Goal: Task Accomplishment & Management: Use online tool/utility

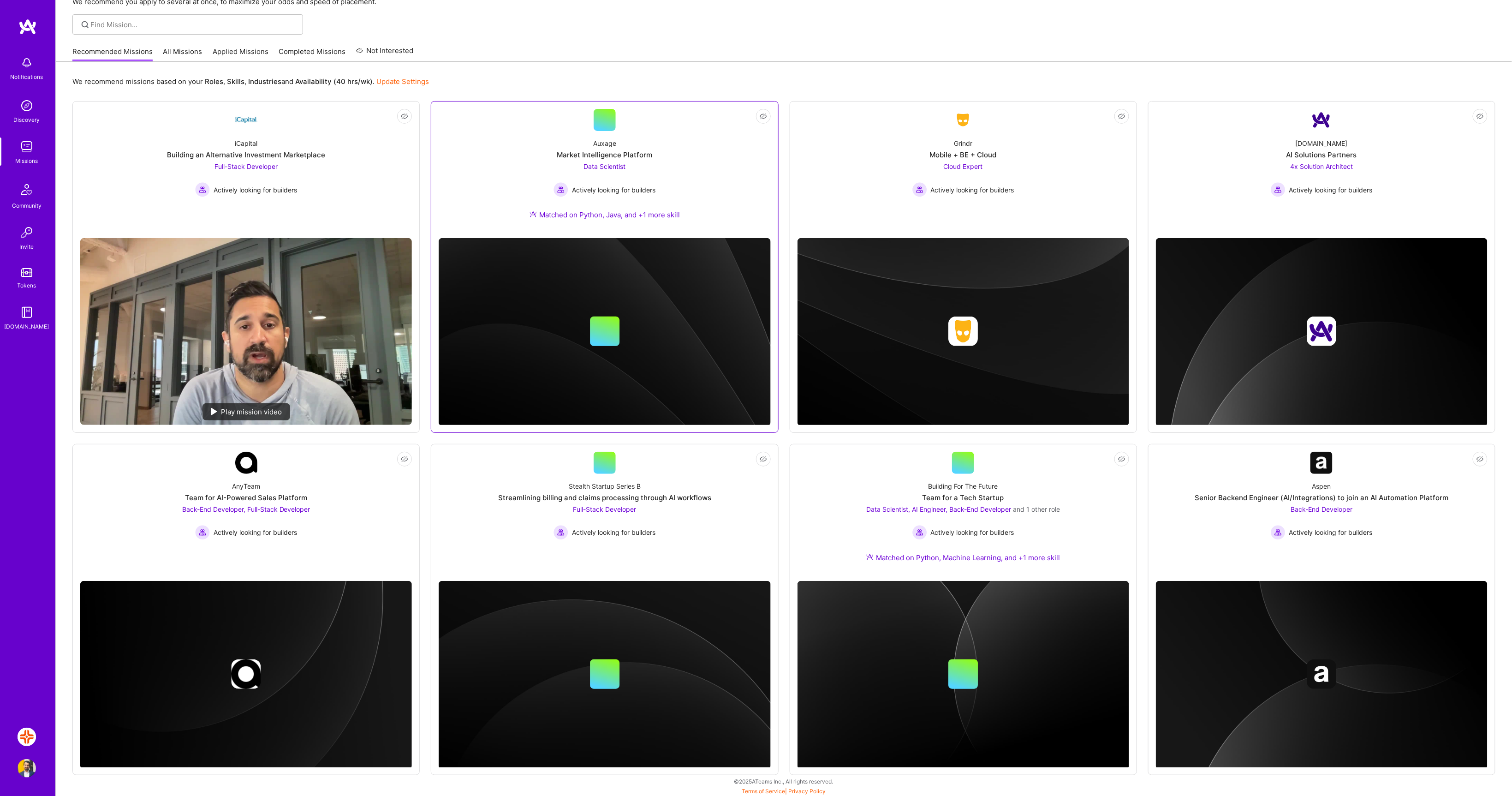
scroll to position [54, 0]
click at [26, 740] on img at bounding box center [27, 737] width 19 height 19
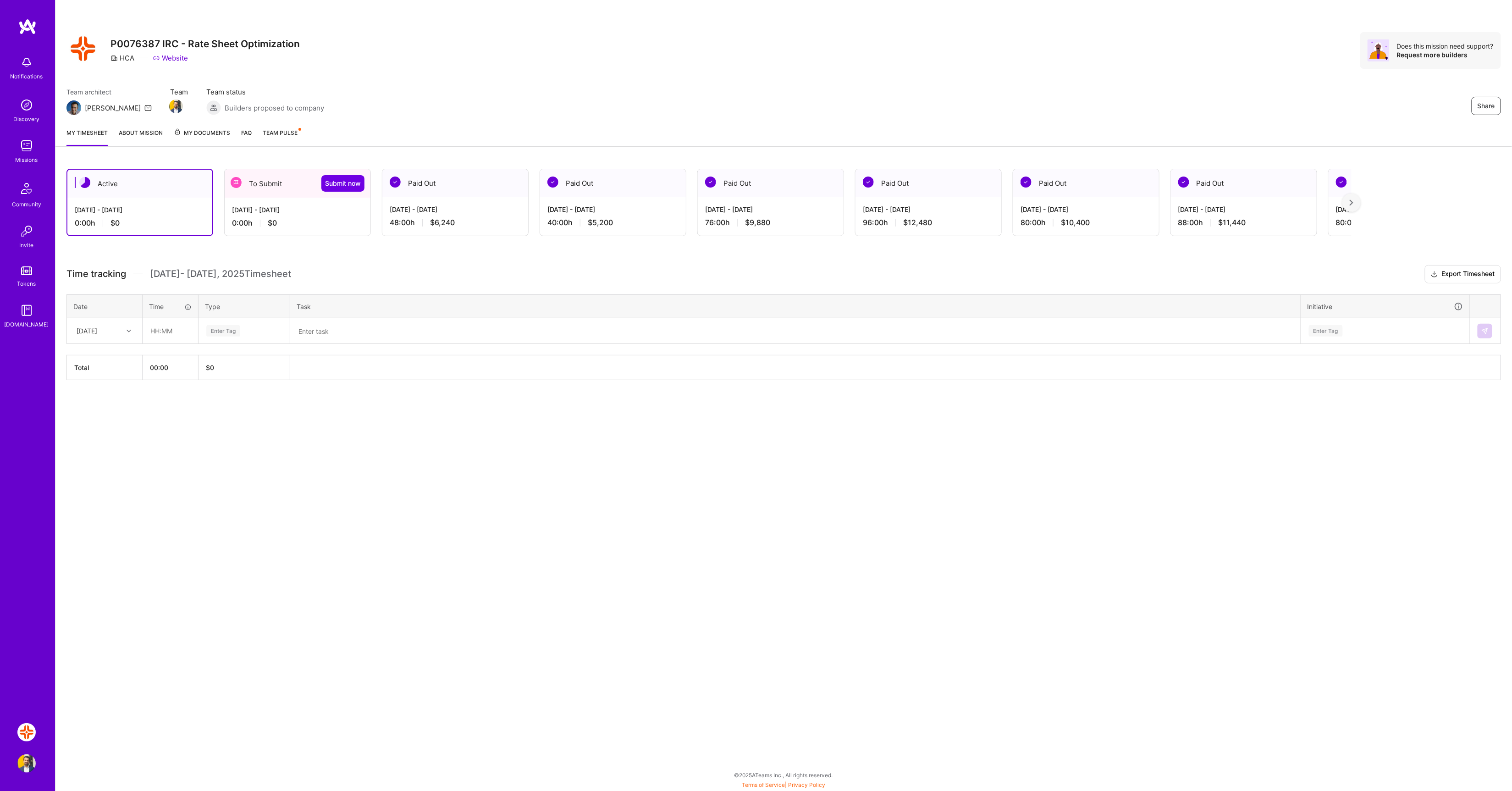
click at [289, 216] on div "Sep 16 - Sep 30, 2025 0:00 h $0" at bounding box center [297, 216] width 146 height 38
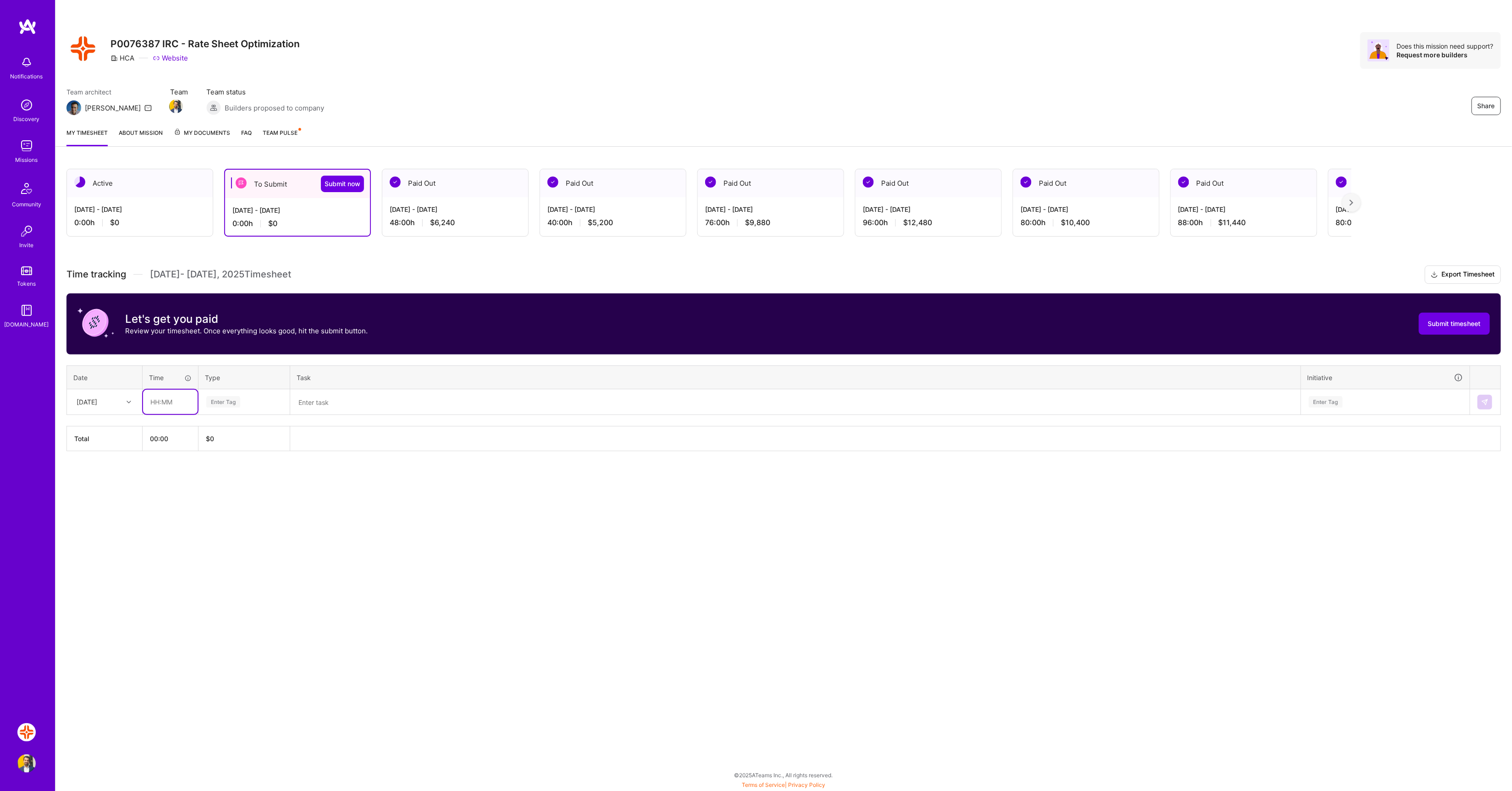
click at [166, 401] on input "text" at bounding box center [170, 402] width 55 height 25
type input "08:00"
click at [233, 397] on div "Enter Tag" at bounding box center [223, 402] width 34 height 14
drag, startPoint x: 226, startPoint y: 498, endPoint x: 230, endPoint y: 491, distance: 8.1
click at [227, 497] on span "Engineering" at bounding box center [223, 497] width 39 height 12
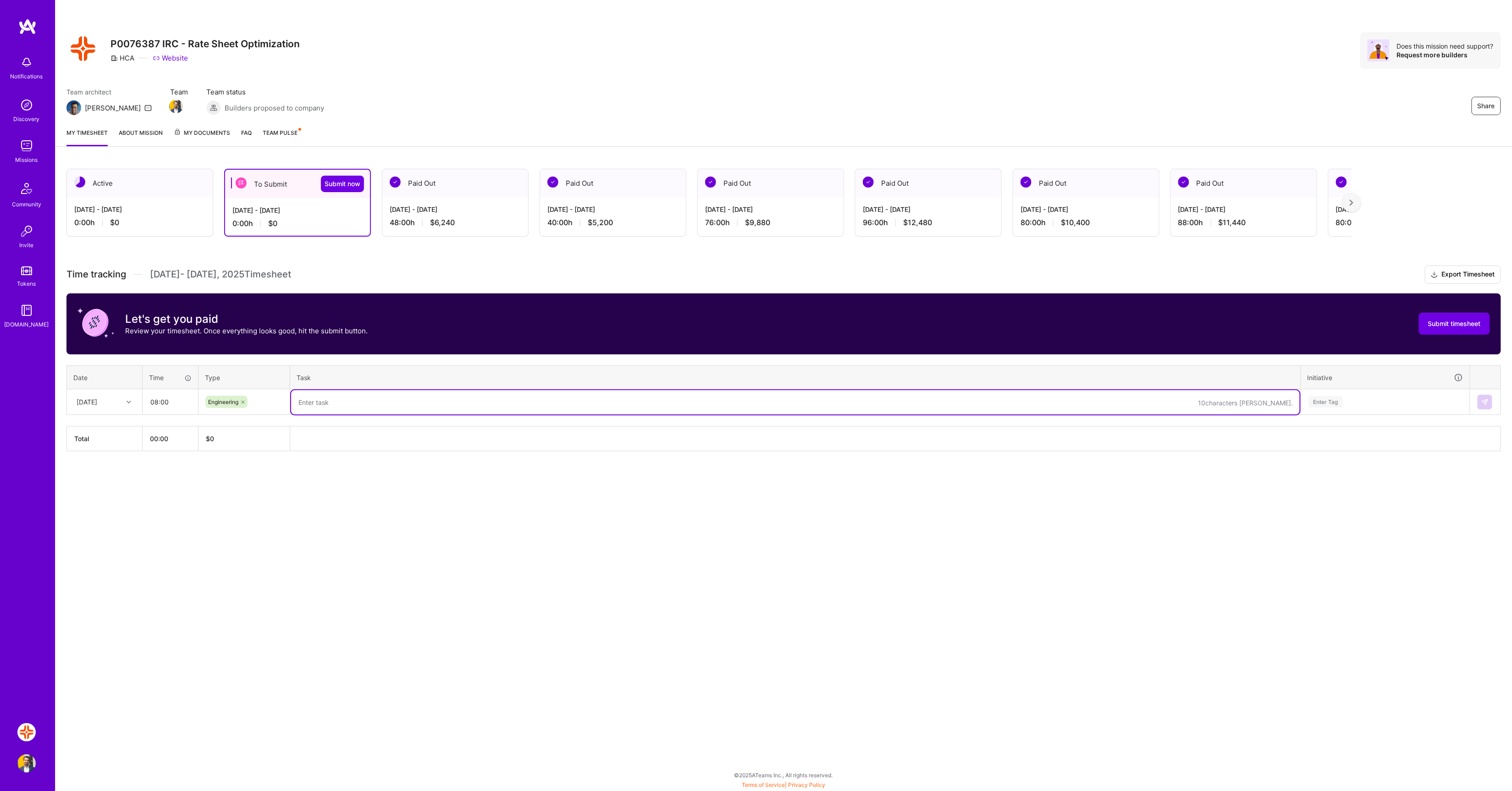
click at [325, 394] on textarea at bounding box center [796, 403] width 1009 height 25
paste textarea "Spent the day assisting business users in testing the RSO app in QA. Met with E…"
type textarea "Spent the day assisting business users in testing the RSO app in QA. Met with E…"
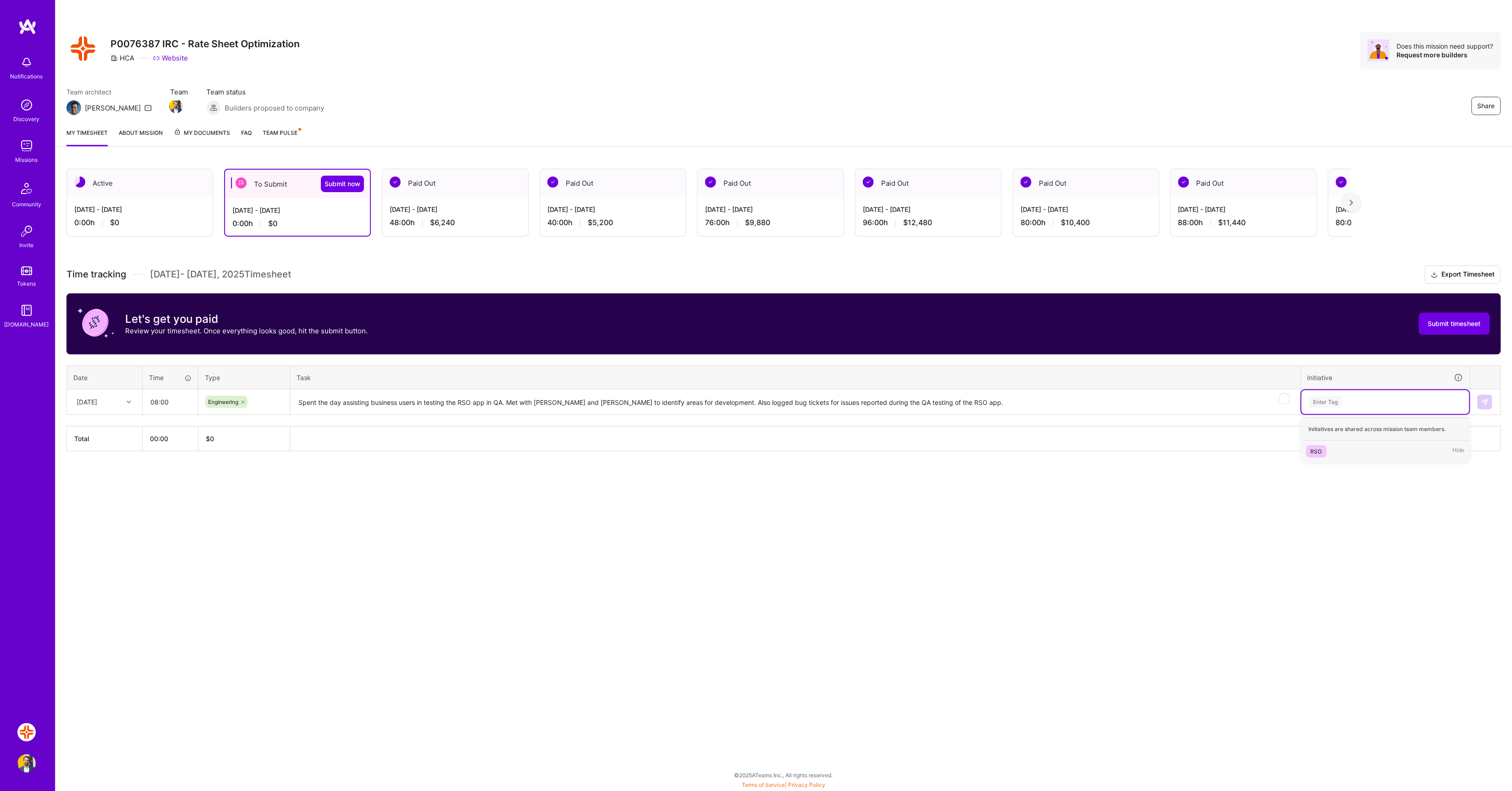
click at [1348, 397] on div "Enter Tag" at bounding box center [1386, 401] width 155 height 12
click at [1311, 450] on div "RSO" at bounding box center [1316, 451] width 12 height 10
click at [1482, 404] on img at bounding box center [1485, 402] width 8 height 8
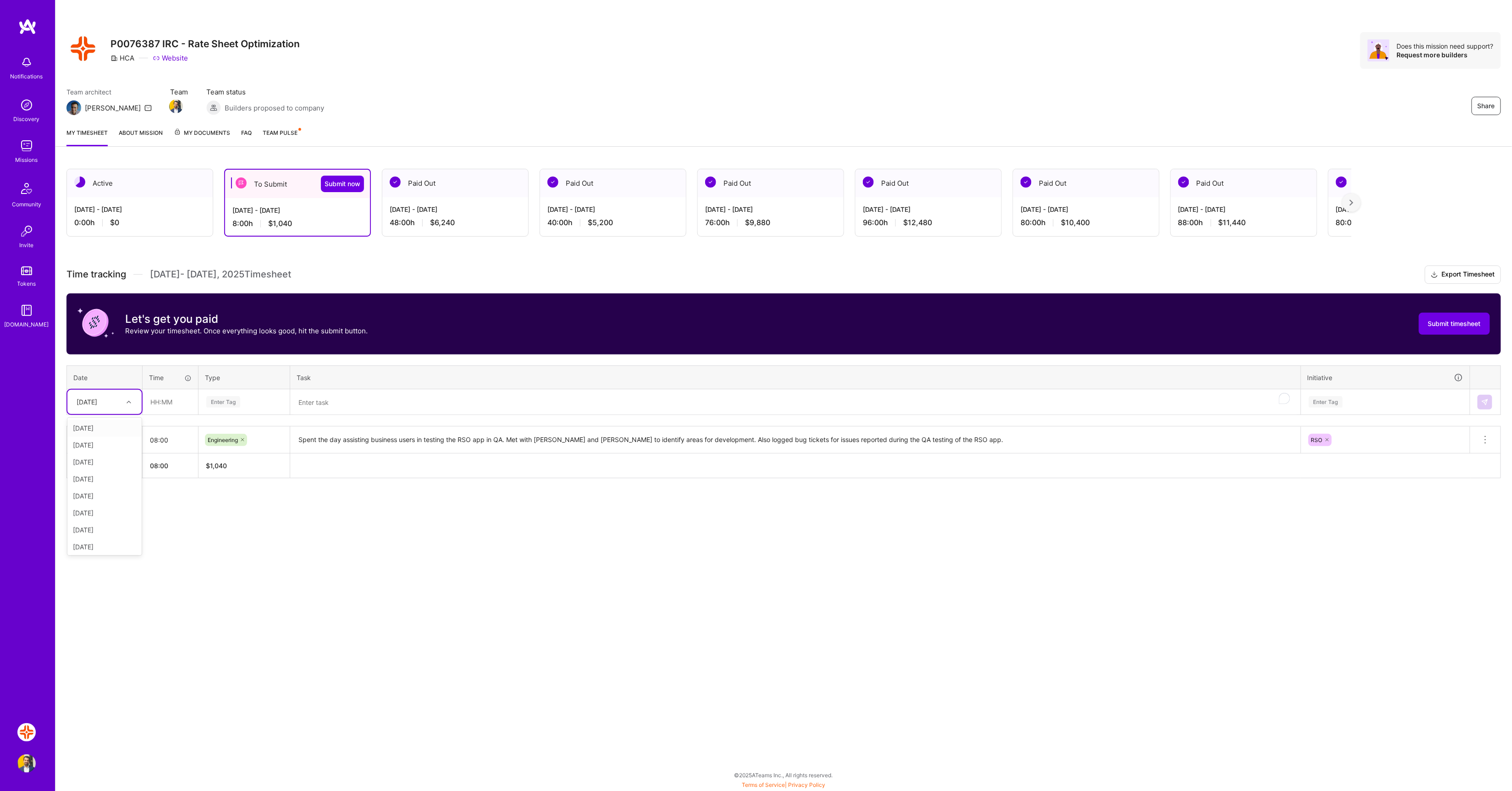
click at [91, 398] on div "Tue, Sep 16" at bounding box center [87, 401] width 21 height 10
click at [111, 427] on div "Wed, Sep 17" at bounding box center [105, 428] width 75 height 17
click at [177, 399] on input "text" at bounding box center [170, 402] width 55 height 25
type input "08:00"
click at [229, 401] on div "Enter Tag" at bounding box center [223, 402] width 34 height 14
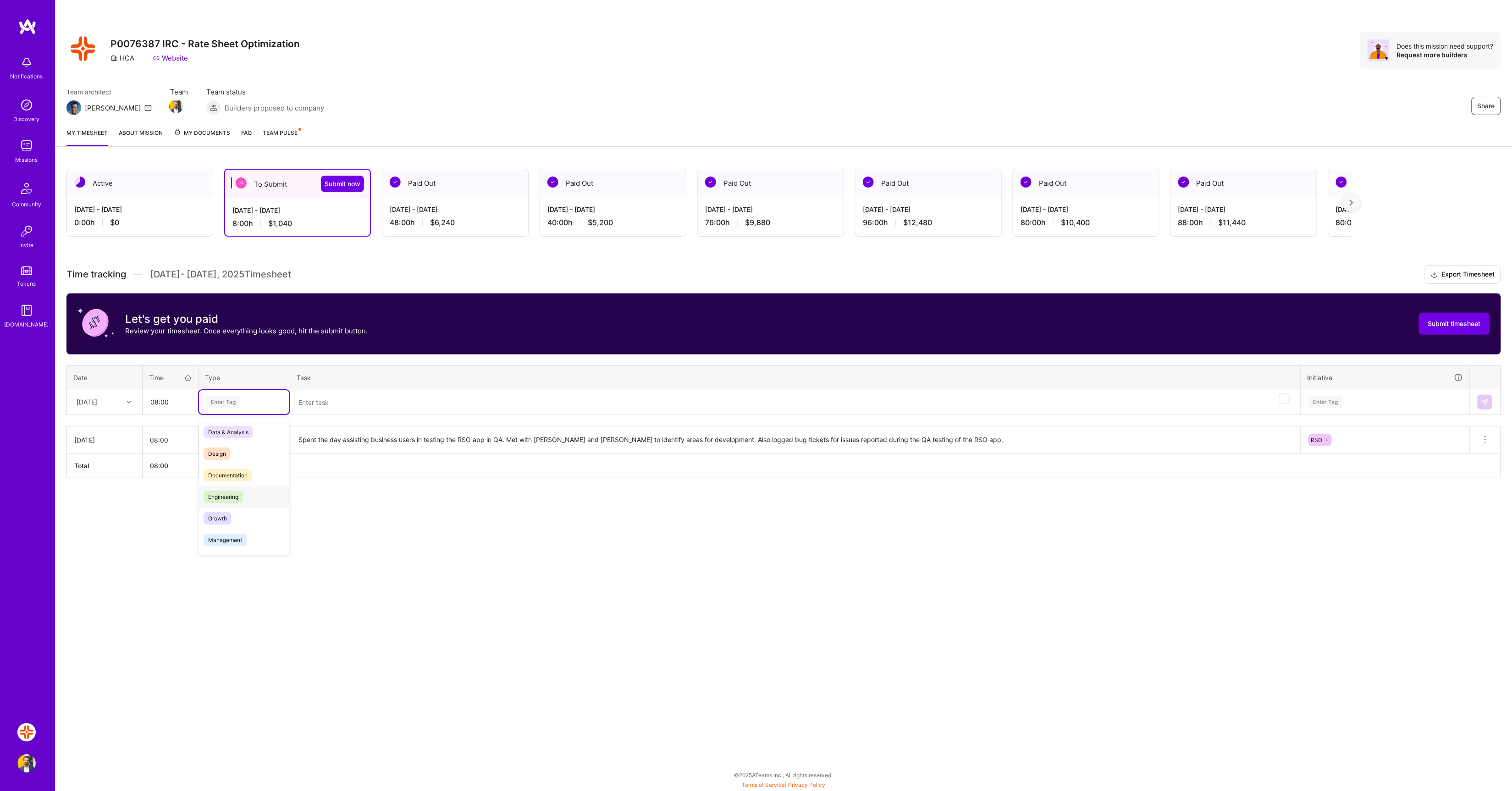
drag, startPoint x: 241, startPoint y: 496, endPoint x: 247, endPoint y: 489, distance: 9.2
click at [241, 496] on span "Engineering" at bounding box center [223, 497] width 39 height 12
click at [370, 401] on textarea "To enrich screen reader interactions, please activate Accessibility in Grammarl…" at bounding box center [796, 403] width 1009 height 25
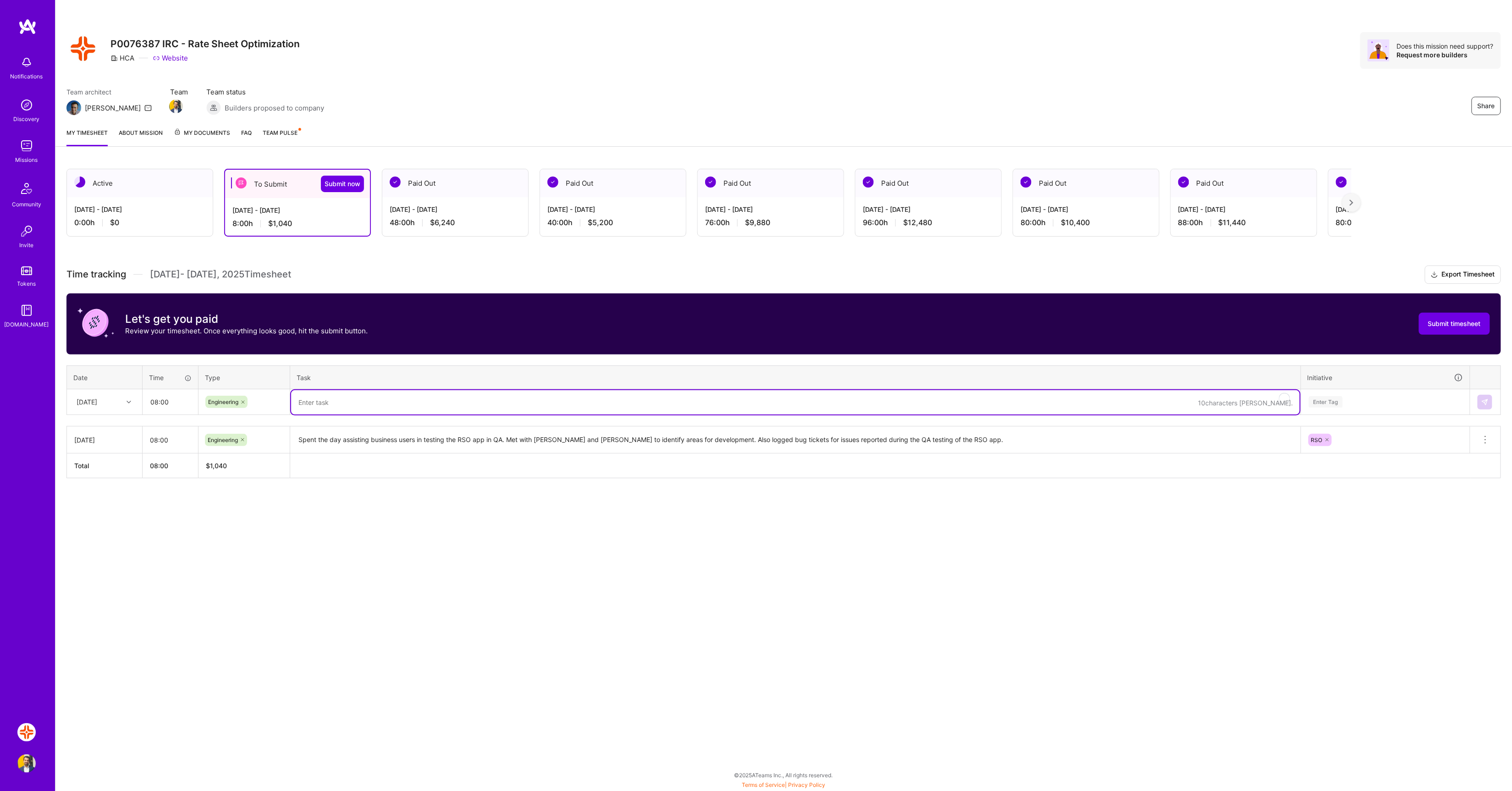
paste textarea "Spent the day assisting business users in testing the RSO app in QA. Met with E…"
type textarea "Spent the day assisting business users in testing the RSO app in QA. Met with E…"
click at [1336, 403] on div "Enter Tag" at bounding box center [1326, 402] width 34 height 14
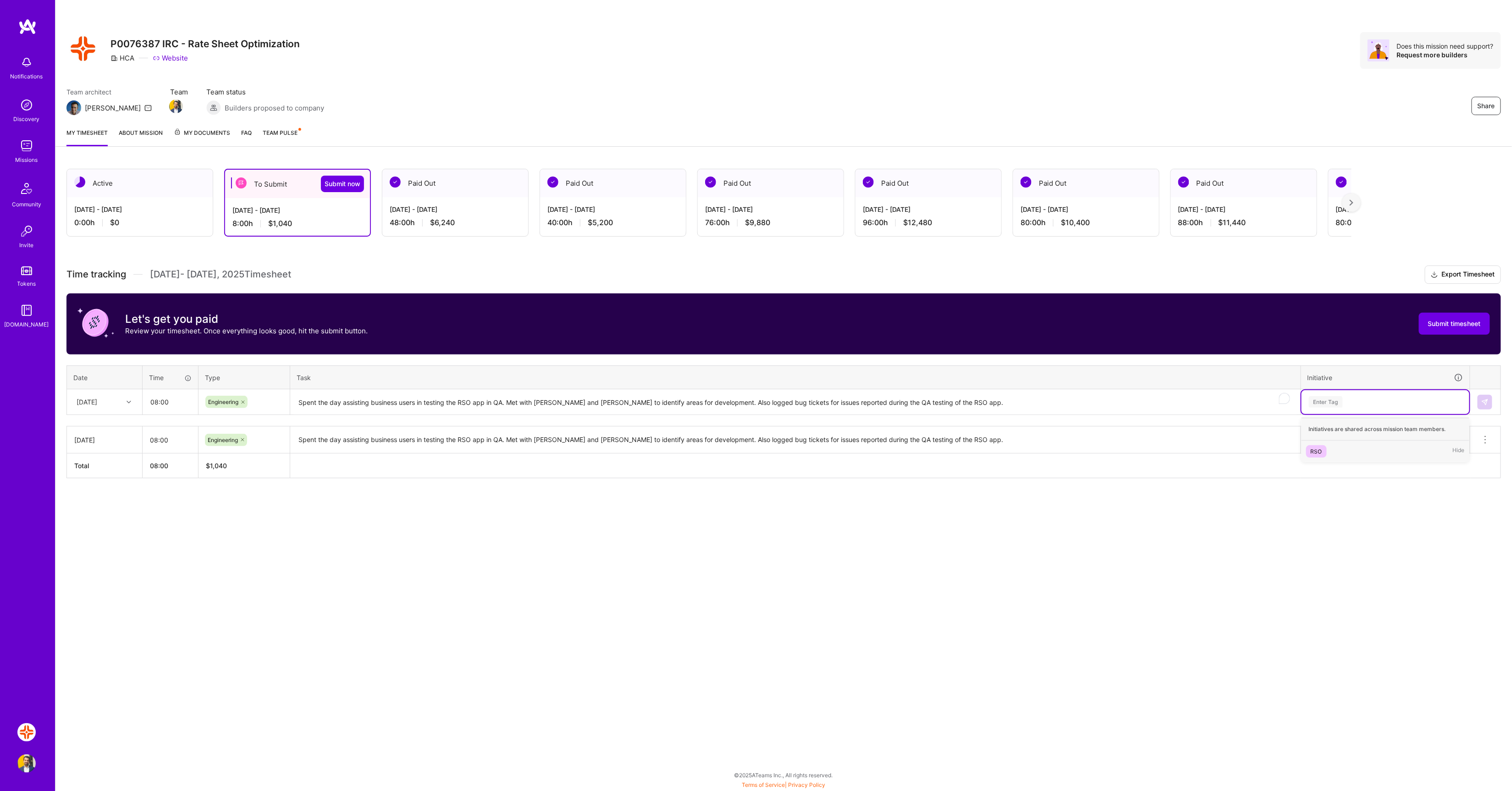
drag, startPoint x: 1316, startPoint y: 454, endPoint x: 1361, endPoint y: 427, distance: 52.5
click at [1316, 454] on div "RSO" at bounding box center [1316, 451] width 12 height 10
click at [1487, 401] on img at bounding box center [1485, 402] width 8 height 8
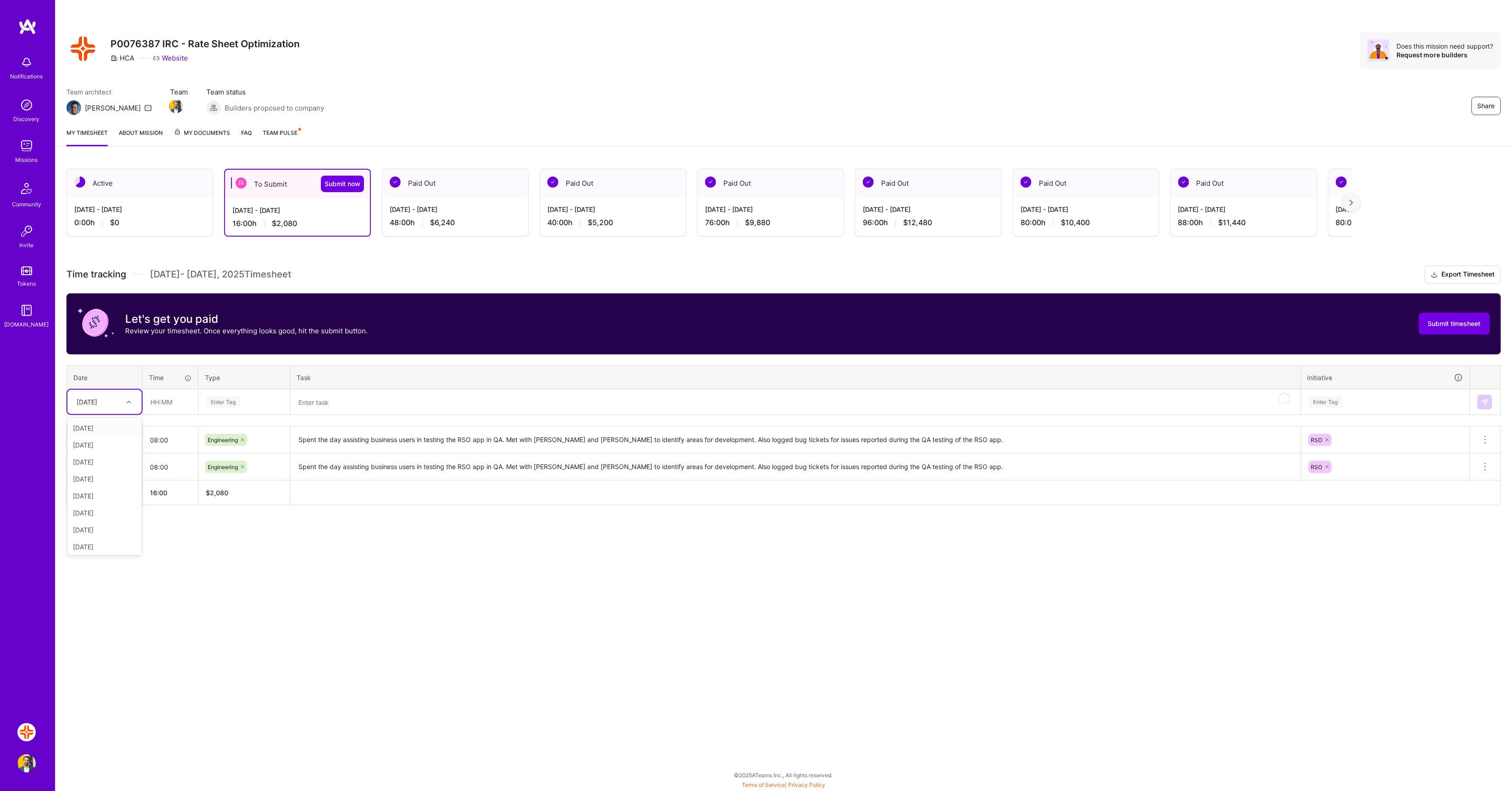
click at [97, 403] on div "Wed, Sep 17" at bounding box center [87, 401] width 21 height 10
click at [94, 445] on div "Thu, Sep 18" at bounding box center [105, 445] width 75 height 17
click at [161, 400] on input "text" at bounding box center [170, 402] width 55 height 25
type input "08:00"
click at [225, 397] on div "Enter Tag" at bounding box center [223, 402] width 34 height 14
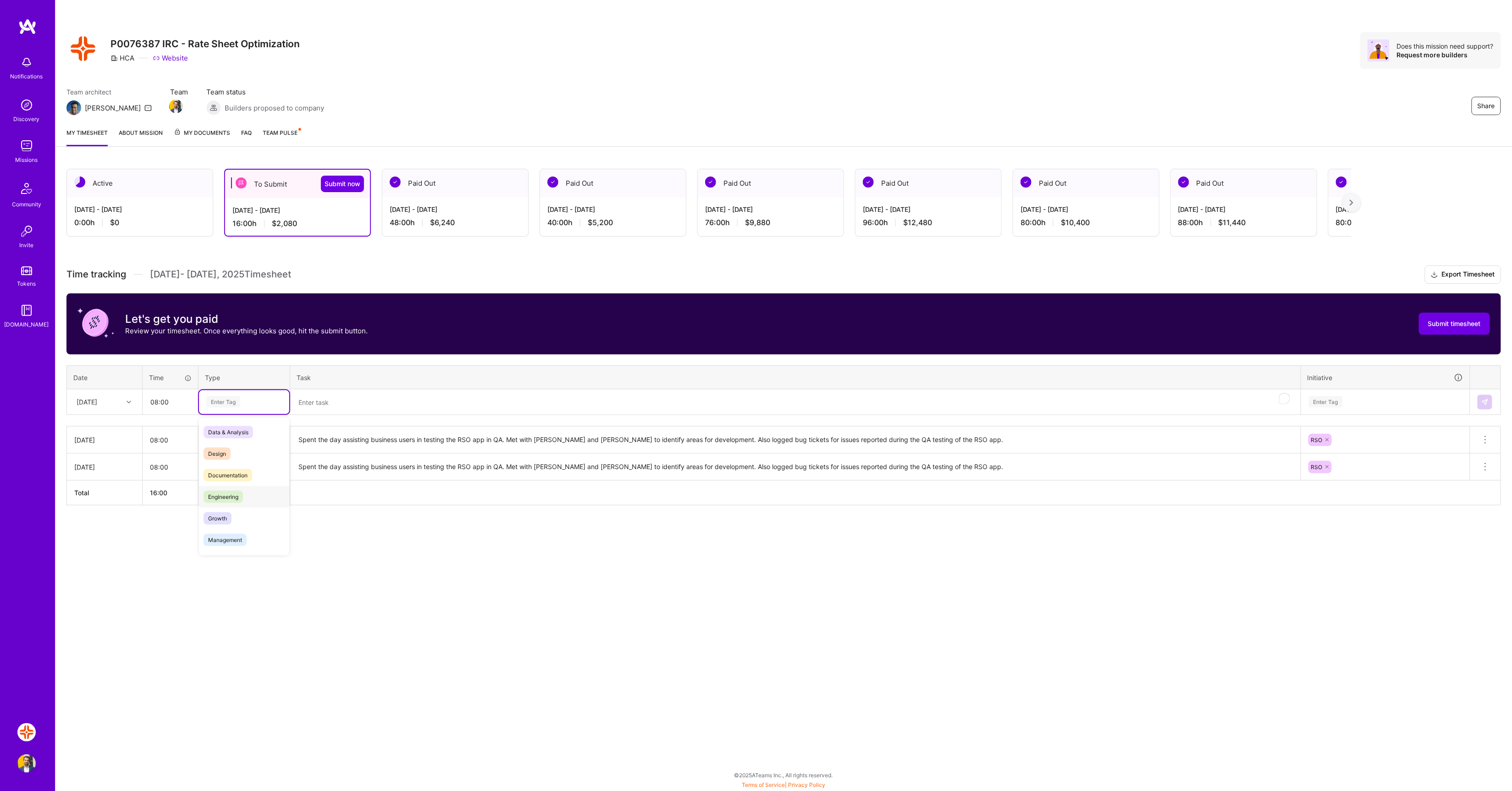
drag, startPoint x: 238, startPoint y: 500, endPoint x: 241, endPoint y: 488, distance: 12.4
click at [238, 499] on span "Engineering" at bounding box center [223, 497] width 39 height 12
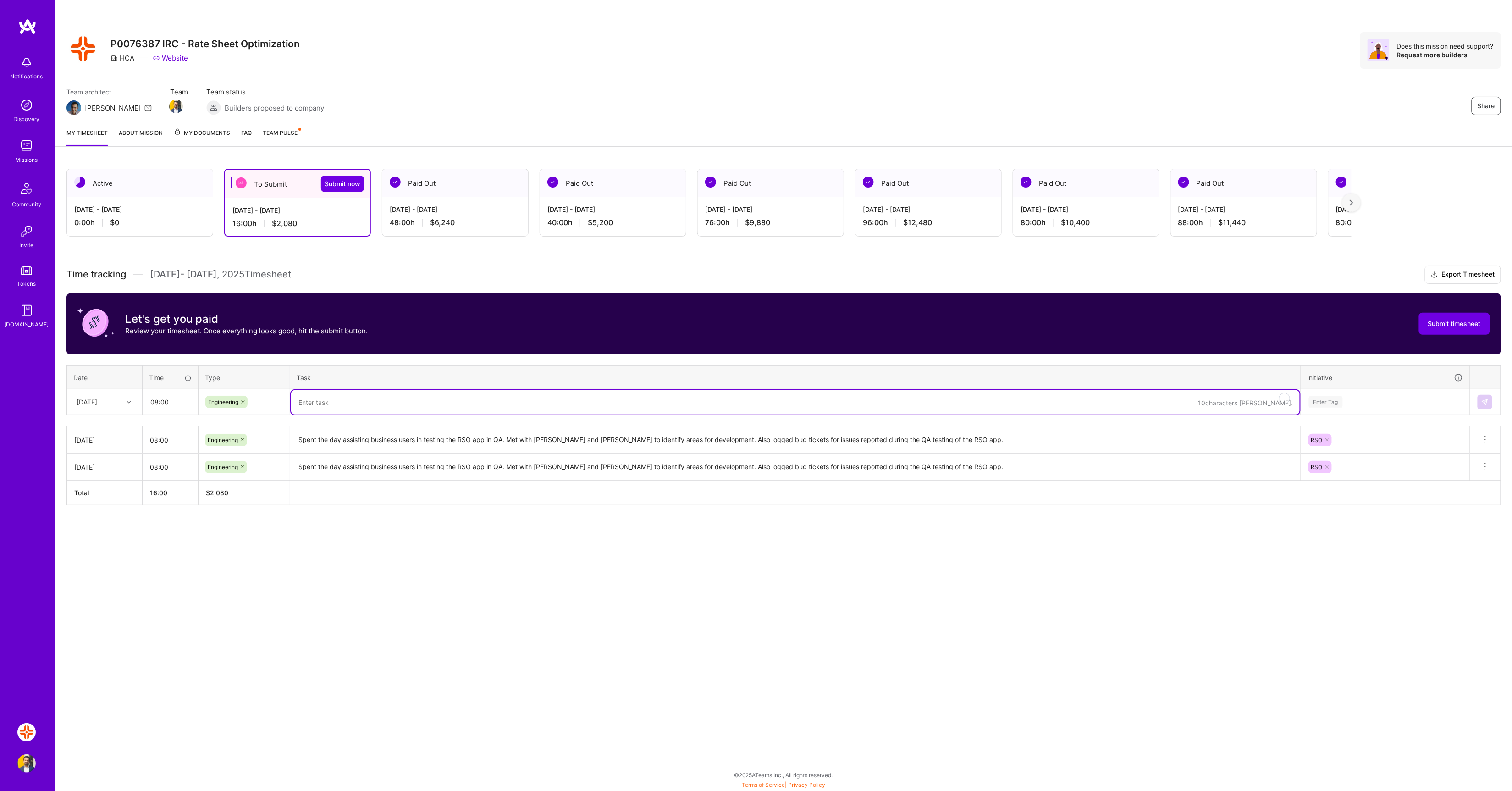
click at [332, 406] on textarea "To enrich screen reader interactions, please activate Accessibility in Grammarl…" at bounding box center [796, 403] width 1009 height 25
paste textarea "Spent the day assisting business users in testing the RSO app in QA. Met with E…"
type textarea "Spent the day assisting business users in testing the RSO app in QA. Met with E…"
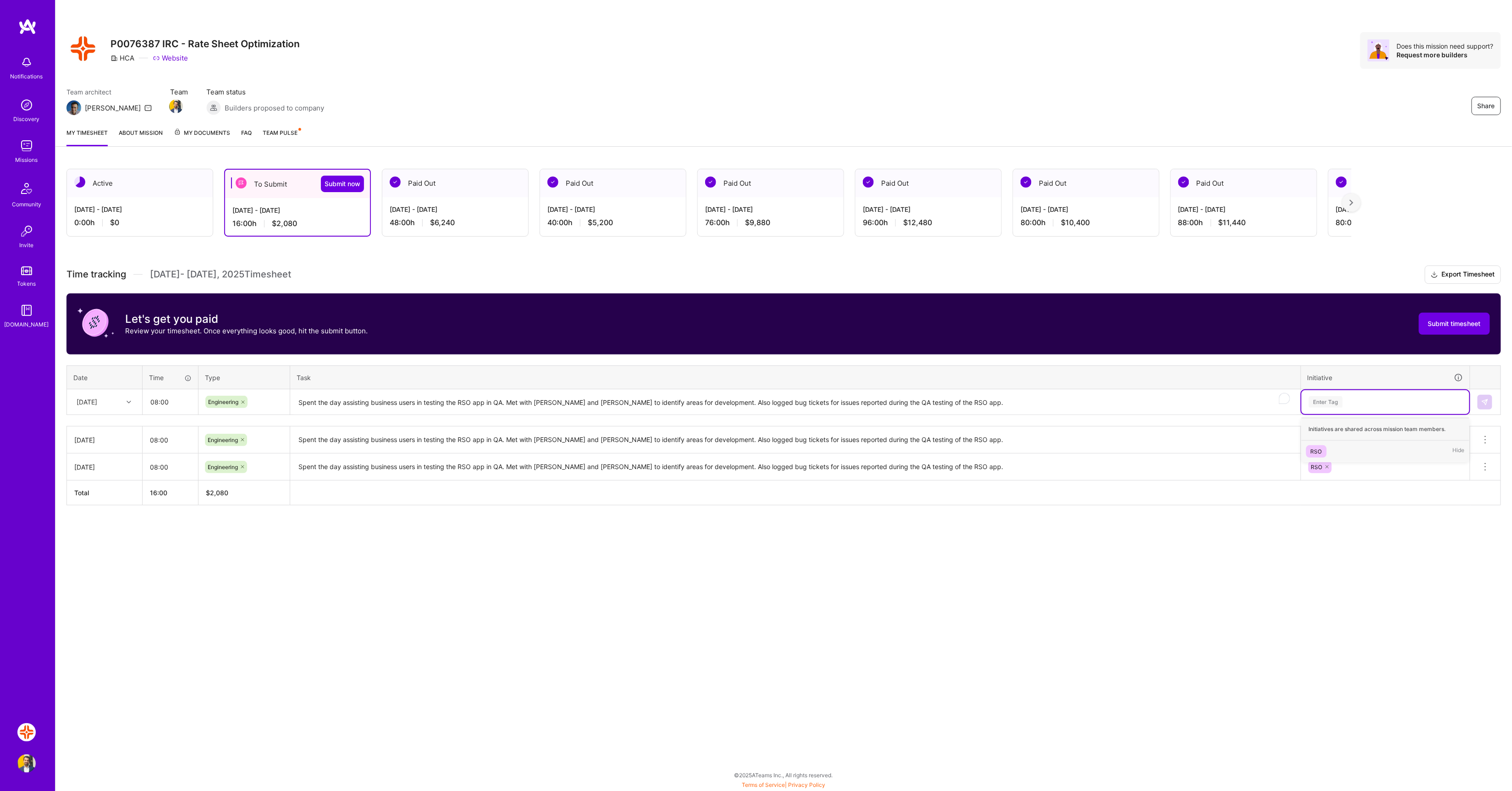
click at [1347, 404] on div "Enter Tag" at bounding box center [1386, 401] width 155 height 12
click at [1325, 448] on span "RSO" at bounding box center [1316, 451] width 21 height 12
click at [1490, 401] on button at bounding box center [1484, 402] width 15 height 15
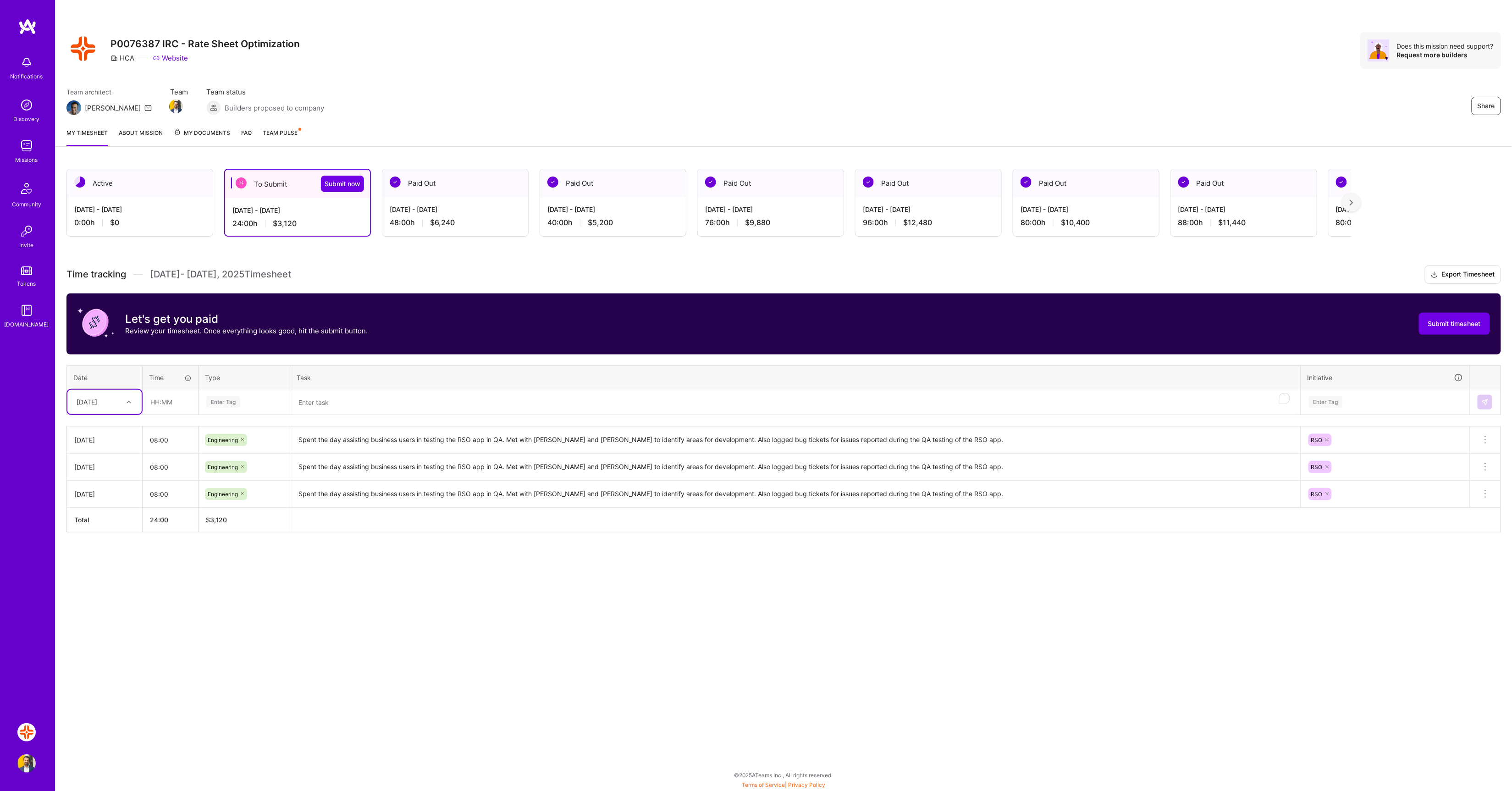
click at [131, 404] on icon at bounding box center [129, 402] width 5 height 5
click at [103, 465] on div "Fri, Sep 19" at bounding box center [105, 462] width 75 height 17
click at [171, 399] on input "text" at bounding box center [170, 402] width 55 height 25
type input "08:00"
click at [230, 400] on div "Enter Tag" at bounding box center [223, 402] width 34 height 14
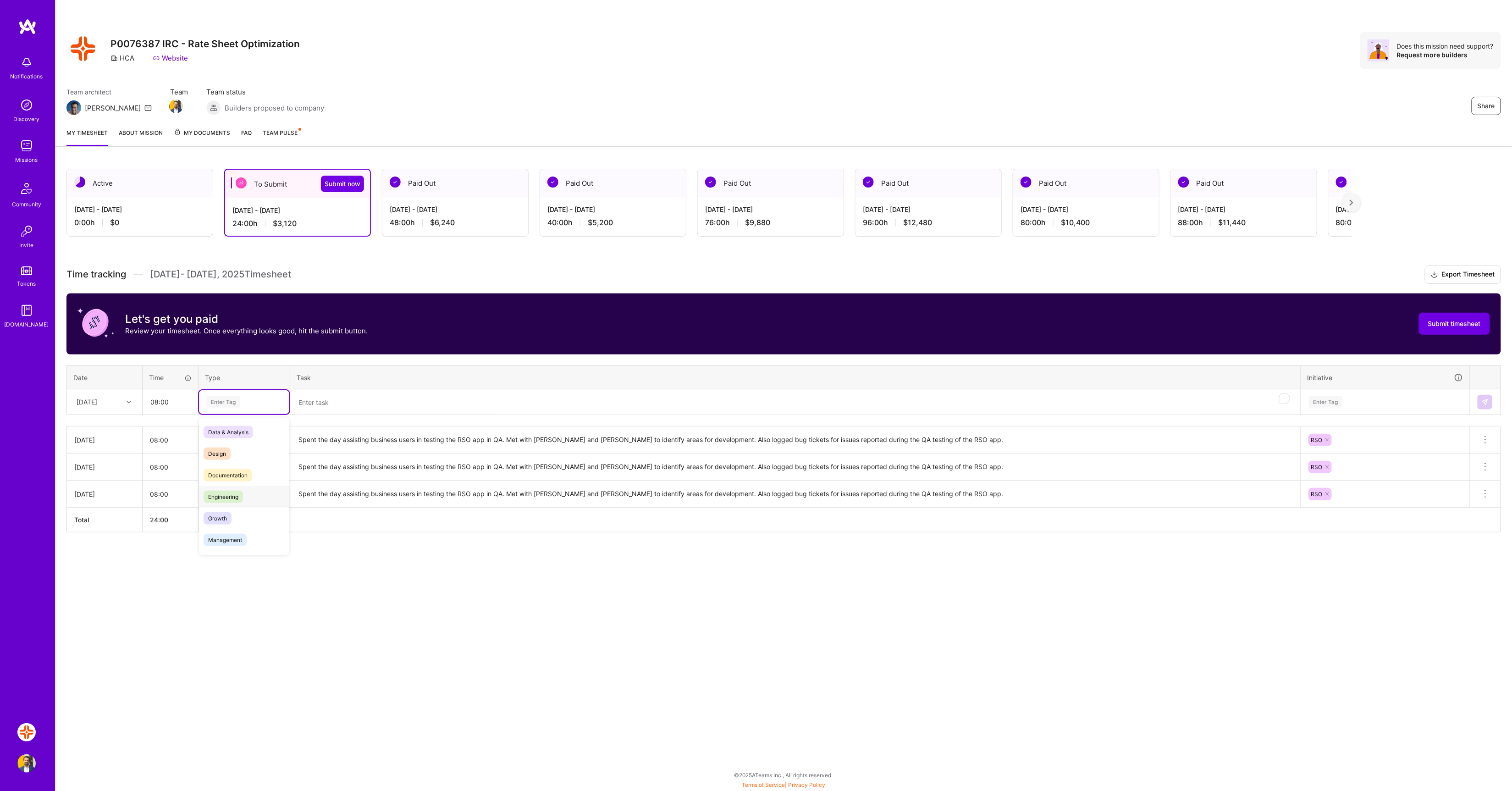
drag, startPoint x: 241, startPoint y: 493, endPoint x: 243, endPoint y: 487, distance: 6.3
click at [241, 493] on span "Engineering" at bounding box center [223, 497] width 39 height 12
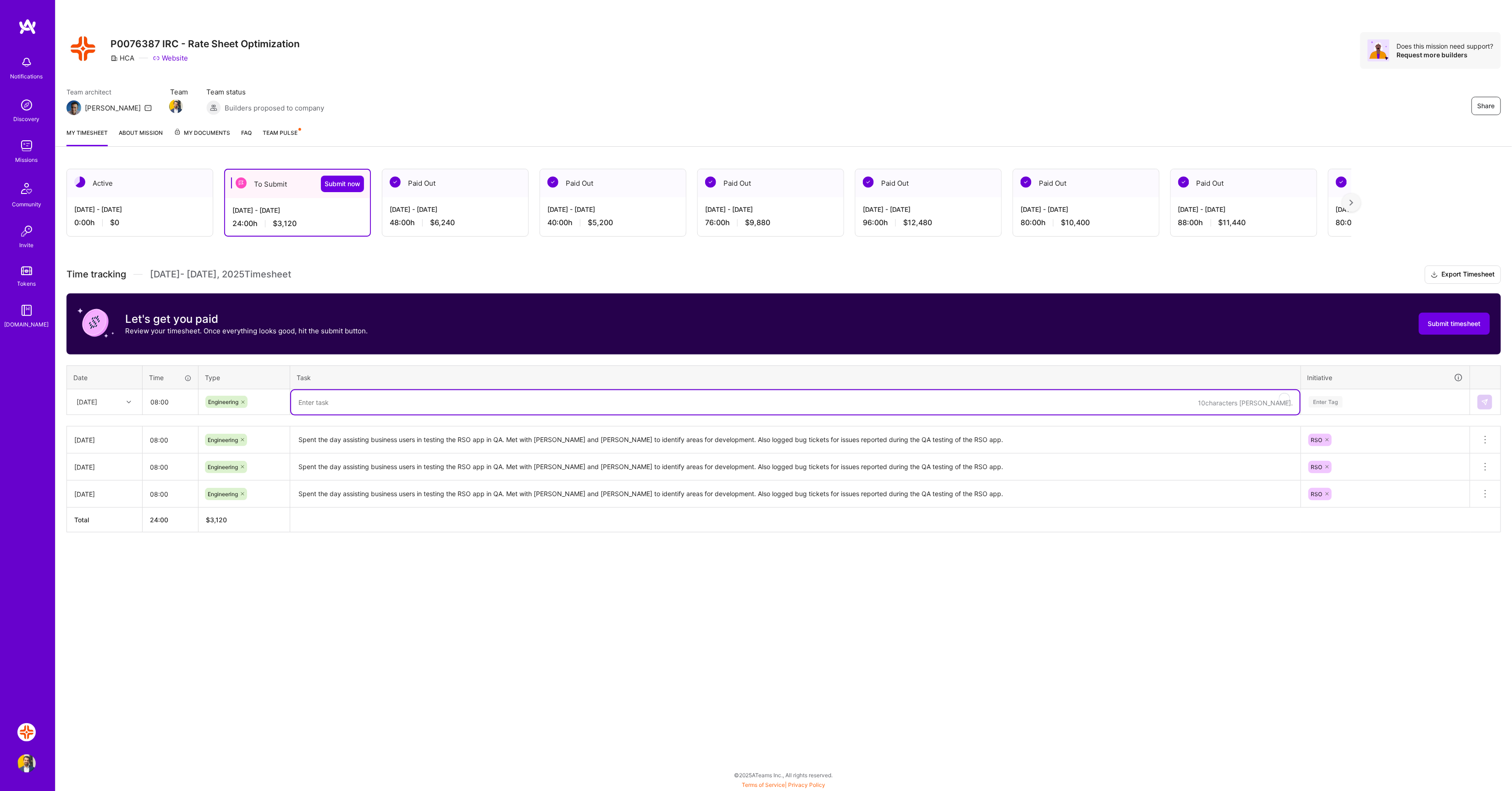
click at [319, 398] on textarea "To enrich screen reader interactions, please activate Accessibility in Grammarl…" at bounding box center [796, 403] width 1009 height 25
paste textarea "Spent the day assisting business users in testing the RSO app in QA. Met with E…"
type textarea "Spent the day assisting business users in testing the RSO app in QA. Met with E…"
click at [1362, 404] on div "Enter Tag" at bounding box center [1386, 401] width 155 height 12
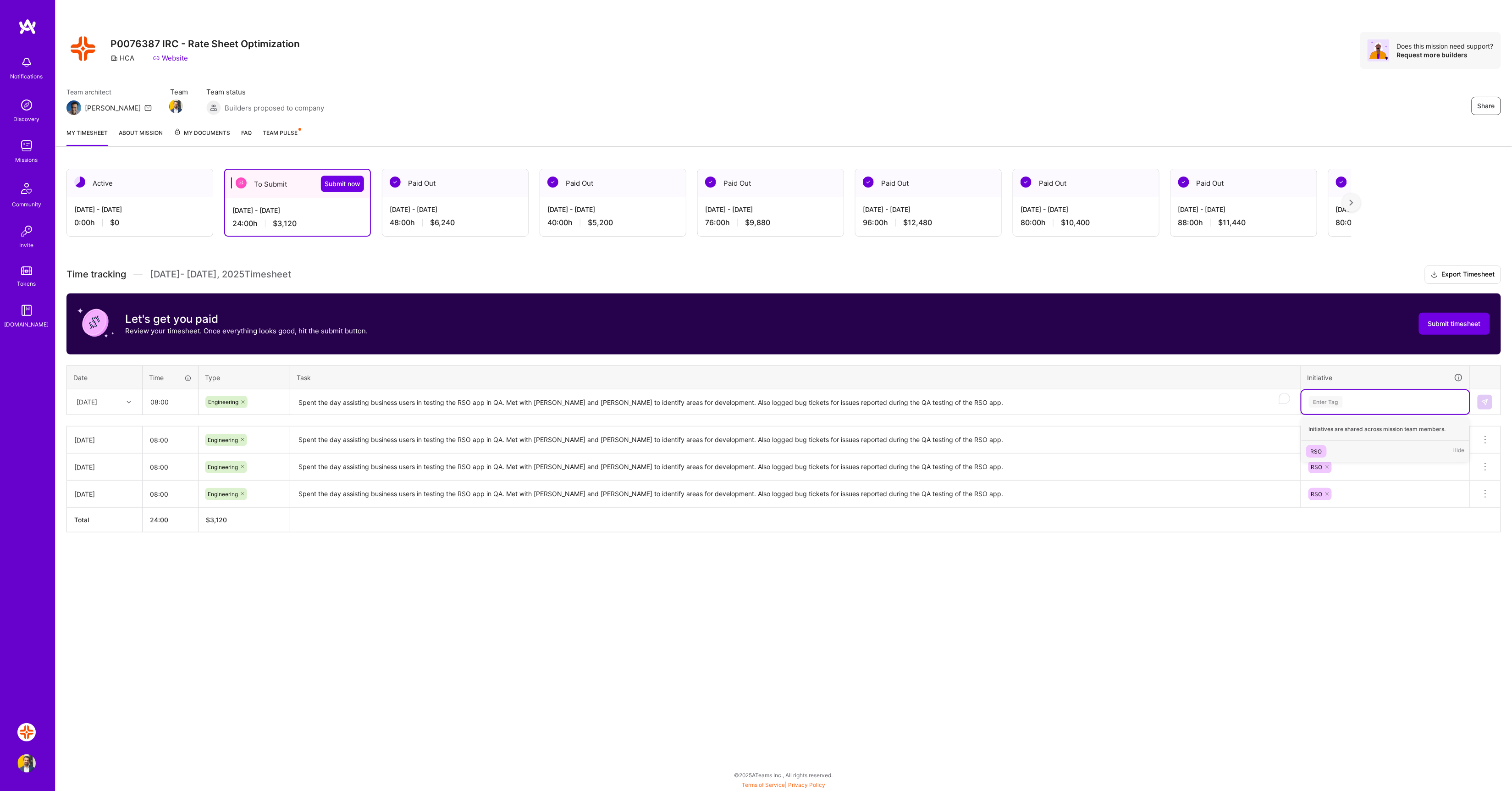
click at [1321, 453] on div "RSO" at bounding box center [1316, 451] width 12 height 10
click at [1484, 404] on img at bounding box center [1485, 402] width 8 height 8
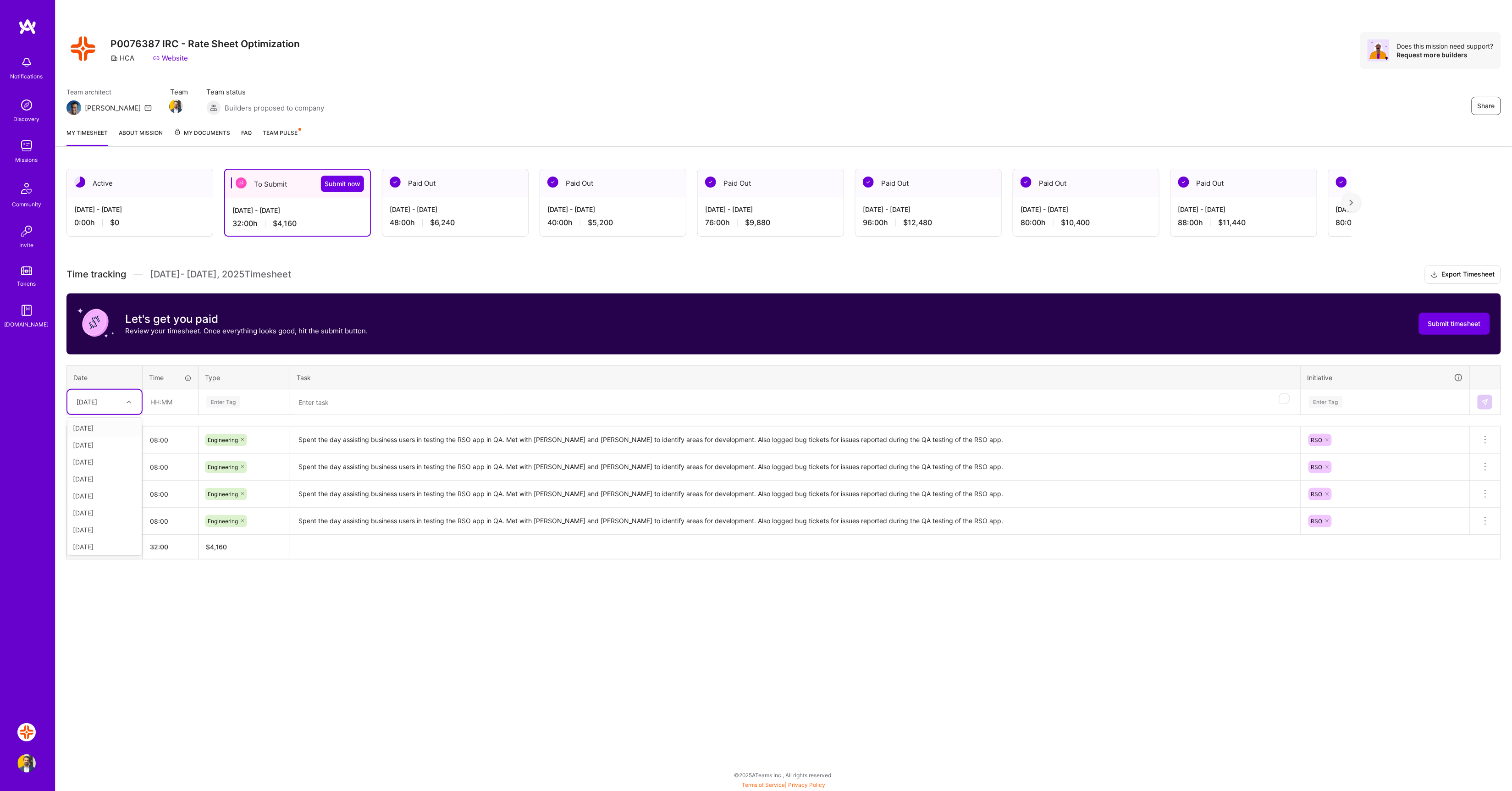
click at [127, 404] on icon at bounding box center [129, 402] width 5 height 5
click at [97, 512] on div "Mon, Sep 22" at bounding box center [105, 513] width 75 height 17
click at [175, 401] on input "text" at bounding box center [170, 402] width 55 height 25
type input "08:00"
click at [231, 387] on th "Type" at bounding box center [244, 377] width 91 height 24
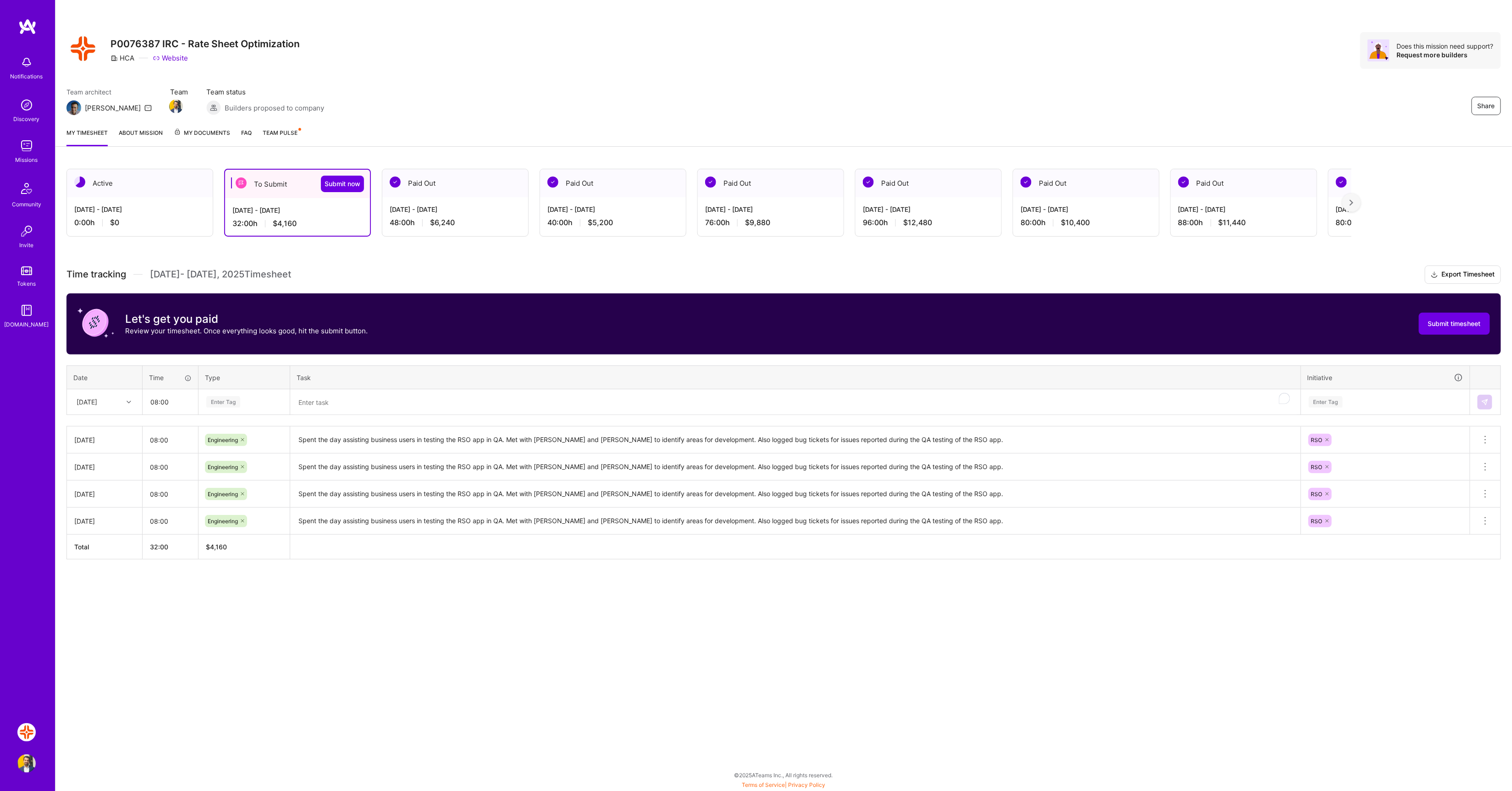
click at [237, 404] on div "Enter Tag" at bounding box center [223, 402] width 34 height 14
click at [250, 494] on div "Engineering" at bounding box center [244, 497] width 90 height 22
click at [350, 407] on textarea "To enrich screen reader interactions, please activate Accessibility in Grammarl…" at bounding box center [796, 403] width 1009 height 25
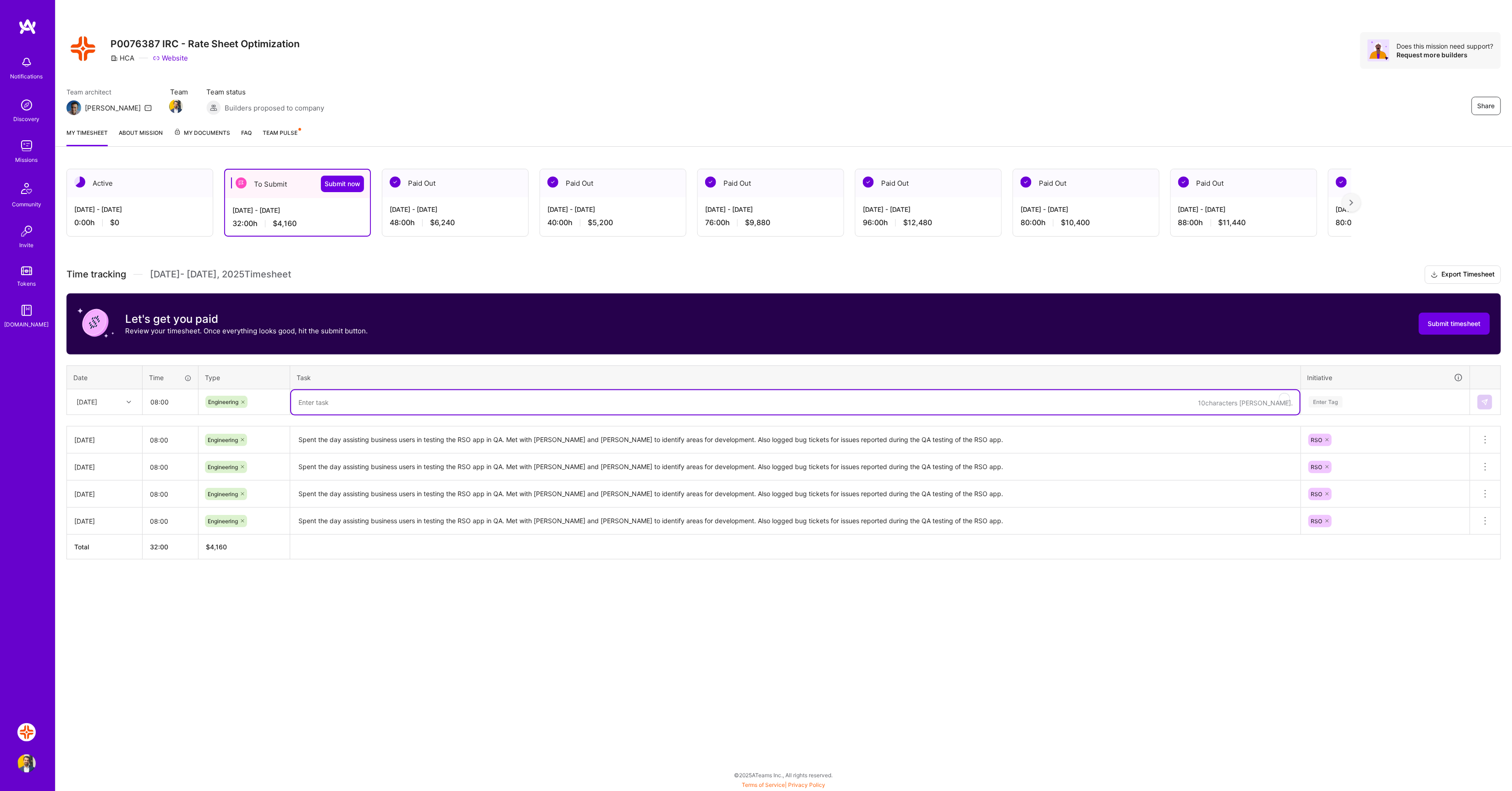
paste textarea "Spent the day assisting business users in testing the RSO app in QA. Met with E…"
type textarea "Spent the day assisting business users in testing the RSO app in QA. Met with E…"
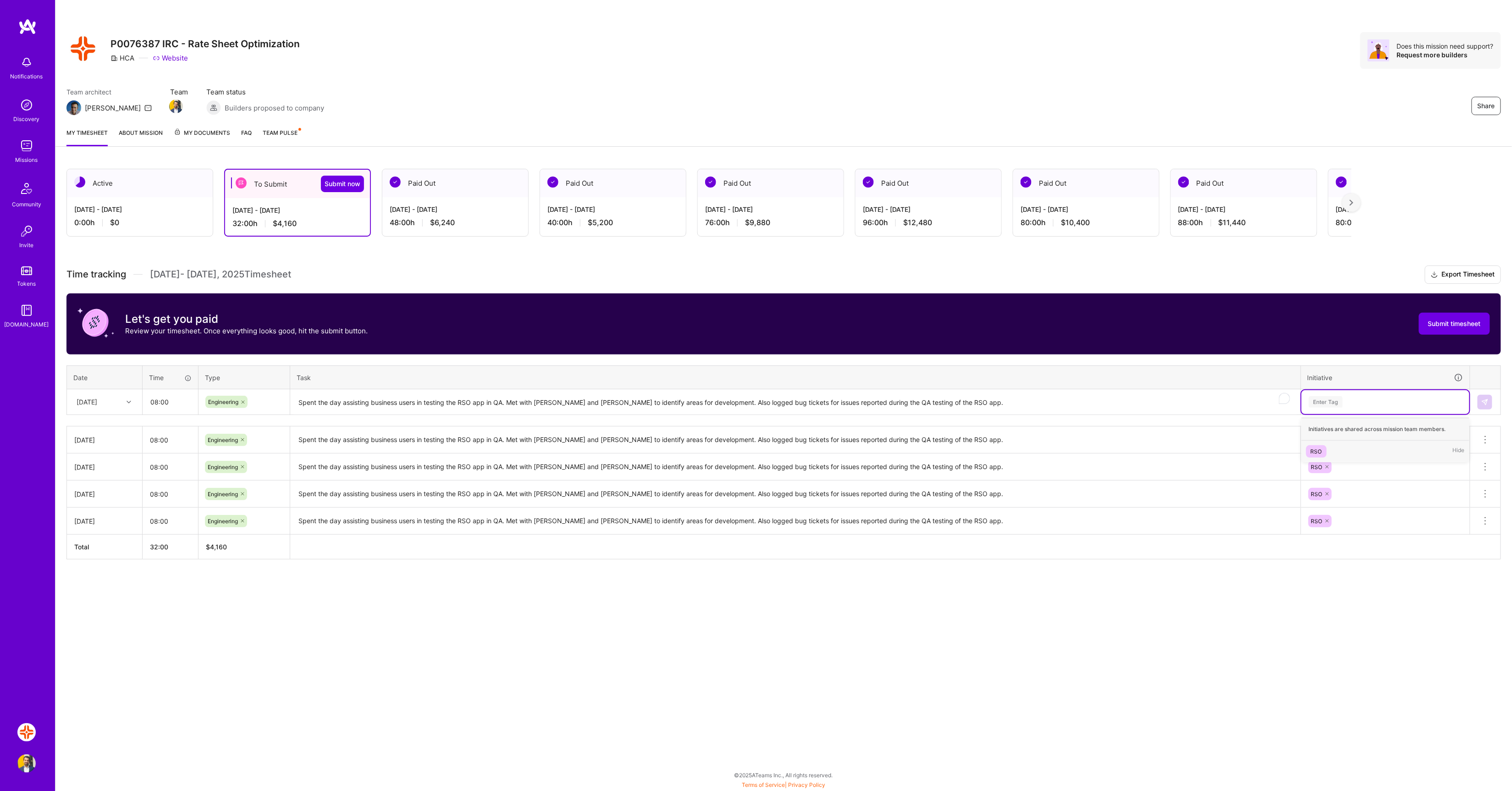
click at [1323, 406] on div "Enter Tag" at bounding box center [1326, 402] width 34 height 14
click at [1321, 449] on div "RSO" at bounding box center [1316, 451] width 12 height 10
click at [1486, 405] on button at bounding box center [1484, 402] width 15 height 15
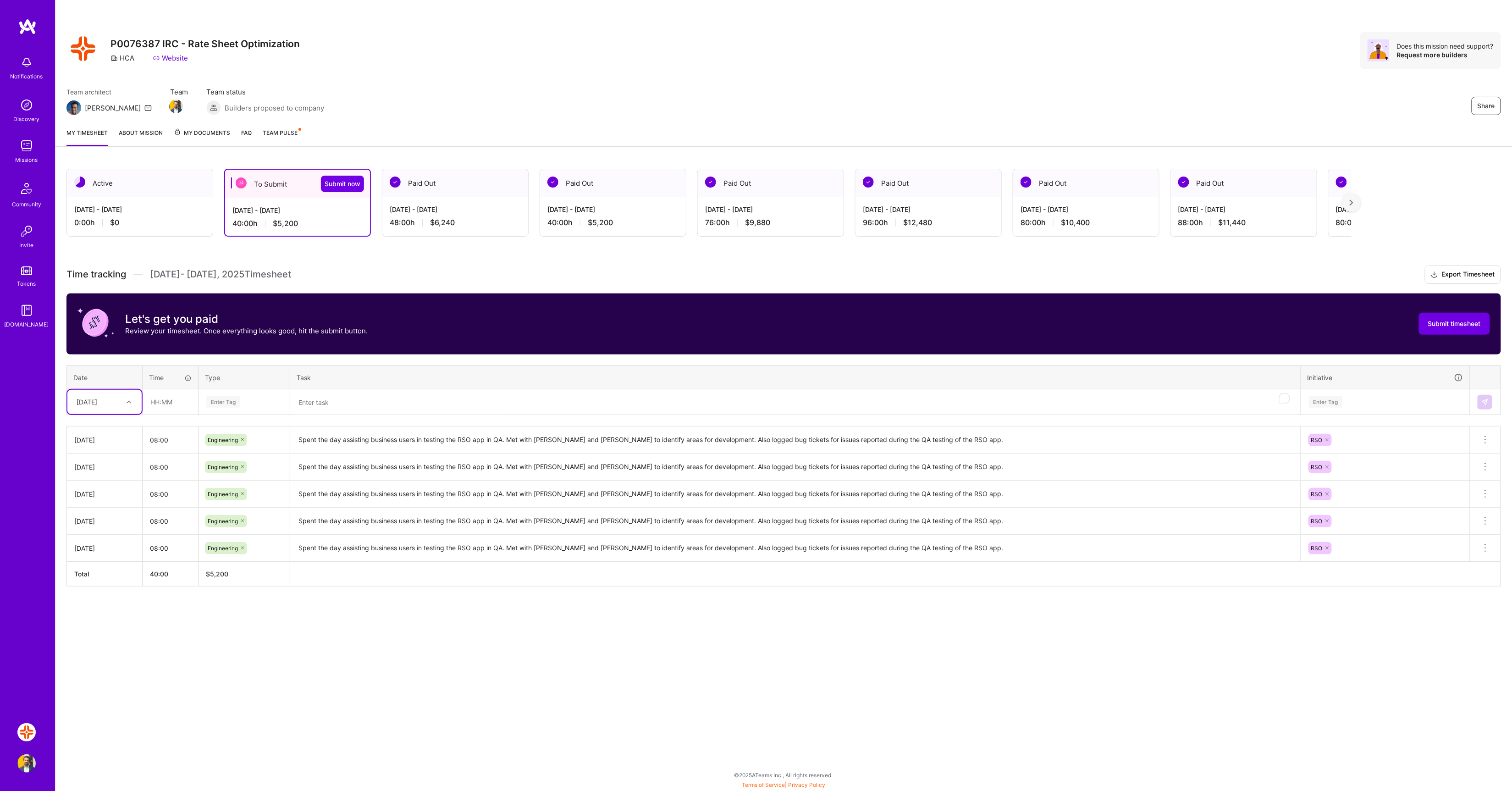
click at [118, 400] on div "Mon, Sep 22" at bounding box center [98, 402] width 51 height 15
click at [109, 527] on div "Tue, Sep 23" at bounding box center [105, 530] width 75 height 17
click at [170, 400] on input "text" at bounding box center [170, 402] width 55 height 25
type input "08:00"
click at [219, 404] on div "Enter Tag" at bounding box center [223, 402] width 34 height 14
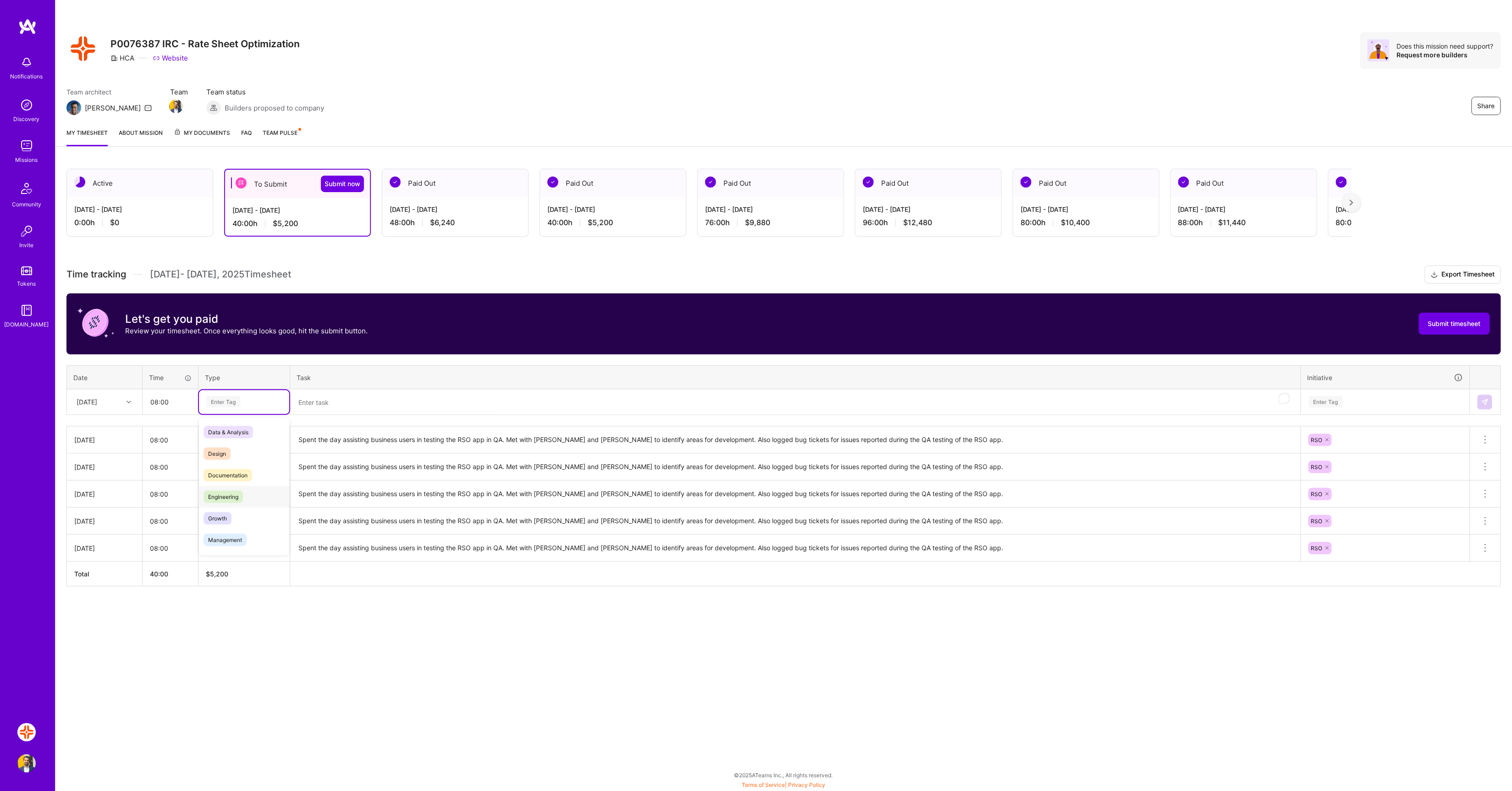
drag, startPoint x: 228, startPoint y: 489, endPoint x: 301, endPoint y: 435, distance: 90.8
click at [228, 489] on div "Engineering" at bounding box center [244, 497] width 90 height 22
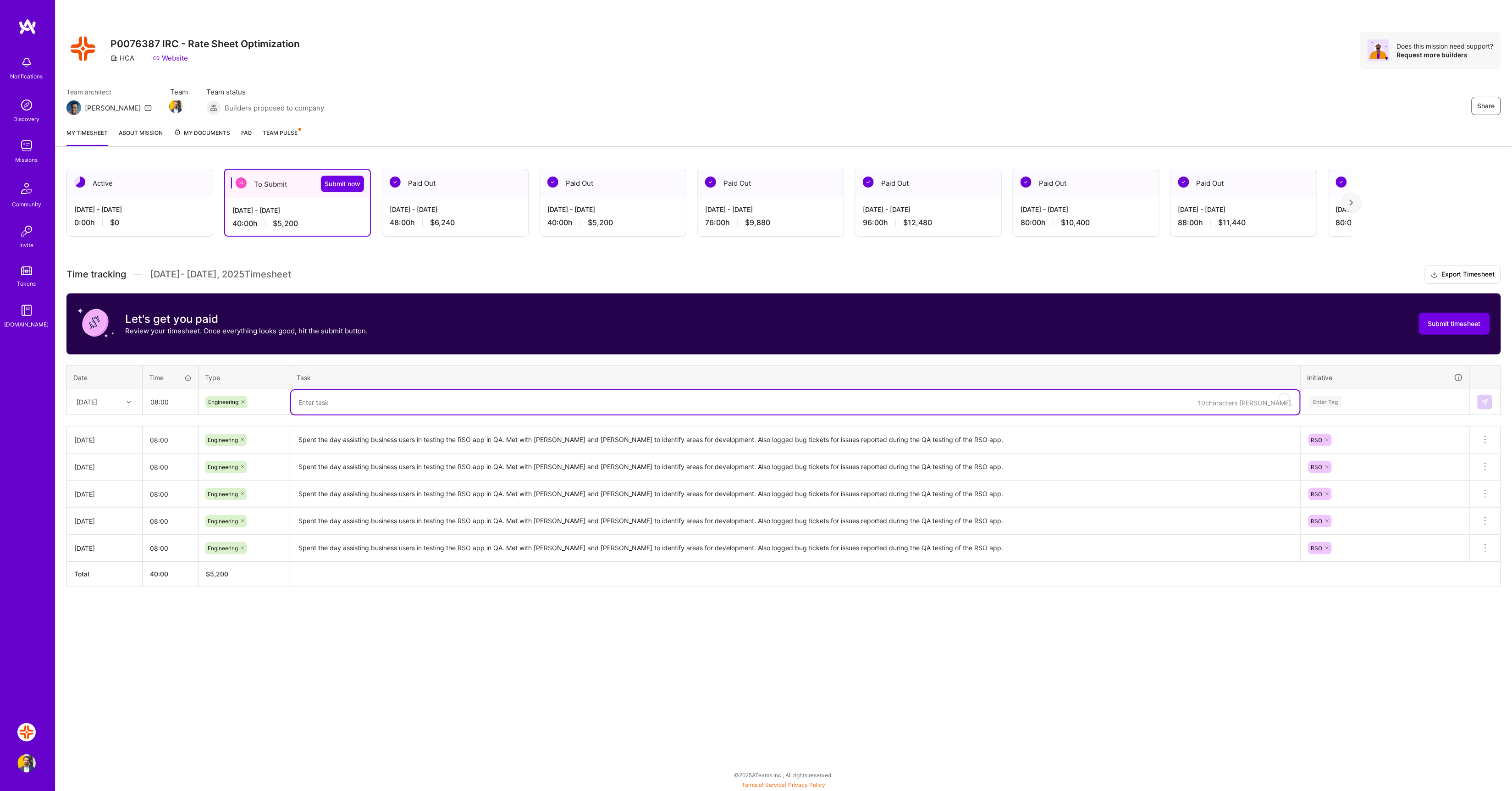
click at [344, 407] on textarea "To enrich screen reader interactions, please activate Accessibility in Grammarl…" at bounding box center [796, 403] width 1009 height 25
paste textarea "Spent the day assisting business users in testing the RSO app in QA. Met with E…"
type textarea "Spent the day assisting business users in testing the RSO app in QA. Met with E…"
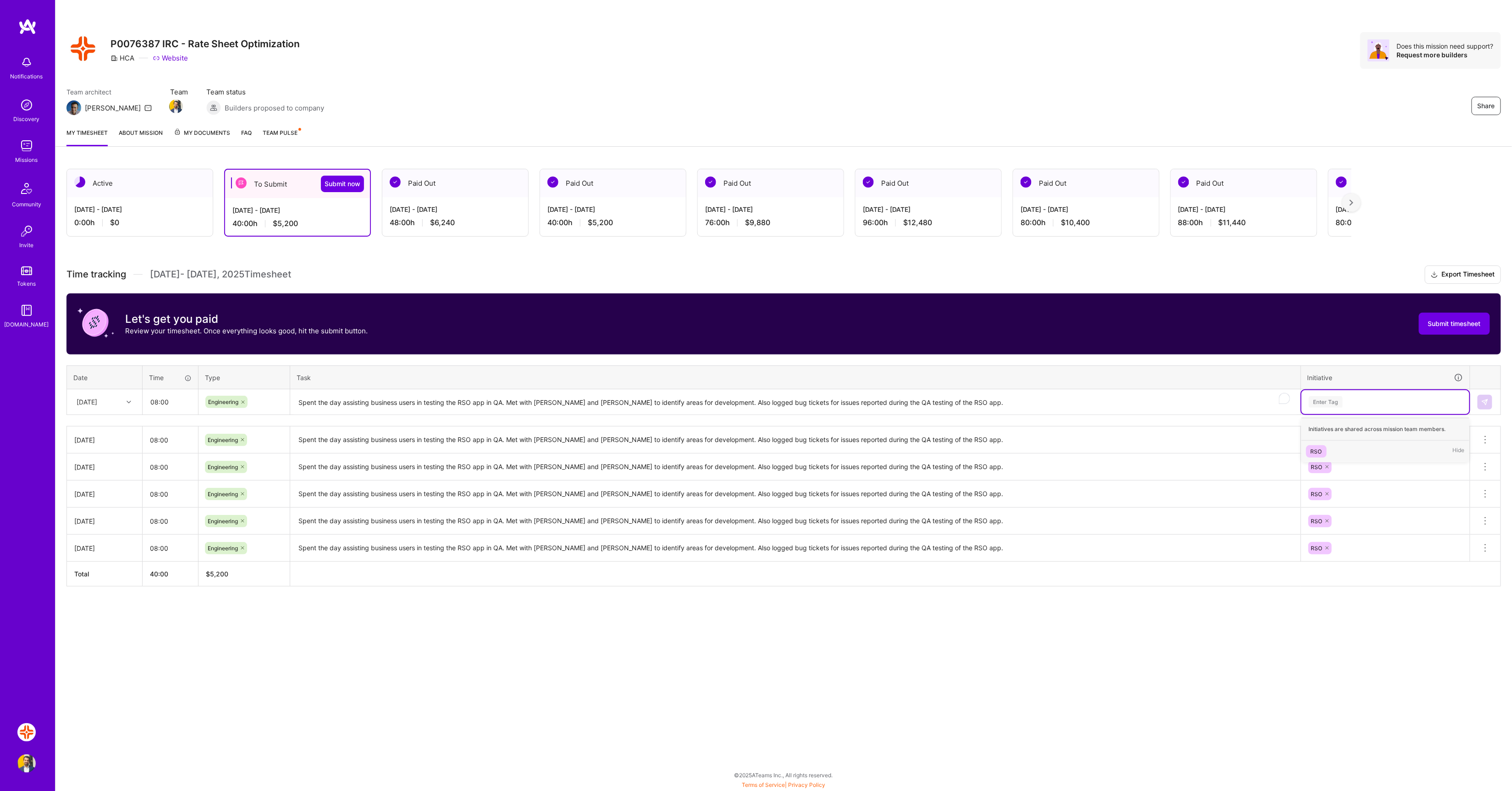
click at [1338, 400] on div "Enter Tag" at bounding box center [1326, 402] width 34 height 14
click at [1322, 453] on span "RSO" at bounding box center [1316, 451] width 21 height 12
click at [1485, 403] on img at bounding box center [1485, 402] width 8 height 8
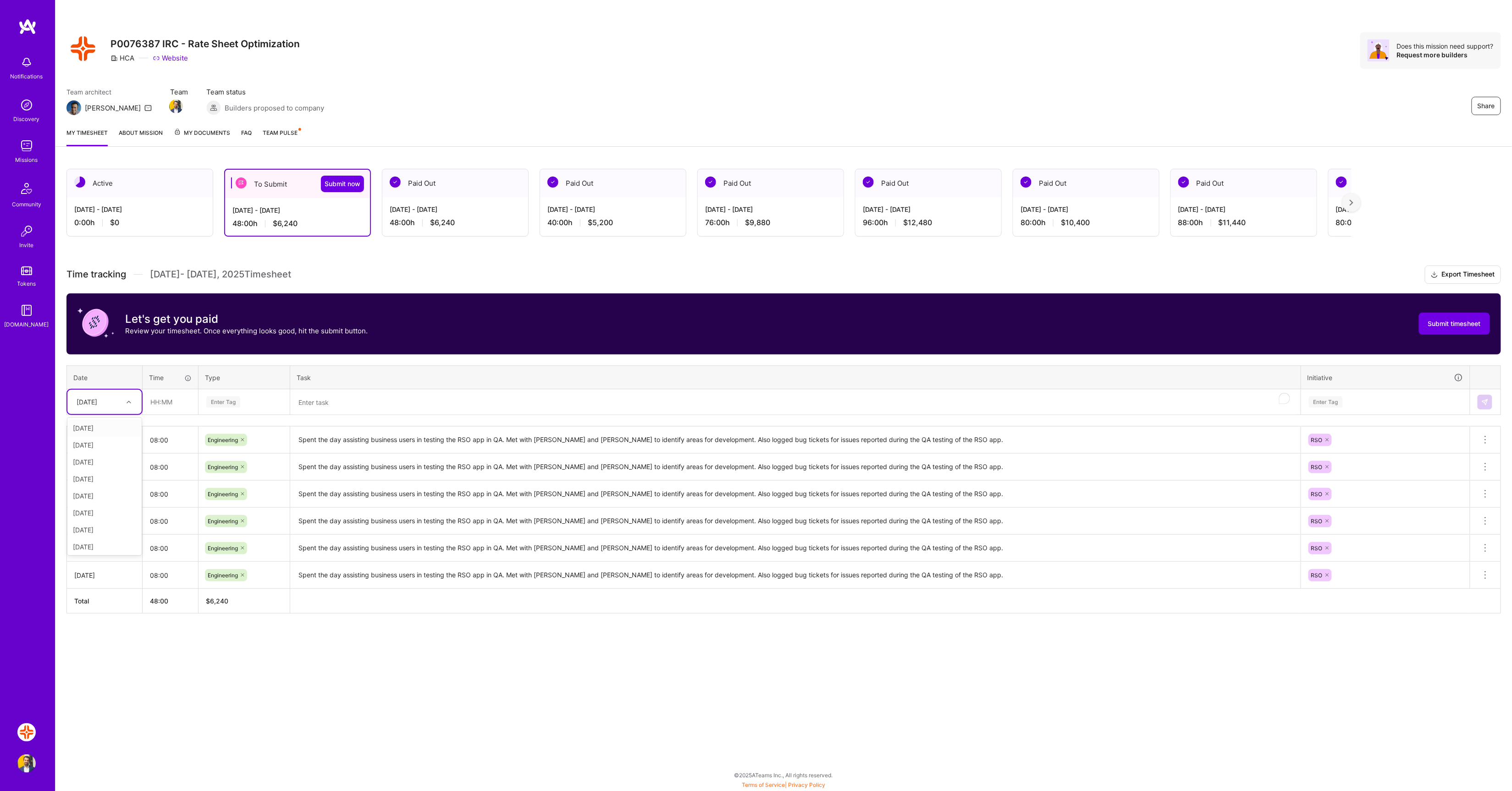
click at [97, 406] on div "Tue, Sep 23" at bounding box center [87, 401] width 21 height 10
click at [96, 543] on div "Wed, Sep 24" at bounding box center [105, 547] width 75 height 17
click at [184, 401] on input "text" at bounding box center [170, 402] width 55 height 25
type input "08:00"
click at [227, 392] on div "Enter Tag" at bounding box center [244, 402] width 90 height 24
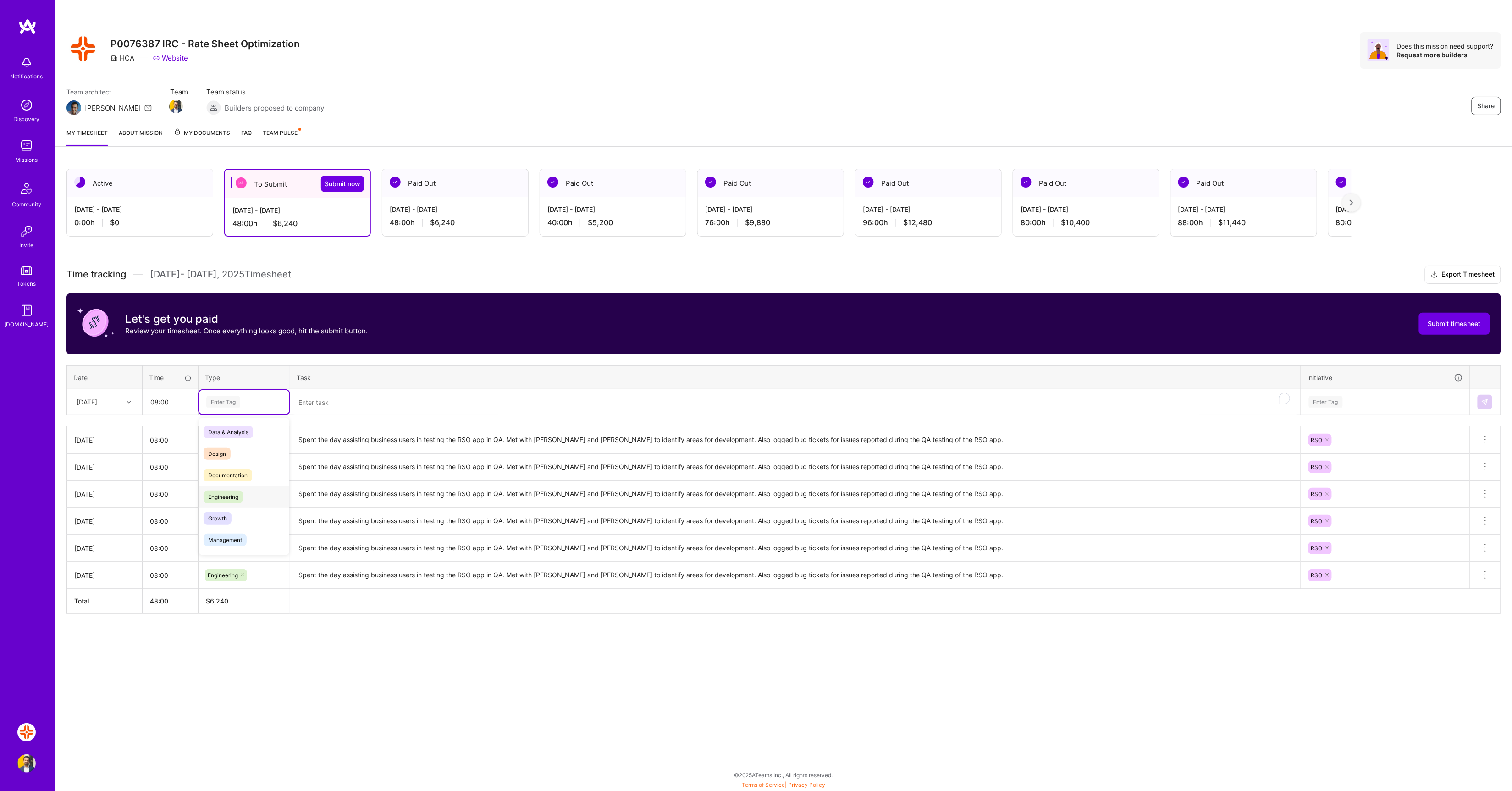
click at [236, 495] on span "Engineering" at bounding box center [223, 497] width 39 height 12
click at [377, 391] on textarea "To enrich screen reader interactions, please activate Accessibility in Grammarl…" at bounding box center [796, 403] width 1009 height 25
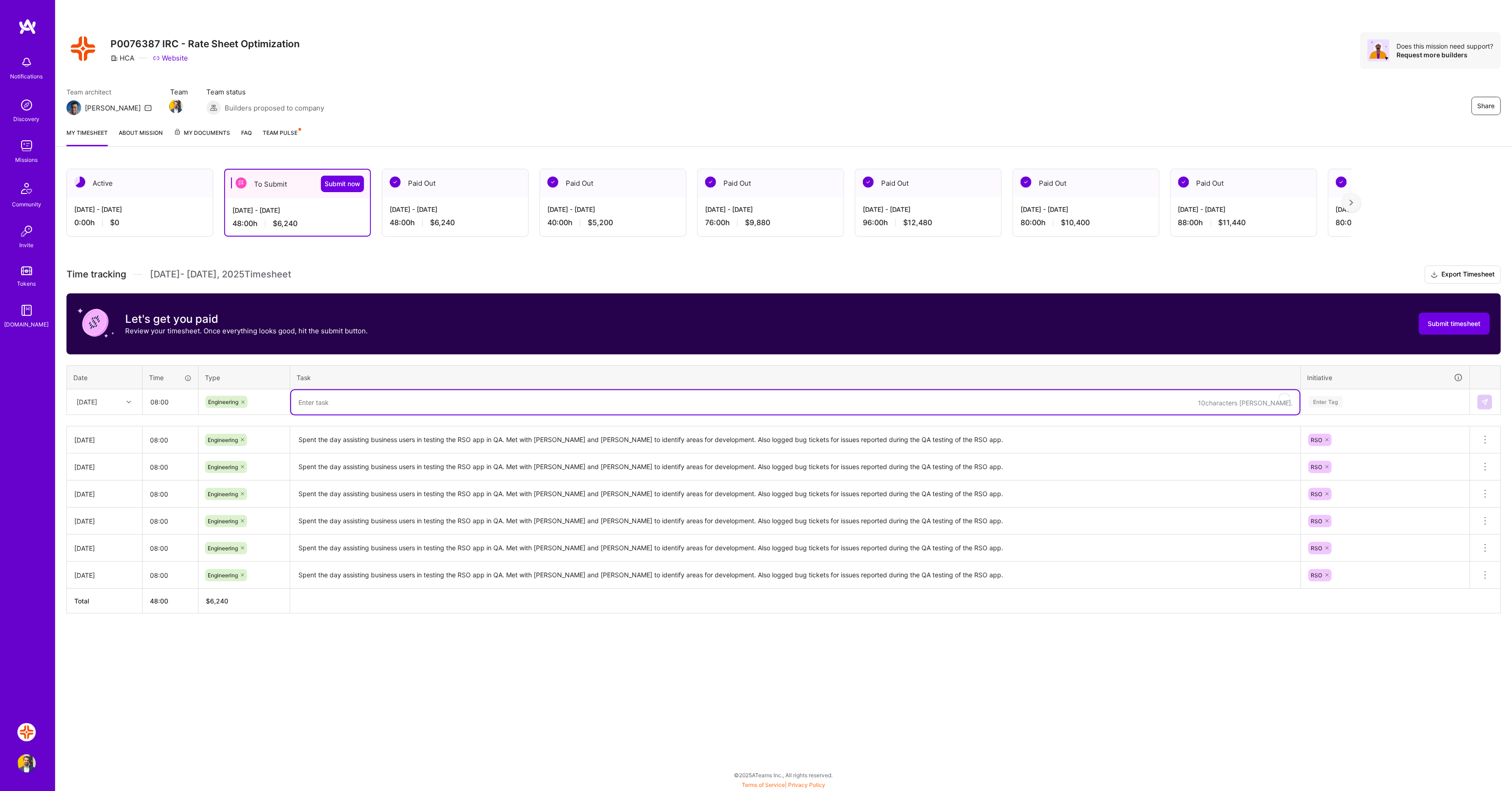
paste textarea "Spent the day assisting business users in testing the RSO app in QA. Met with E…"
type textarea "Spent the day assisting business users in testing the RSO app in QA. Met with E…"
click at [1391, 391] on div "Enter Tag" at bounding box center [1385, 402] width 168 height 24
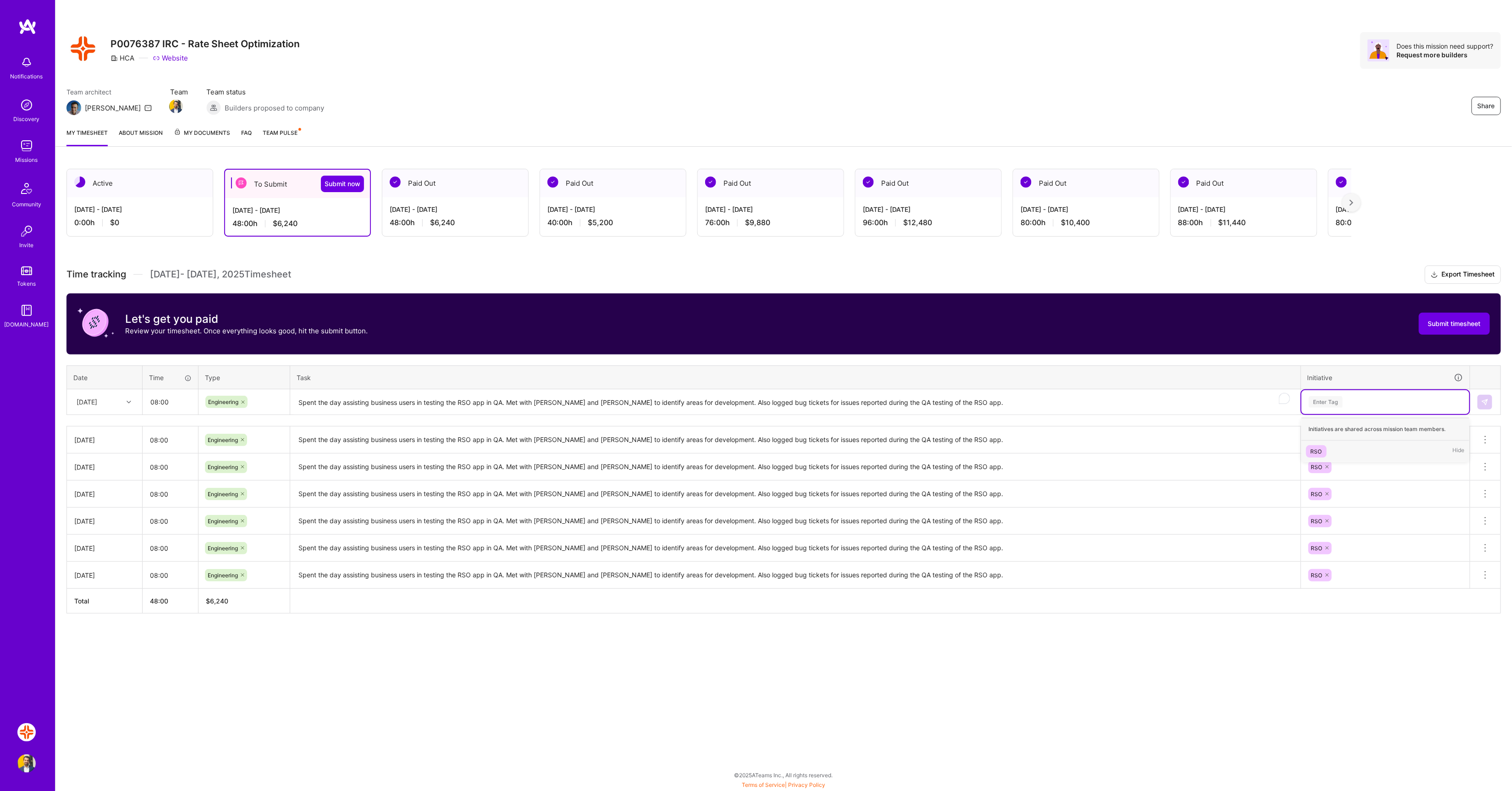
click at [1319, 454] on div "RSO" at bounding box center [1316, 451] width 12 height 10
click at [1489, 405] on img at bounding box center [1485, 402] width 8 height 8
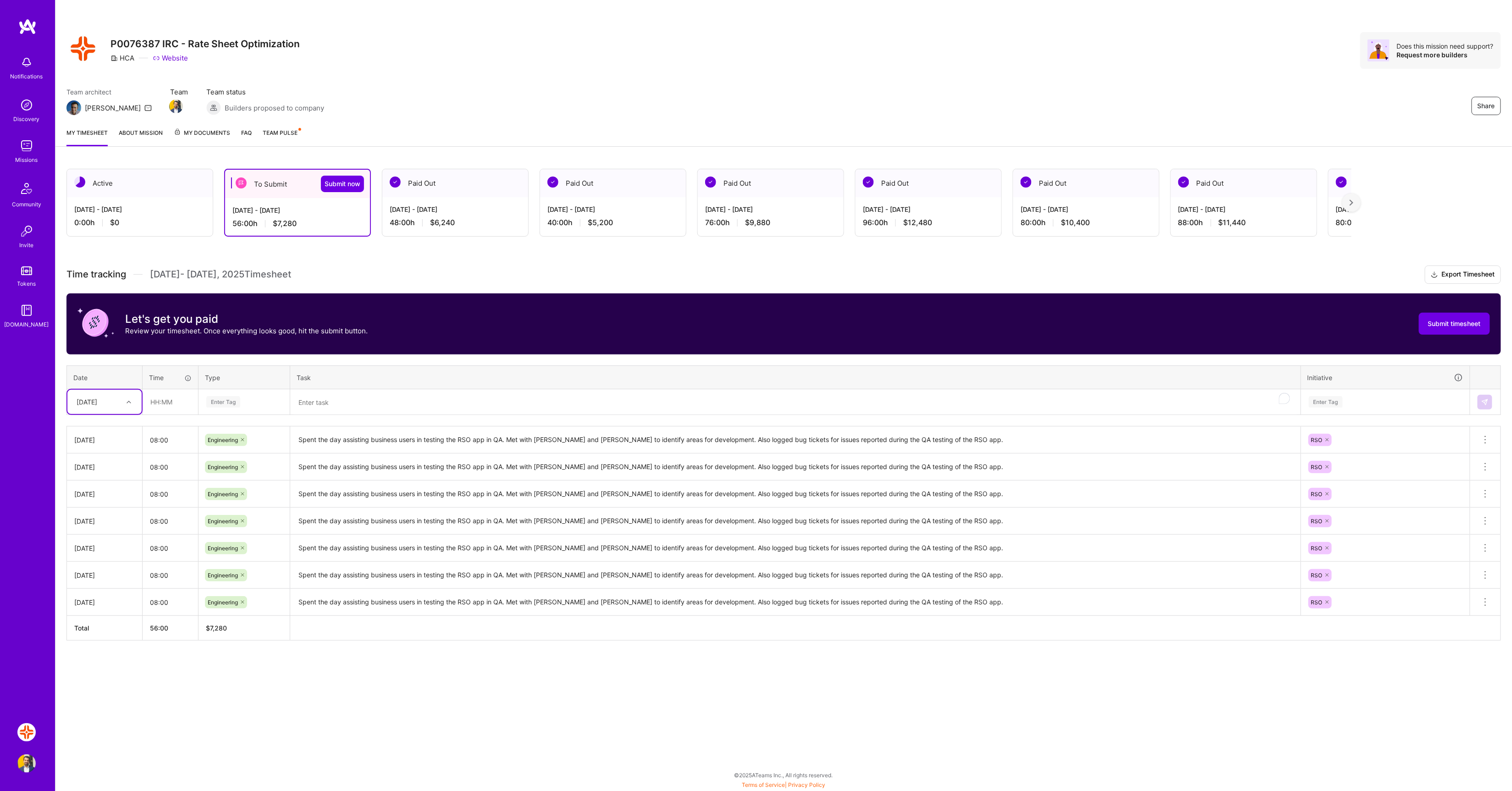
click at [120, 405] on div "Wed, Sep 24" at bounding box center [98, 402] width 51 height 15
click at [107, 481] on div "Thu, Sep 25" at bounding box center [105, 480] width 75 height 17
click at [168, 403] on input "text" at bounding box center [170, 402] width 55 height 25
type input "08:00"
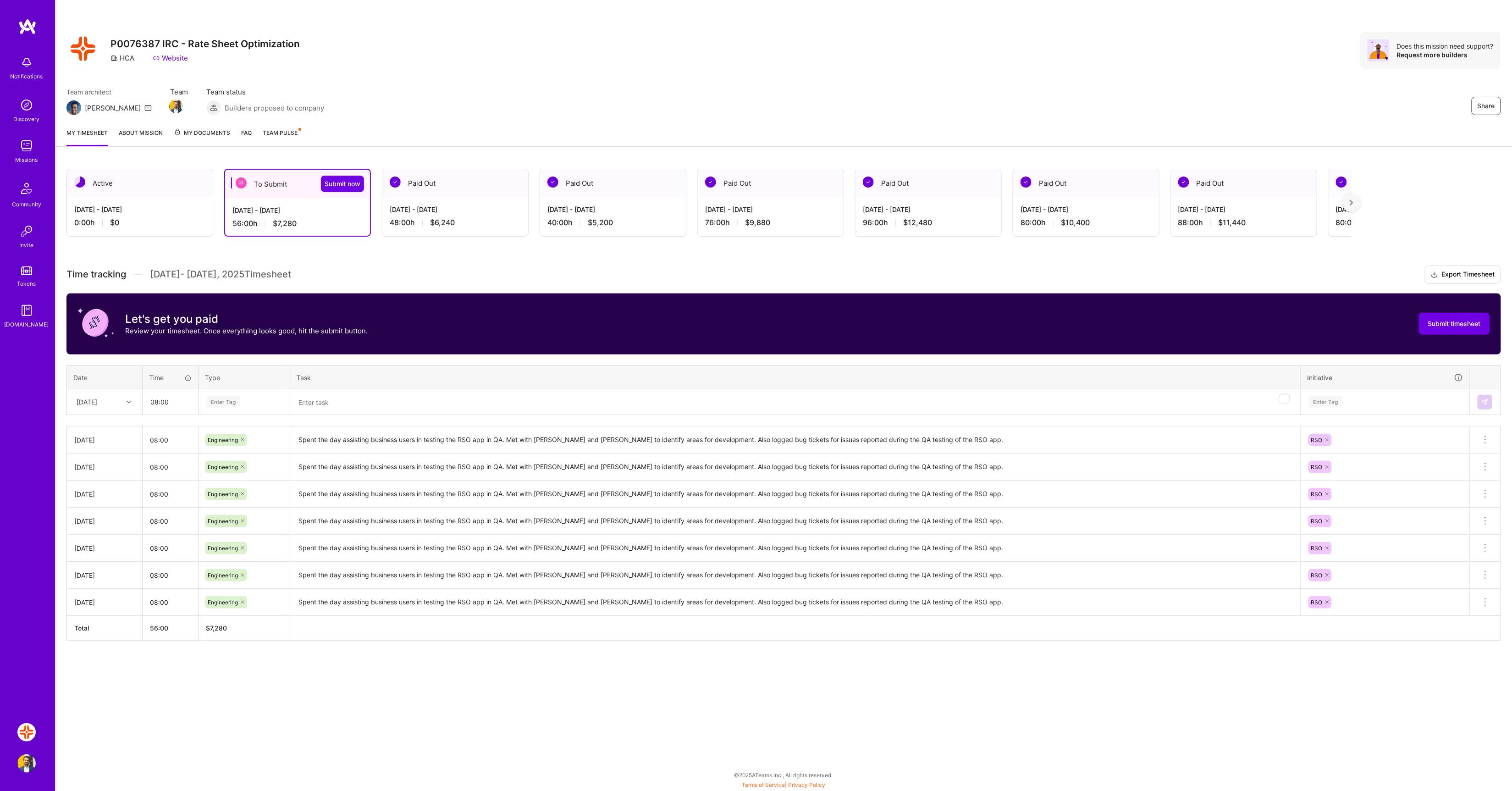
click at [251, 400] on div "Enter Tag" at bounding box center [244, 401] width 78 height 12
click at [234, 501] on span "Engineering" at bounding box center [223, 497] width 39 height 12
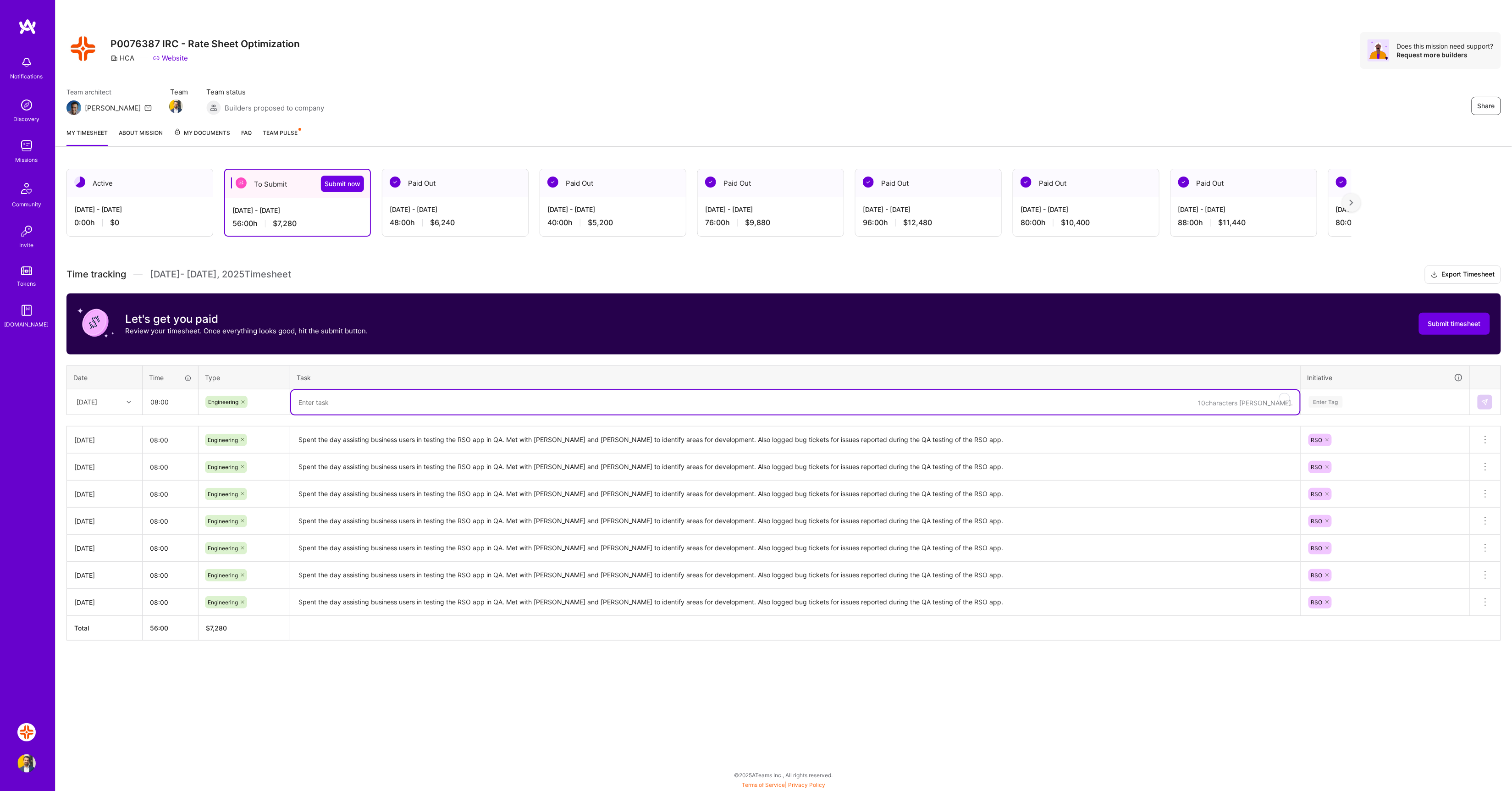
click at [331, 406] on textarea "To enrich screen reader interactions, please activate Accessibility in Grammarl…" at bounding box center [796, 403] width 1009 height 25
paste textarea "Spent the day assisting business users in testing the RSO app in QA. Met with E…"
type textarea "Spent the day assisting business users in testing the RSO app in QA. Met with E…"
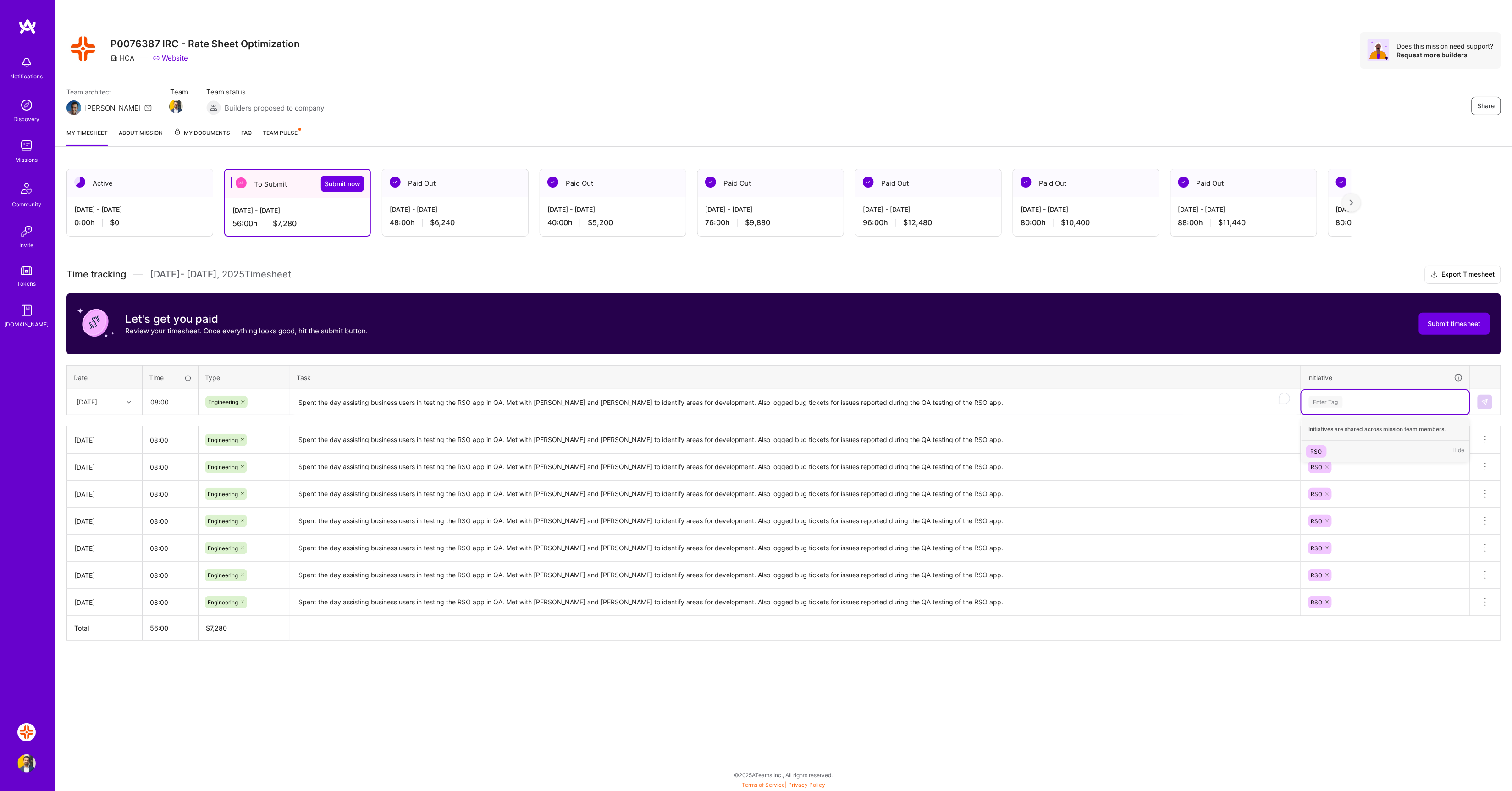
click at [1344, 400] on div "Enter Tag" at bounding box center [1386, 401] width 155 height 12
click at [1313, 453] on div "RSO" at bounding box center [1316, 451] width 12 height 10
click at [1481, 400] on img at bounding box center [1485, 402] width 8 height 8
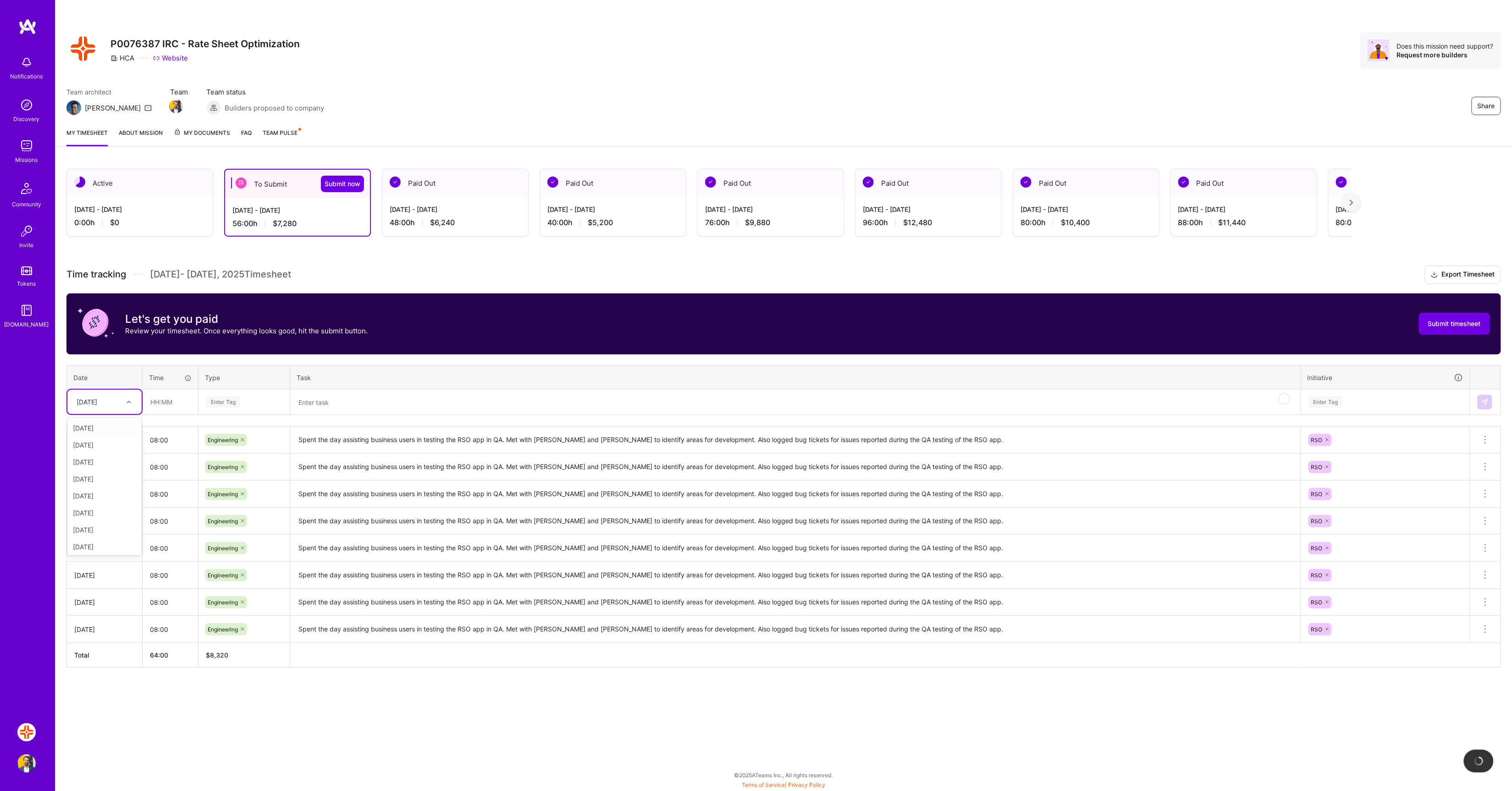
click at [128, 404] on icon at bounding box center [129, 402] width 5 height 5
click at [103, 481] on div "Fri, Sep 26" at bounding box center [105, 483] width 75 height 17
click at [170, 401] on input "text" at bounding box center [170, 402] width 55 height 25
type input "08:00"
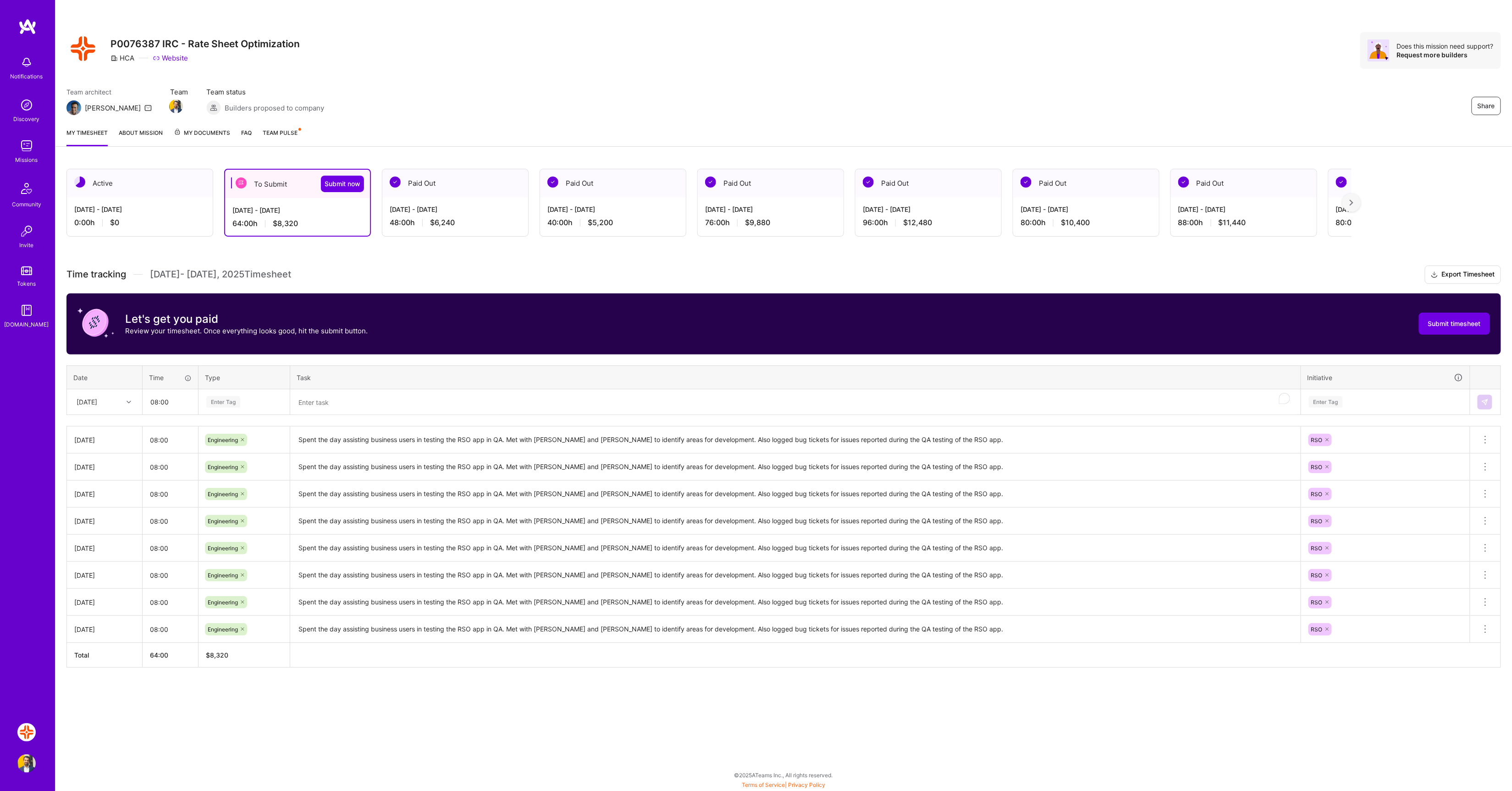
click at [215, 398] on div "Enter Tag" at bounding box center [223, 402] width 34 height 14
click at [233, 493] on span "Engineering" at bounding box center [223, 497] width 39 height 12
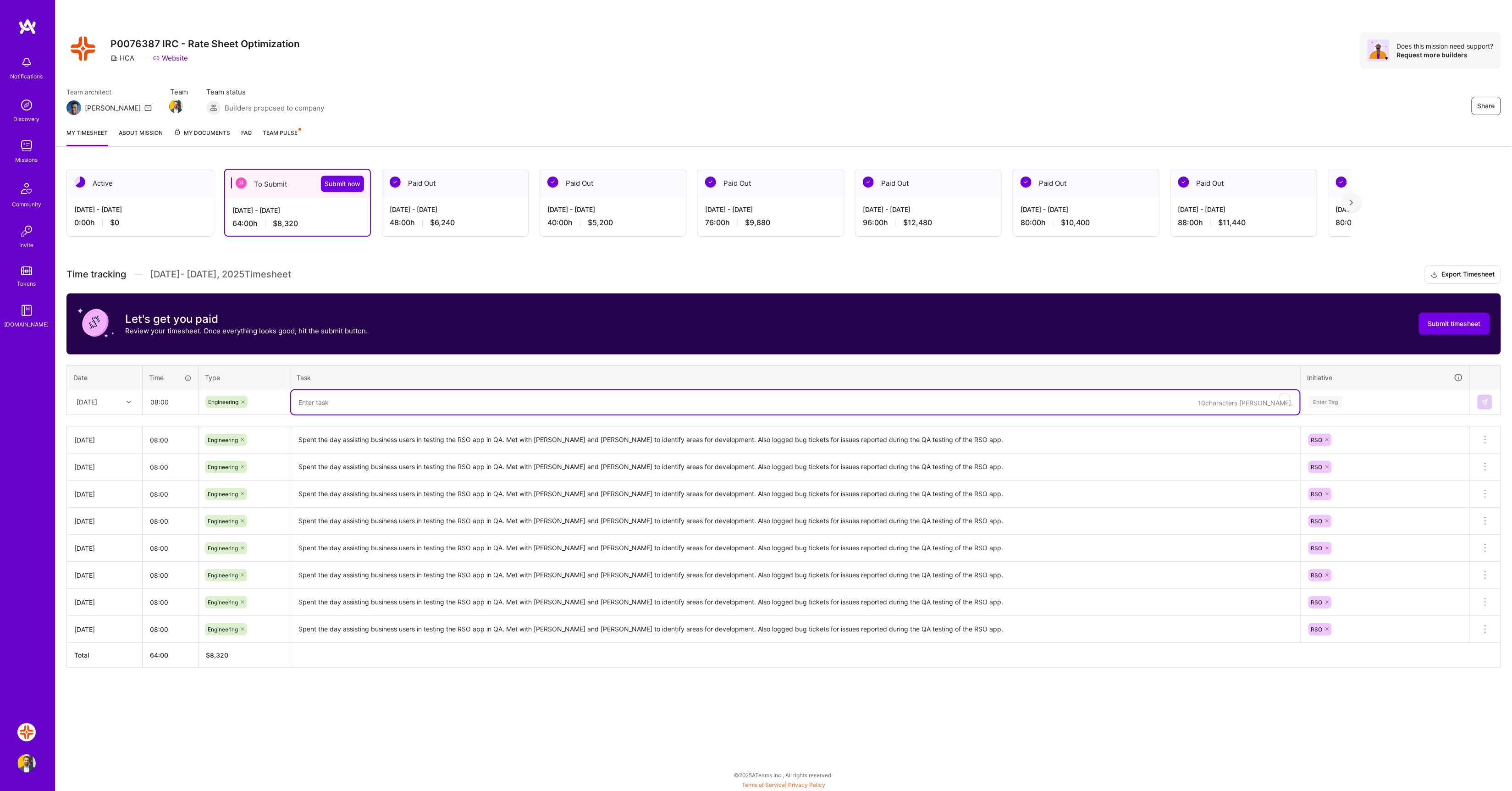
click at [334, 404] on textarea "To enrich screen reader interactions, please activate Accessibility in Grammarl…" at bounding box center [796, 403] width 1009 height 25
click at [351, 404] on textarea "To enrich screen reader interactions, please activate Accessibility in Grammarl…" at bounding box center [796, 403] width 1009 height 25
paste textarea "Spent the day assisting business users in testing the RSO app in QA. Met with E…"
type textarea "Spent the day assisting business users in testing the RSO app in QA. Met with E…"
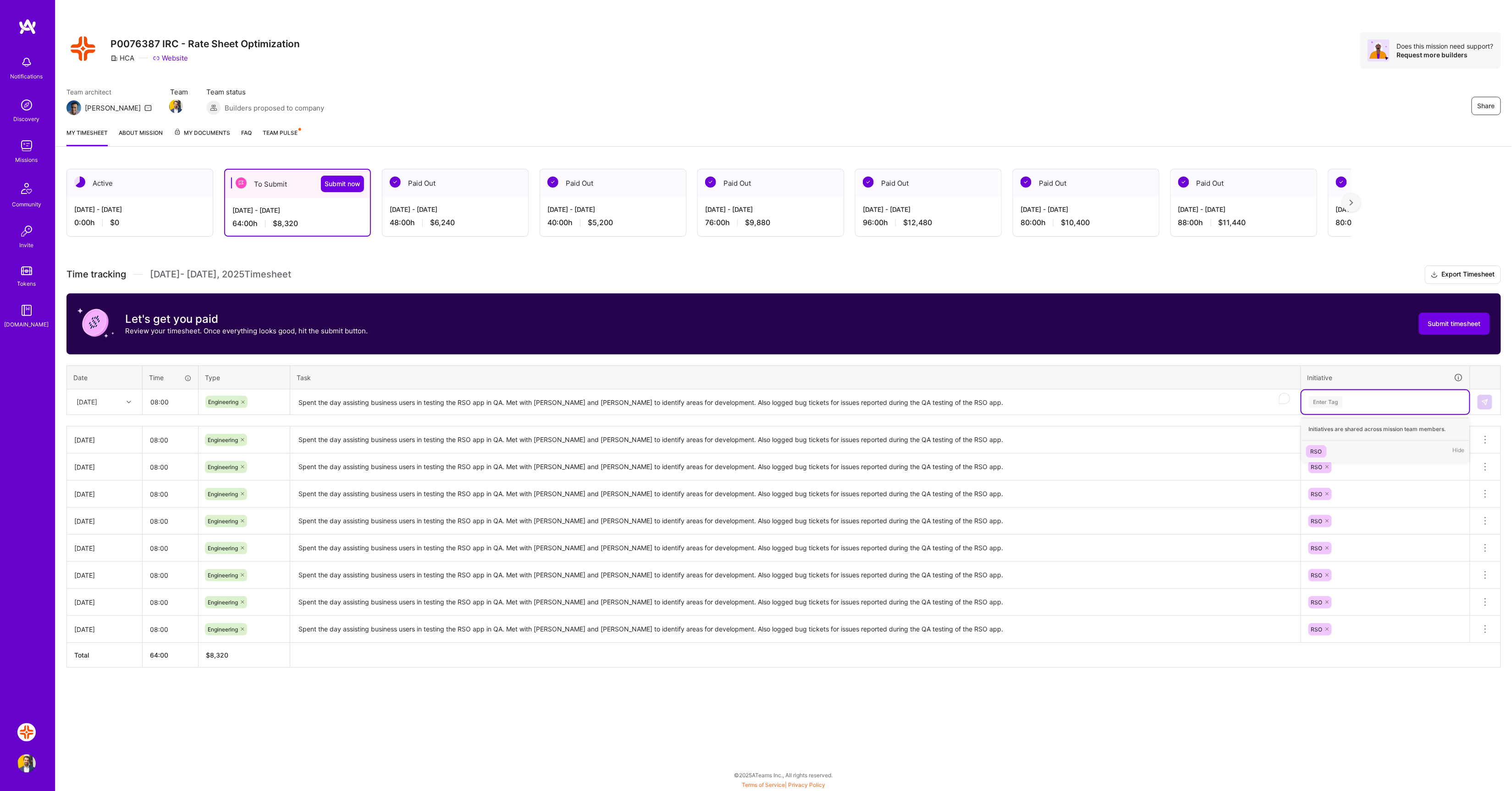
click at [1314, 402] on div "Enter Tag" at bounding box center [1326, 402] width 34 height 14
click at [1321, 450] on div "RSO" at bounding box center [1316, 451] width 12 height 10
click at [1487, 403] on img at bounding box center [1485, 402] width 8 height 8
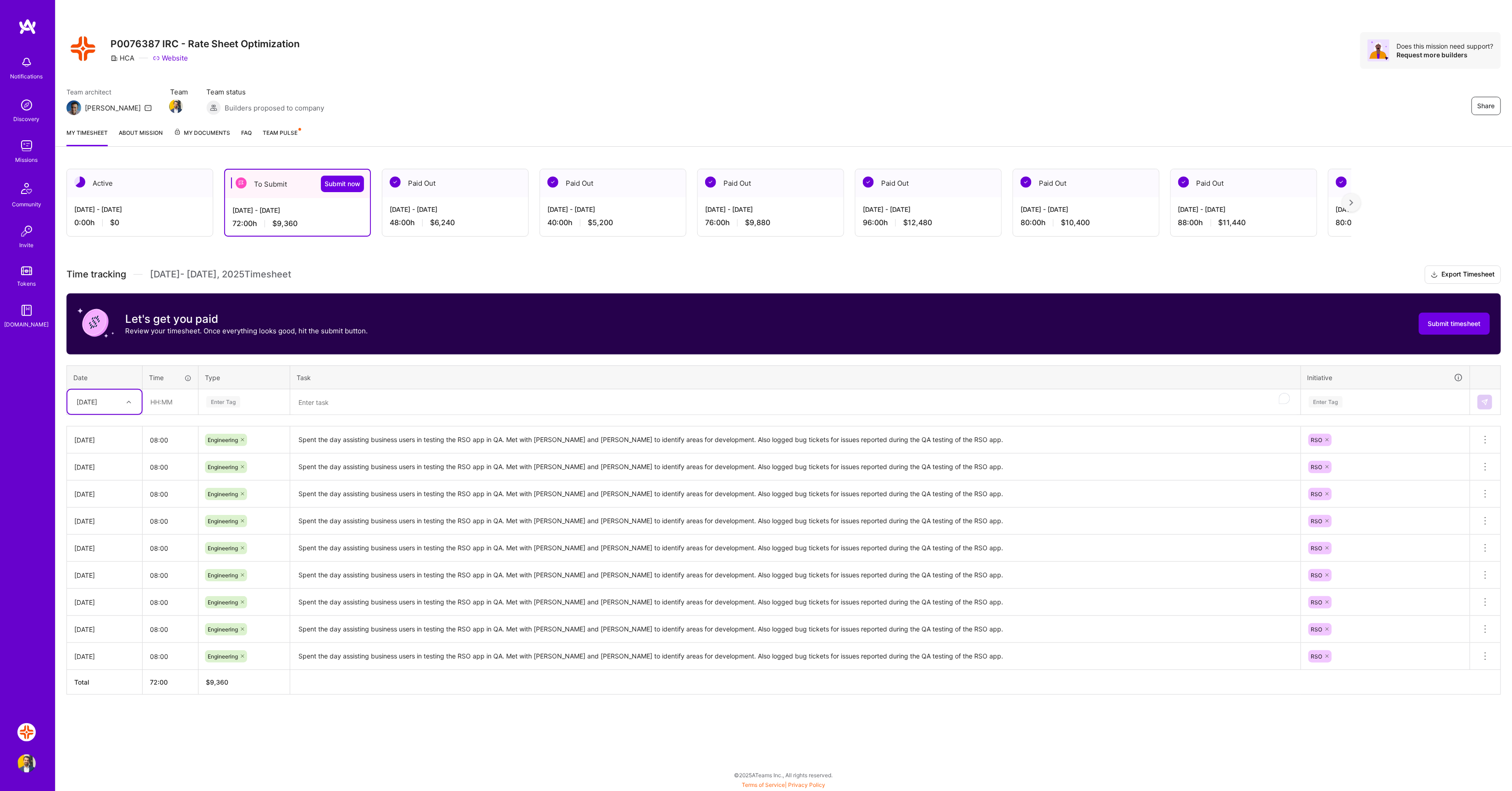
click at [125, 406] on div at bounding box center [130, 402] width 14 height 12
click at [104, 549] on div "Mon, Sep 29" at bounding box center [105, 550] width 75 height 17
click at [180, 400] on input "text" at bounding box center [170, 402] width 55 height 25
type input "08:00"
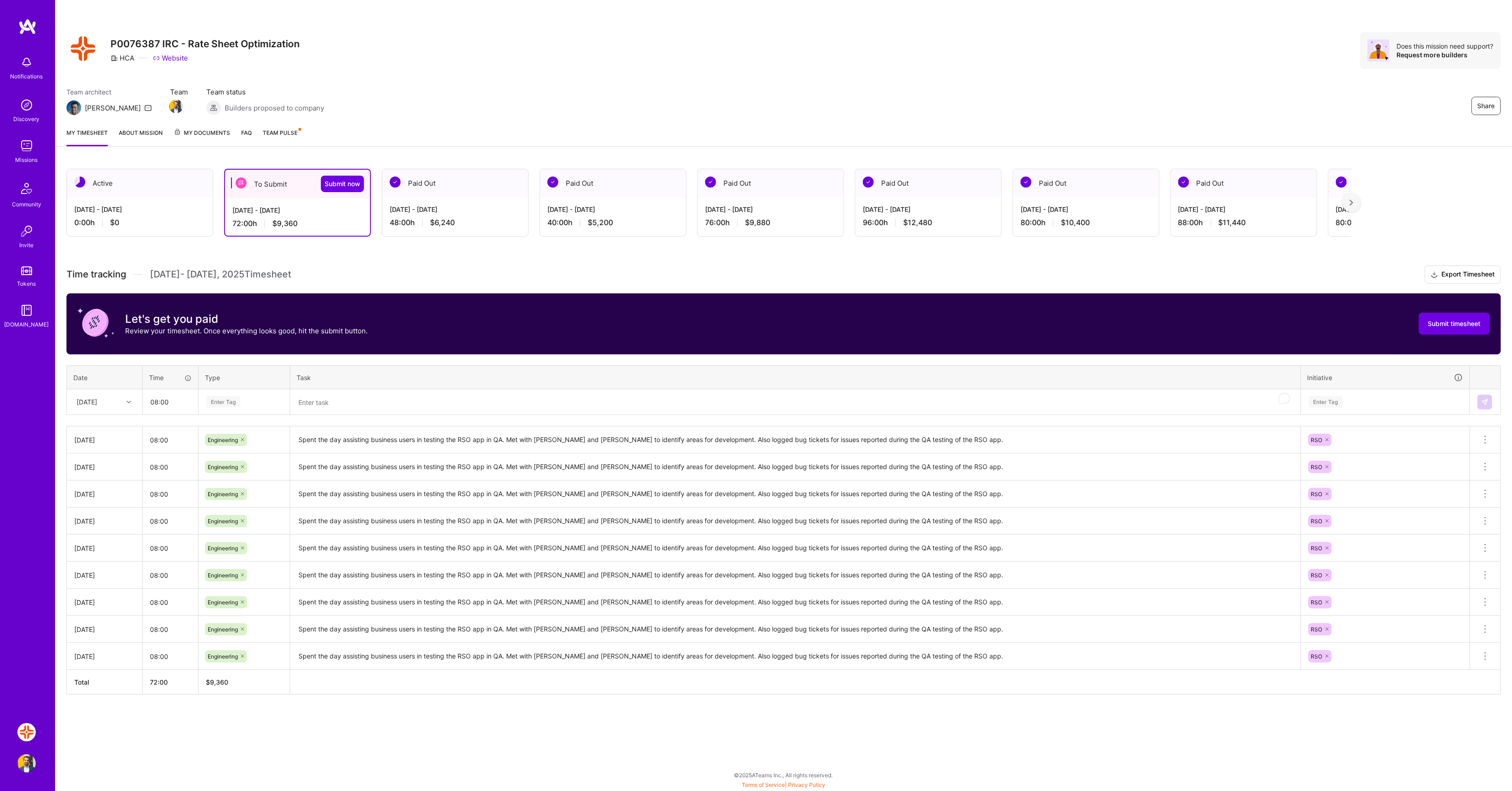
click at [231, 387] on th "Type" at bounding box center [244, 377] width 91 height 24
click at [229, 400] on div "Enter Tag" at bounding box center [223, 402] width 34 height 14
click at [234, 495] on span "Engineering" at bounding box center [223, 497] width 39 height 12
click at [348, 399] on textarea "To enrich screen reader interactions, please activate Accessibility in Grammarl…" at bounding box center [796, 403] width 1009 height 25
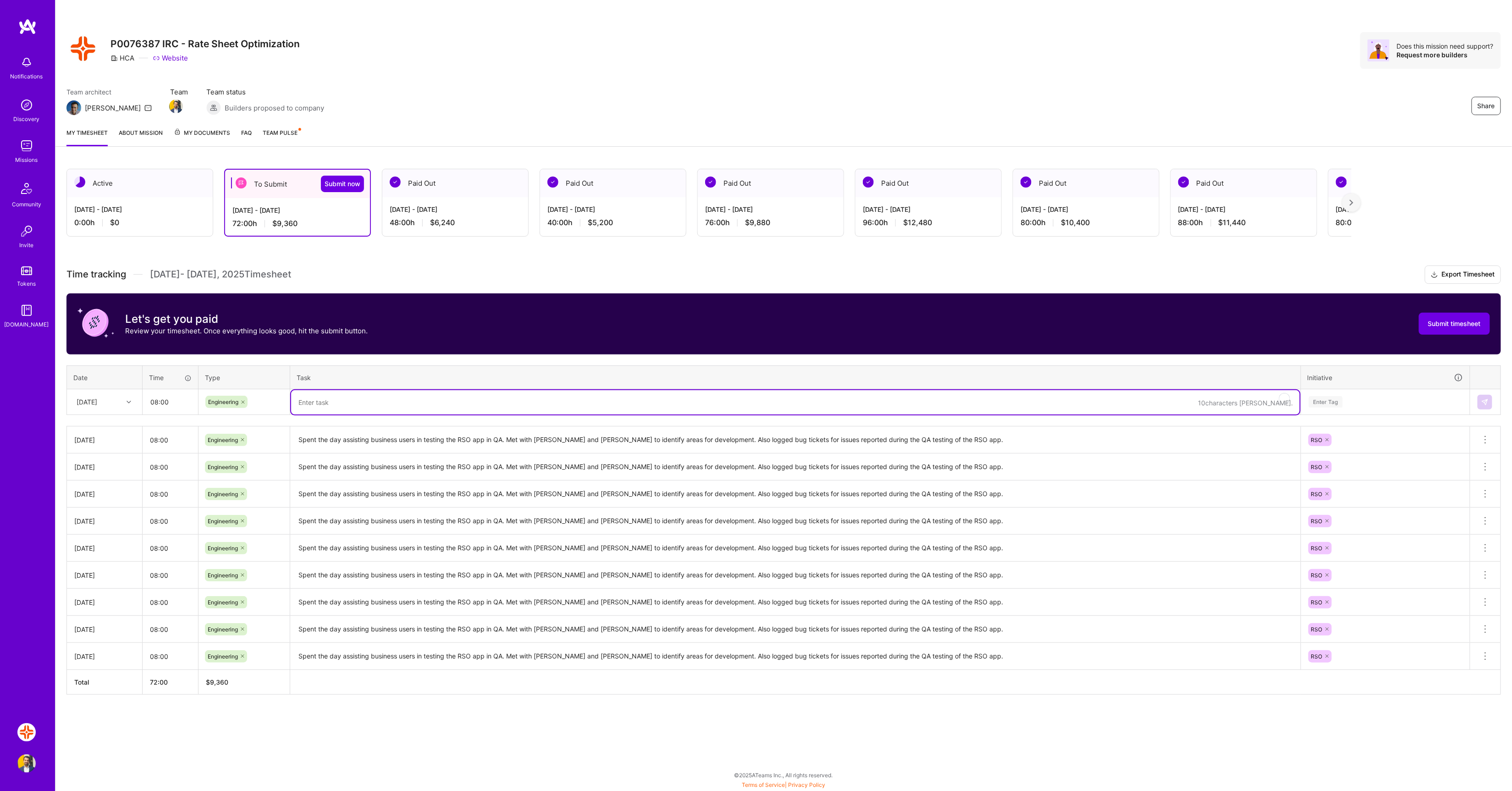
paste textarea "Spent the day assisting business users in testing the RSO app in QA. Met with E…"
type textarea "Spent the day assisting business users in testing the RSO app in QA. Met with E…"
click at [1337, 406] on div "Enter Tag" at bounding box center [1326, 402] width 34 height 14
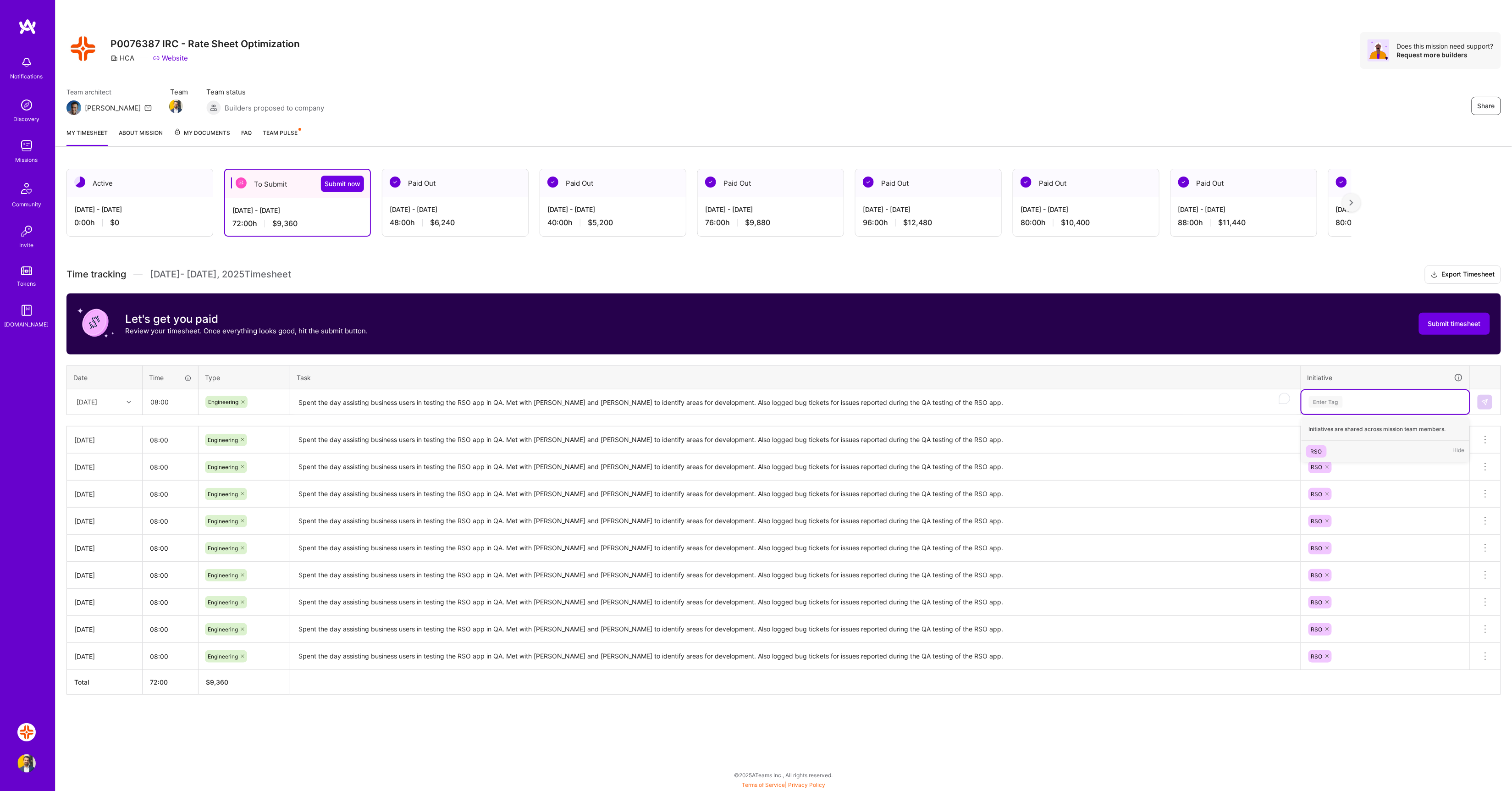
click at [1324, 455] on span "RSO" at bounding box center [1316, 451] width 21 height 12
click at [1488, 407] on button at bounding box center [1484, 402] width 15 height 15
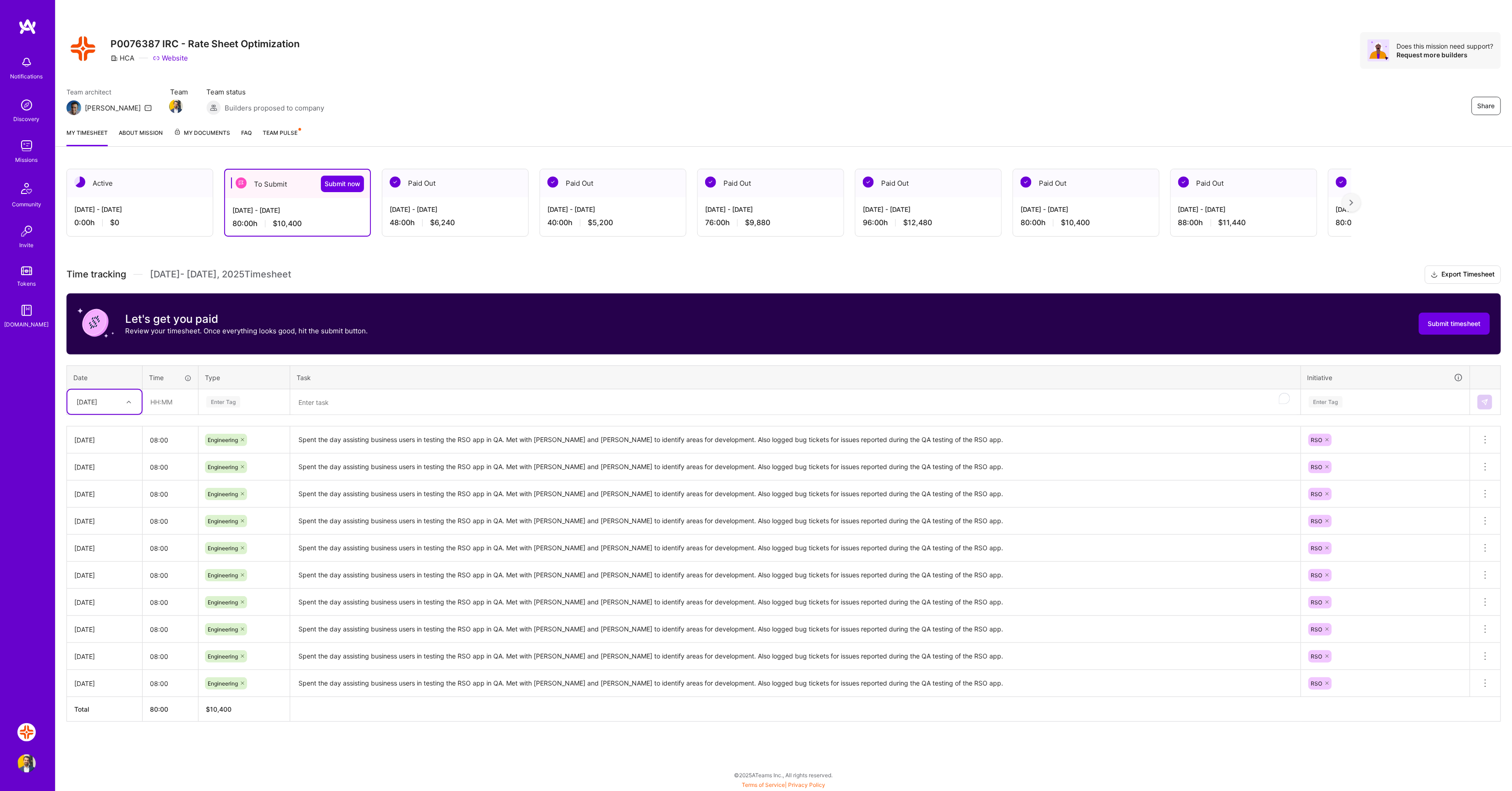
click at [121, 404] on div "Mon, Sep 29" at bounding box center [98, 402] width 51 height 15
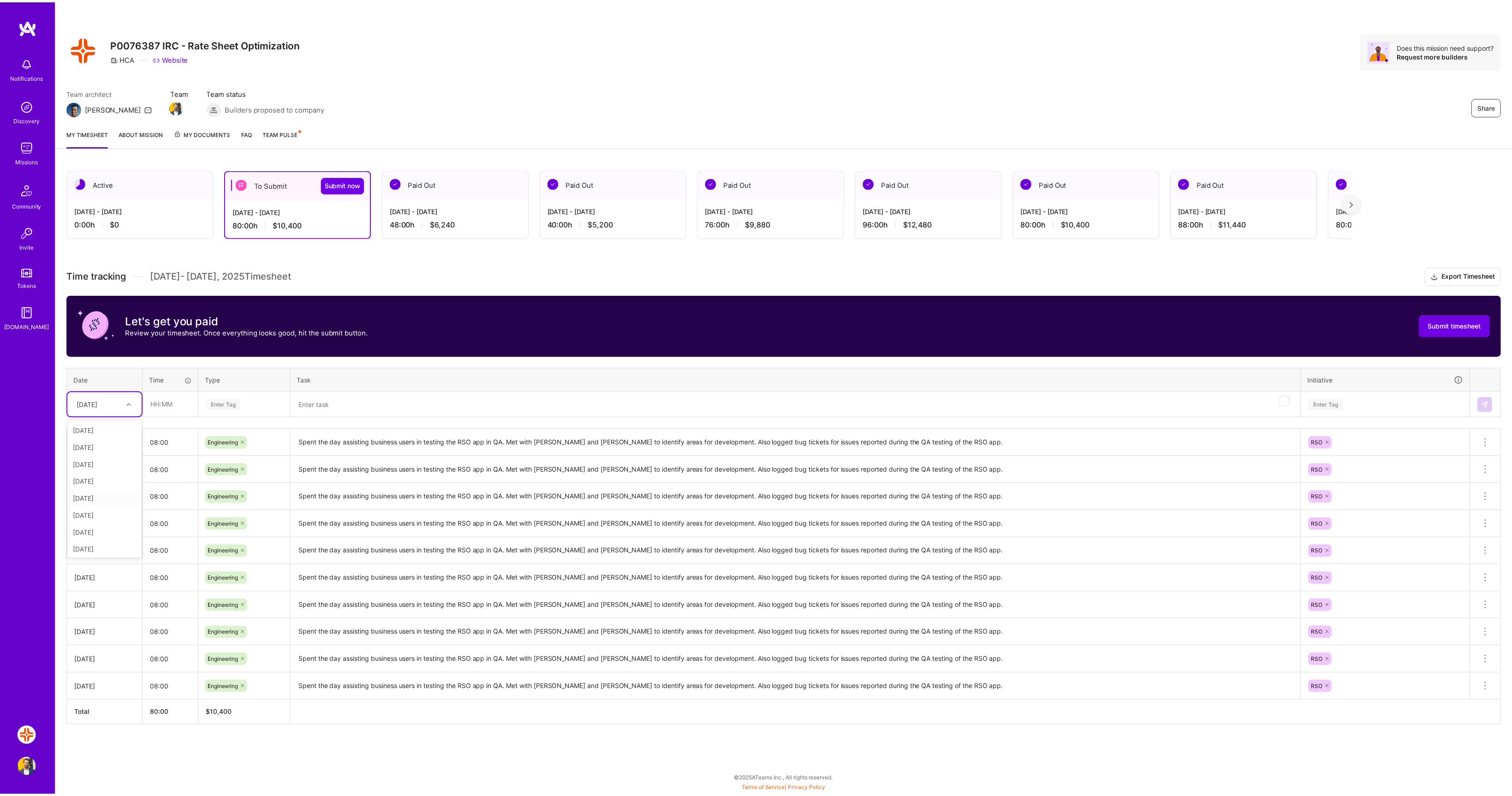
scroll to position [104, 0]
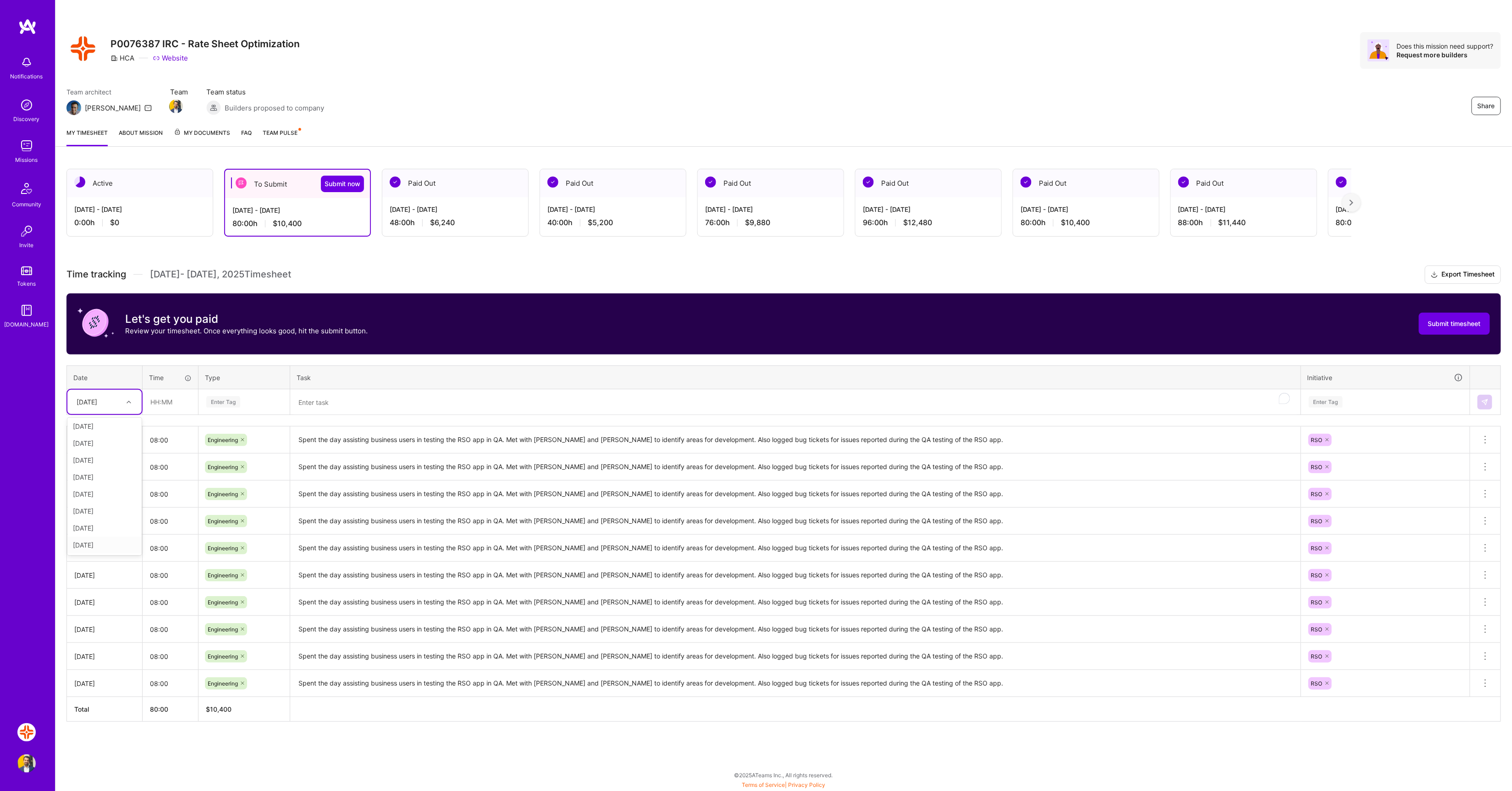
click at [111, 543] on div "Tue, Sep 30" at bounding box center [105, 545] width 75 height 17
click at [165, 398] on input "text" at bounding box center [170, 402] width 55 height 25
type input "08:00"
click at [226, 391] on div "Enter Tag" at bounding box center [244, 402] width 90 height 24
click at [224, 398] on div "Enter Tag" at bounding box center [223, 402] width 34 height 14
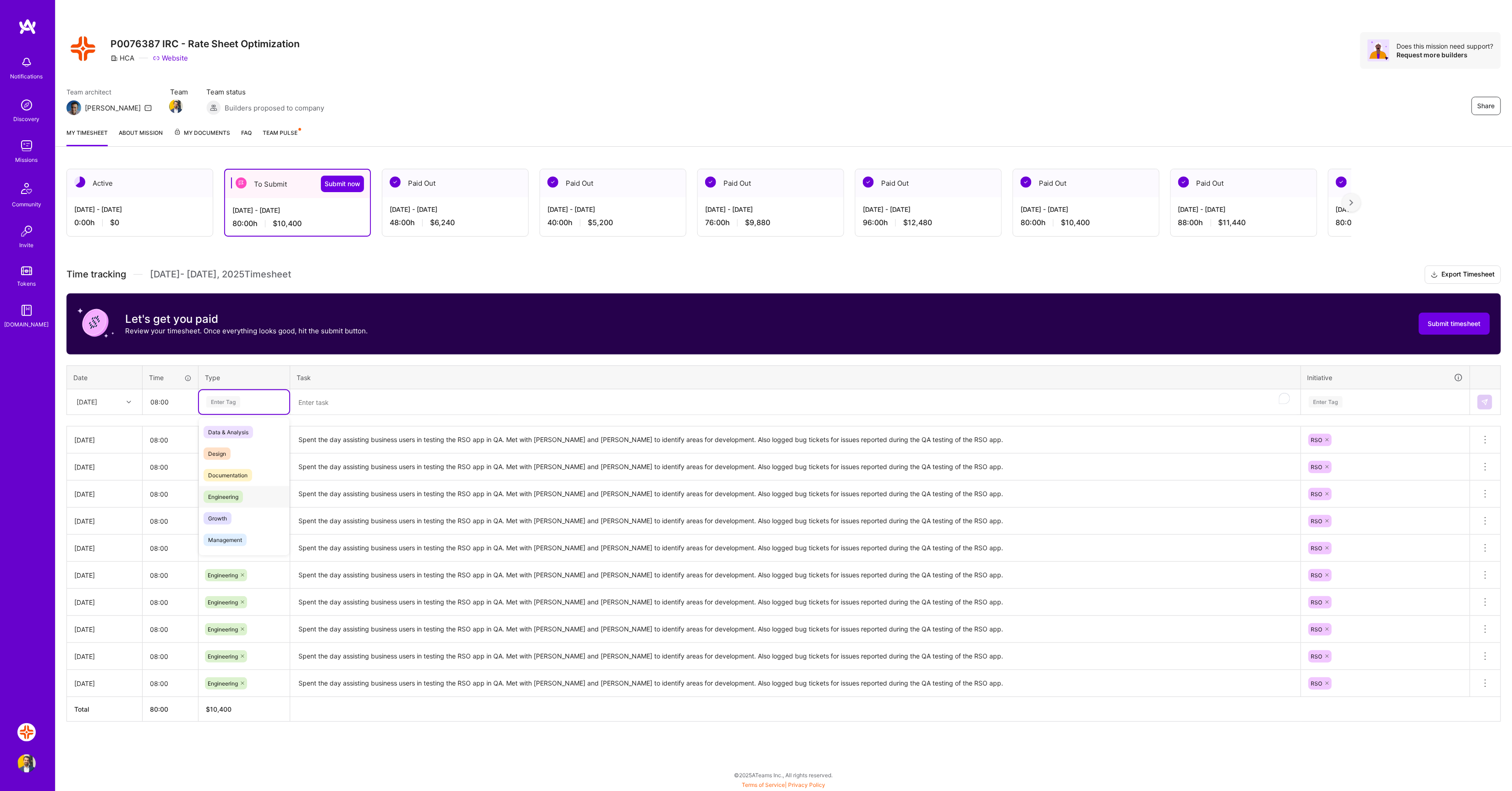
click at [248, 491] on div "Engineering" at bounding box center [244, 497] width 90 height 22
click at [344, 400] on textarea "To enrich screen reader interactions, please activate Accessibility in Grammarl…" at bounding box center [796, 403] width 1009 height 25
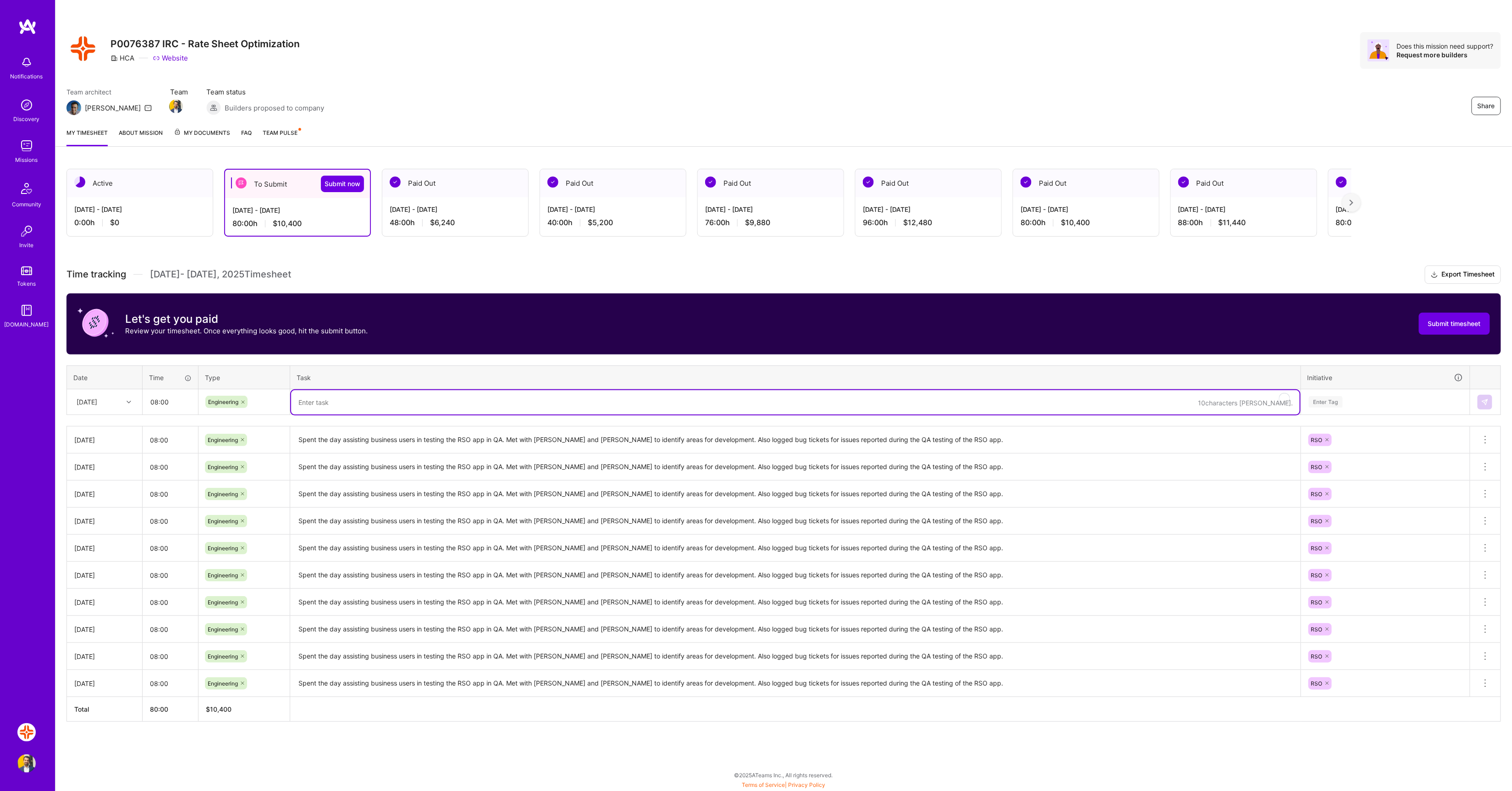
paste textarea "Spent the day assisting business users in testing the RSO app in QA. Met with E…"
type textarea "Spent the day assisting business users in testing the RSO app in QA. Met with E…"
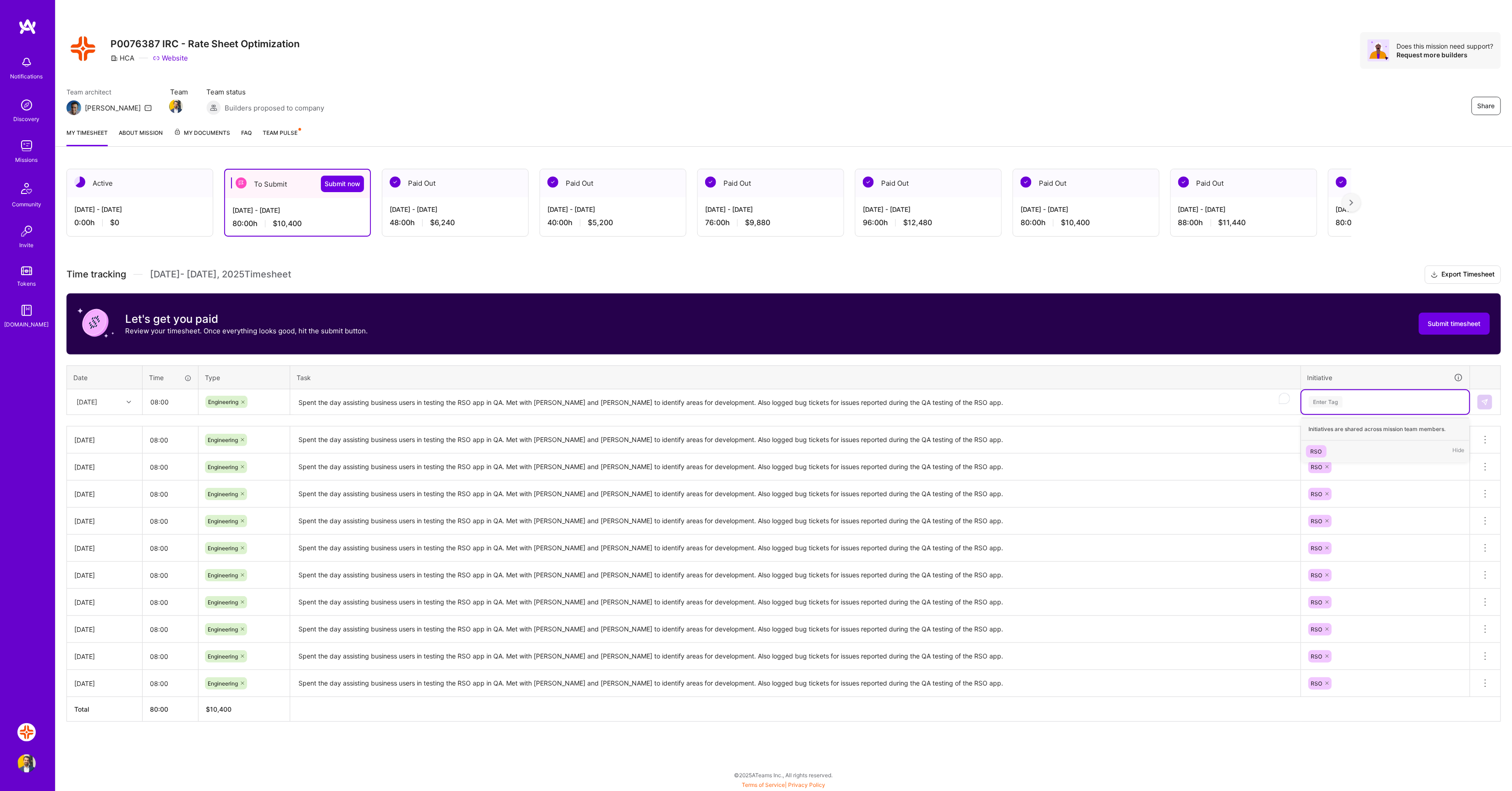
click at [1341, 393] on div "Enter Tag" at bounding box center [1385, 402] width 168 height 24
click at [1318, 448] on div "RSO" at bounding box center [1316, 451] width 12 height 10
click at [1488, 400] on img at bounding box center [1485, 402] width 8 height 8
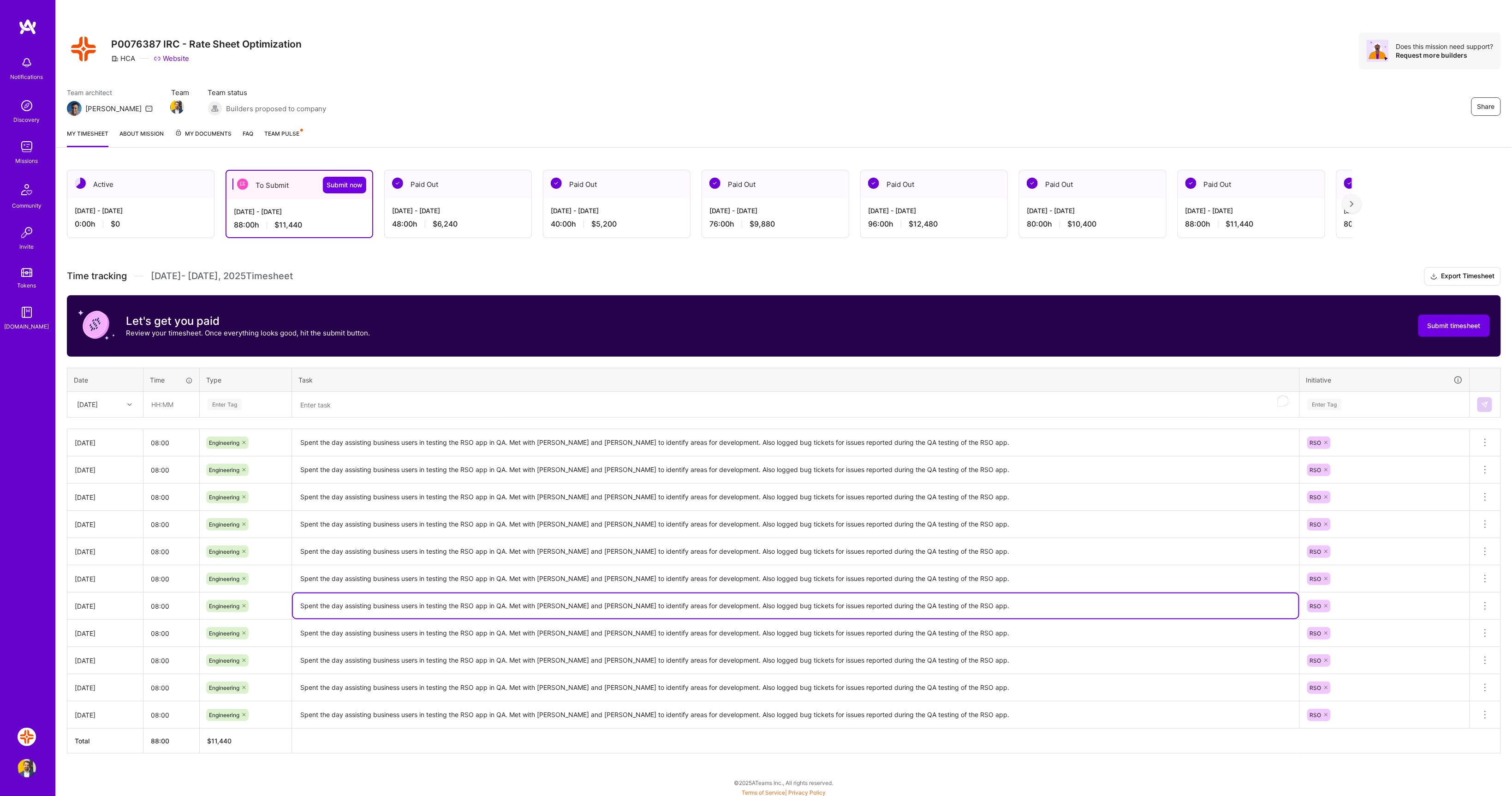
click at [350, 608] on textarea "Spent the day assisting business users in testing the RSO app in QA. Met with E…" at bounding box center [796, 606] width 1005 height 25
drag, startPoint x: 967, startPoint y: 607, endPoint x: 277, endPoint y: 606, distance: 690.0
click at [277, 606] on tr "Mon, Sep 22 08:00 Engineering Spent the day assisting business users in testing…" at bounding box center [784, 606] width 1434 height 27
type textarea "Created several demo data that could be used to demo to 3rd-party stakeholders …"
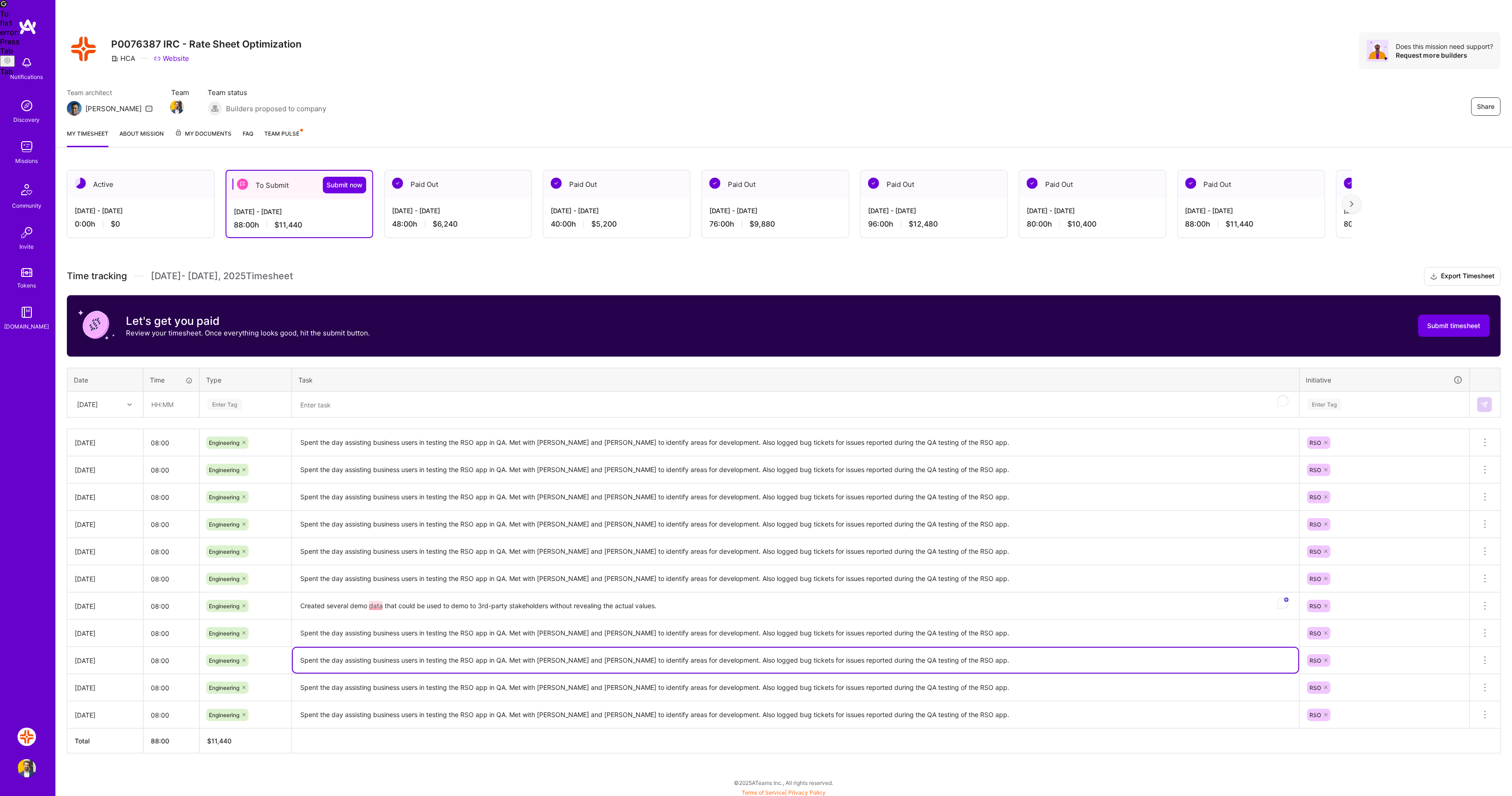
click at [717, 664] on textarea "Spent the day assisting business users in testing the RSO app in QA. Met with E…" at bounding box center [796, 660] width 1005 height 25
drag, startPoint x: 971, startPoint y: 659, endPoint x: 355, endPoint y: 658, distance: 616.0
click at [355, 658] on textarea "Spent the day assisting business users in testing the RSO app in QA. Met with E…" at bounding box center [796, 660] width 1005 height 25
click at [981, 654] on textarea "Spent the day assisting business users in testing the RSO app in QA. Met with E…" at bounding box center [796, 660] width 1005 height 25
drag, startPoint x: 979, startPoint y: 664, endPoint x: 295, endPoint y: 662, distance: 684.0
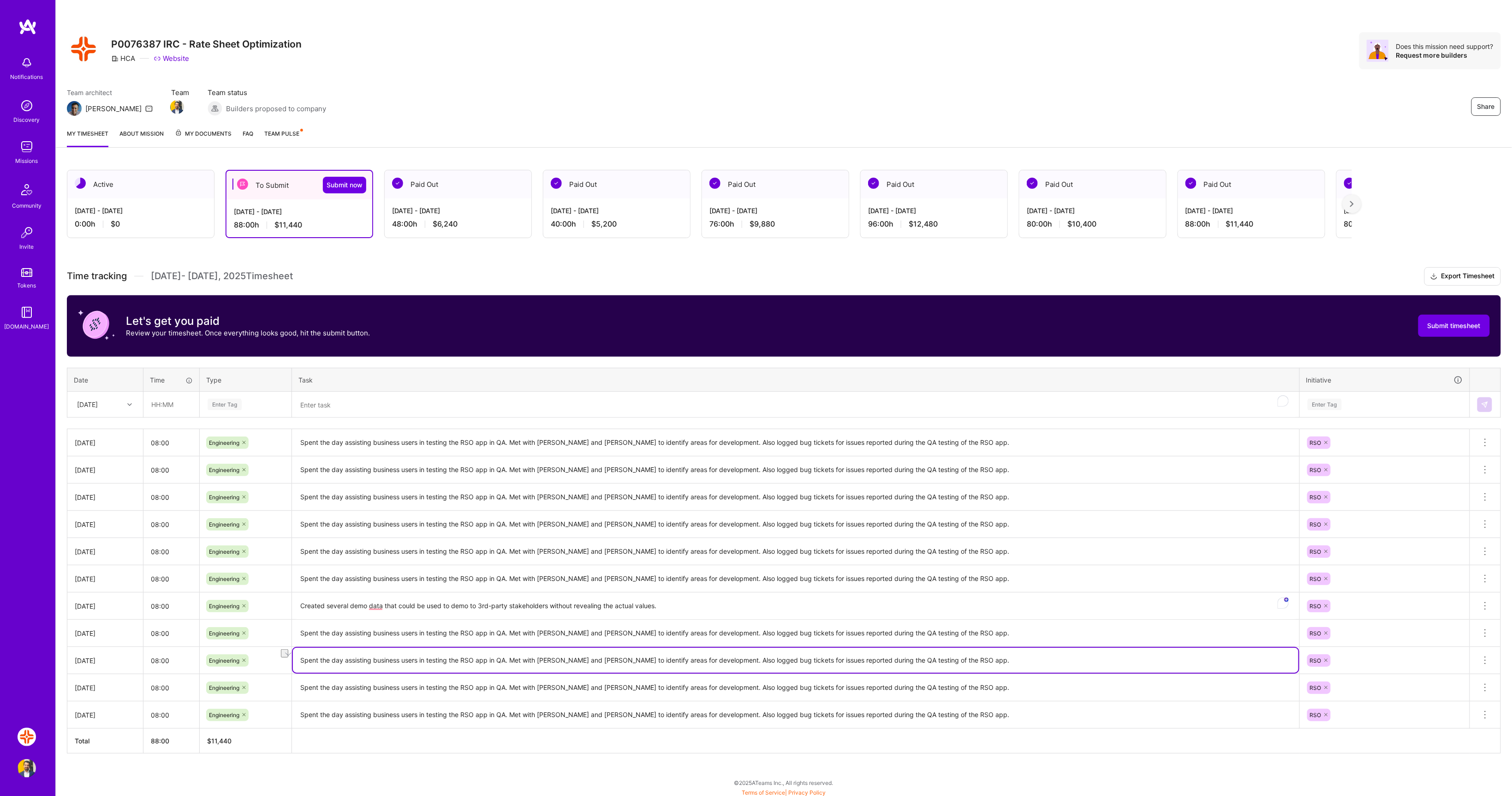
click at [295, 662] on textarea "Spent the day assisting business users in testing the RSO app in QA. Met with E…" at bounding box center [796, 660] width 1005 height 25
type textarea "Updated the Export Excel feature to resolve the bugs that the business had requ…"
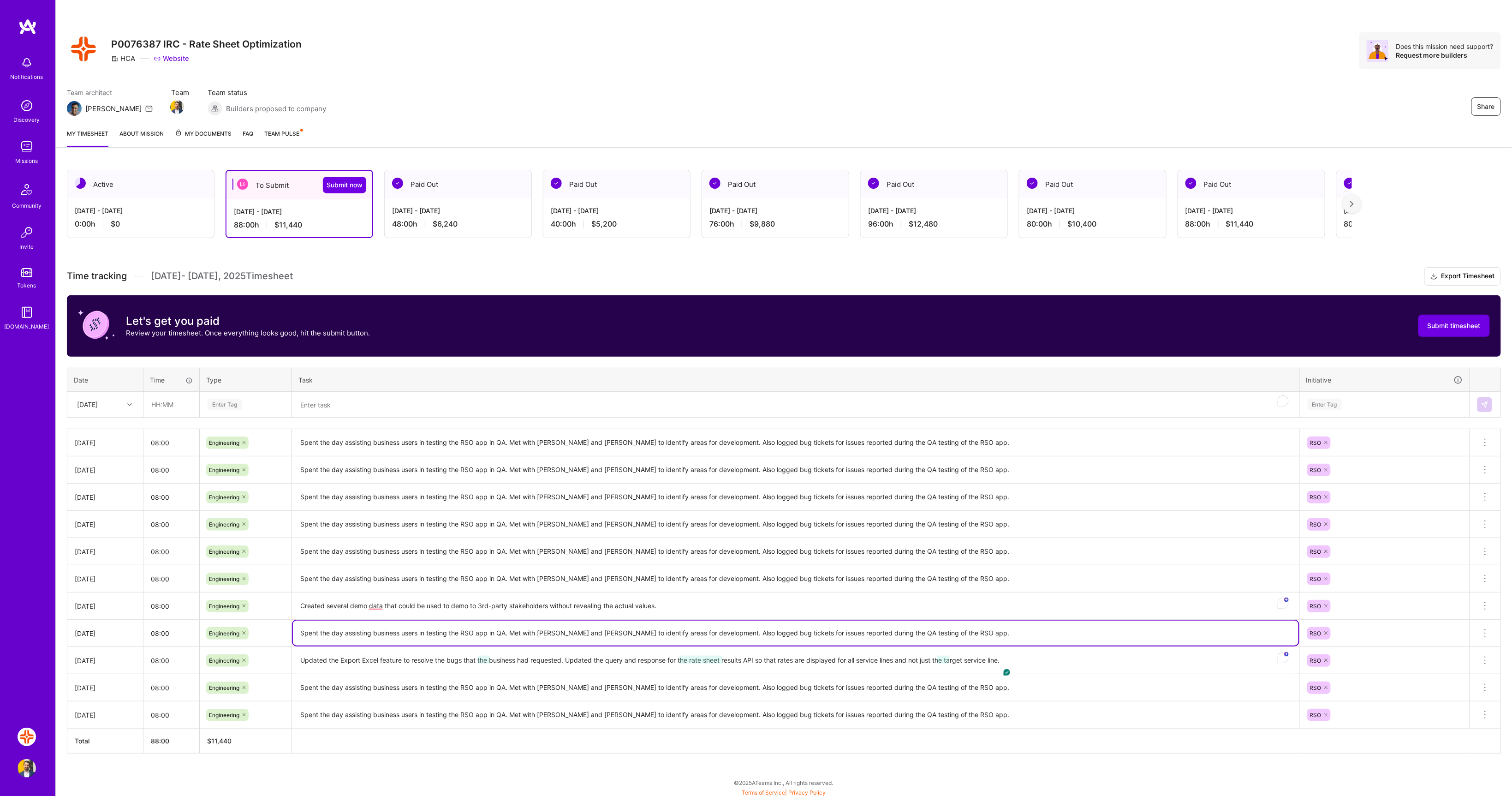
drag, startPoint x: 967, startPoint y: 634, endPoint x: 290, endPoint y: 634, distance: 677.0
click at [290, 634] on tr "Fri, Sep 19 08:00 Engineering Spent the day assisting business users in testing…" at bounding box center [784, 633] width 1434 height 27
type textarea "Resolved the issue where the several"
click at [387, 634] on textarea "Resolved the issue where the several" at bounding box center [796, 633] width 1005 height 25
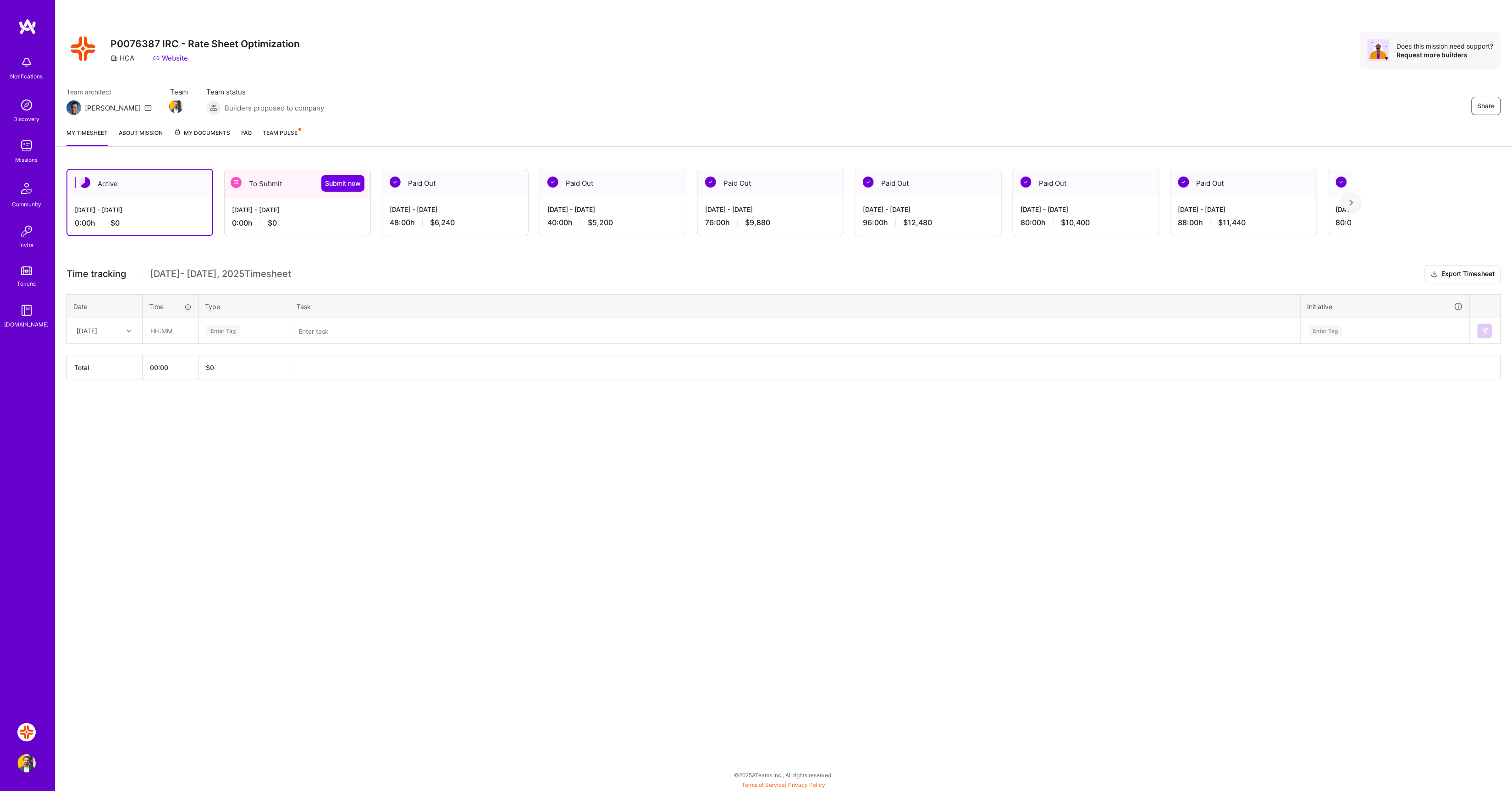
click at [438, 198] on div "Sep 1 - Sep 15, 2025 48:00 h $6,240" at bounding box center [455, 215] width 146 height 38
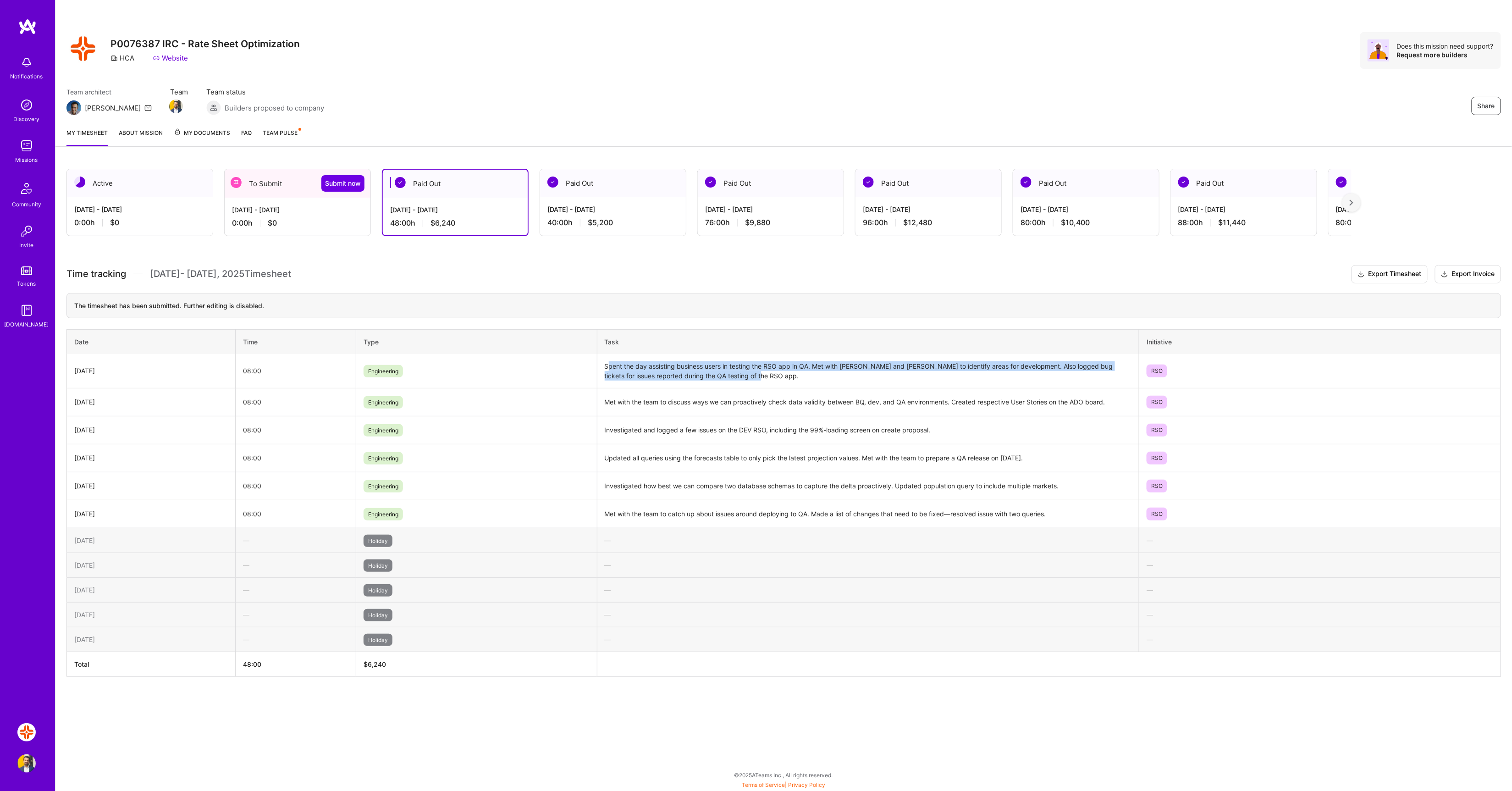
drag, startPoint x: 756, startPoint y: 377, endPoint x: 610, endPoint y: 367, distance: 146.3
click at [610, 367] on td "Spent the day assisting business users in testing the RSO app in QA. Met with […" at bounding box center [869, 371] width 543 height 35
copy td "Spent the day assisting business users in testing the RSO app in QA. Met with […"
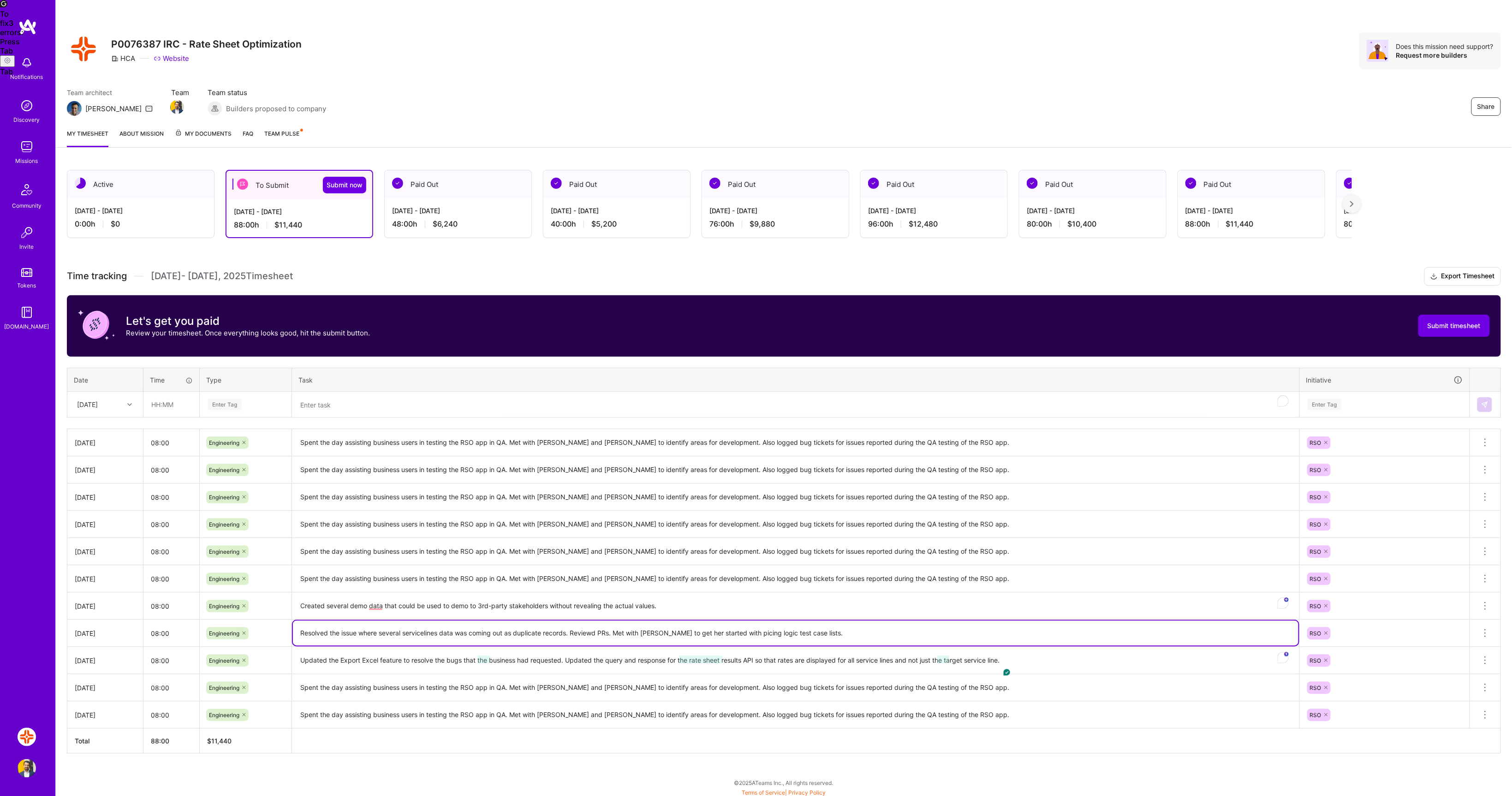
type textarea "Resolved the issue where several servicelines data was coming out as duplicate …"
click at [988, 692] on textarea "Spent the day assisting business users in testing the RSO app in QA. Met with […" at bounding box center [796, 688] width 1005 height 26
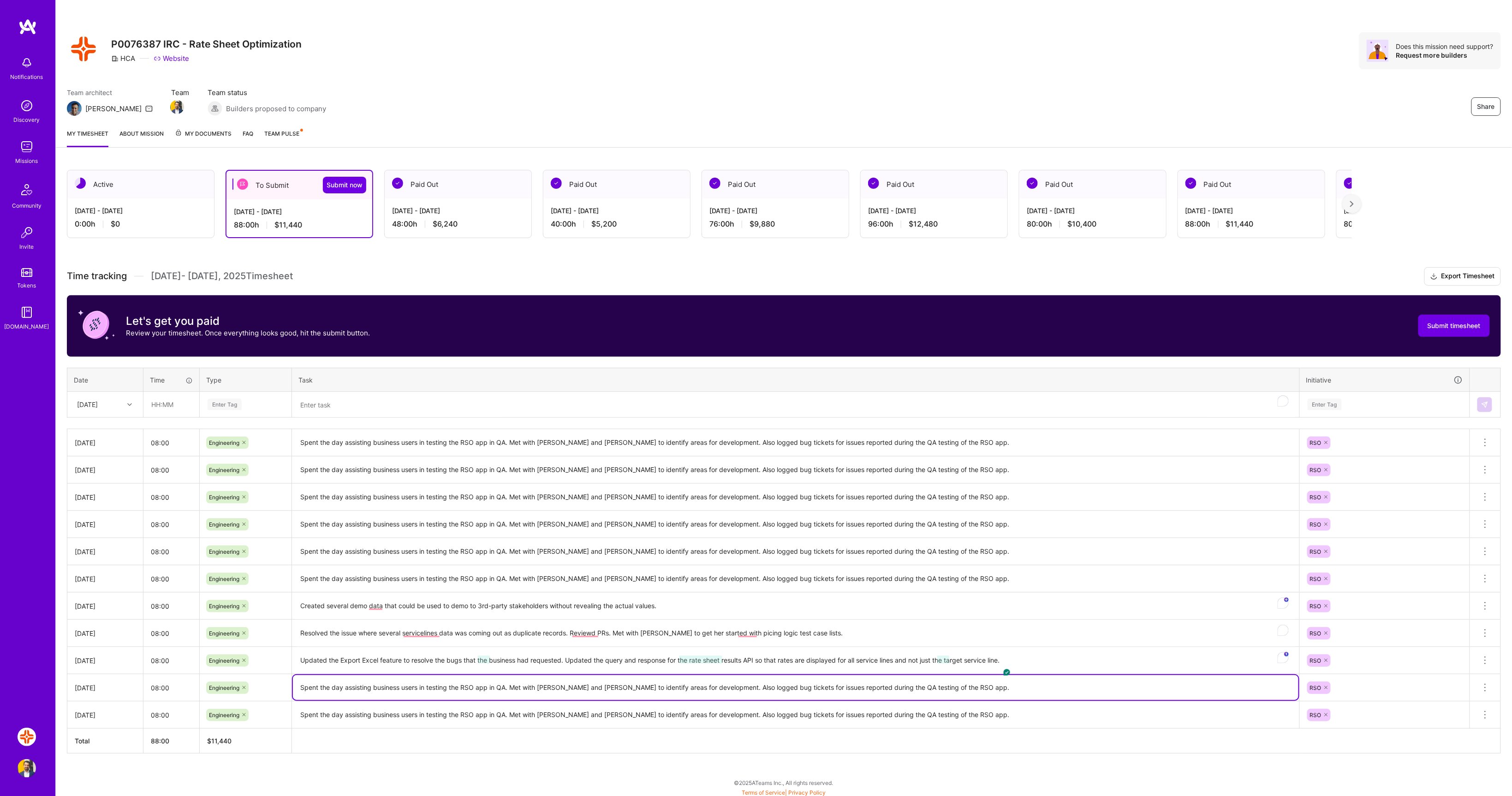
drag, startPoint x: 1011, startPoint y: 687, endPoint x: 292, endPoint y: 681, distance: 719.0
click at [292, 681] on td "Spent the day assisting business users in testing the RSO app in QA. Met with […" at bounding box center [796, 687] width 1008 height 27
type textarea "Reviewed facility-driven implementation strategy with [PERSON_NAME] and made th…"
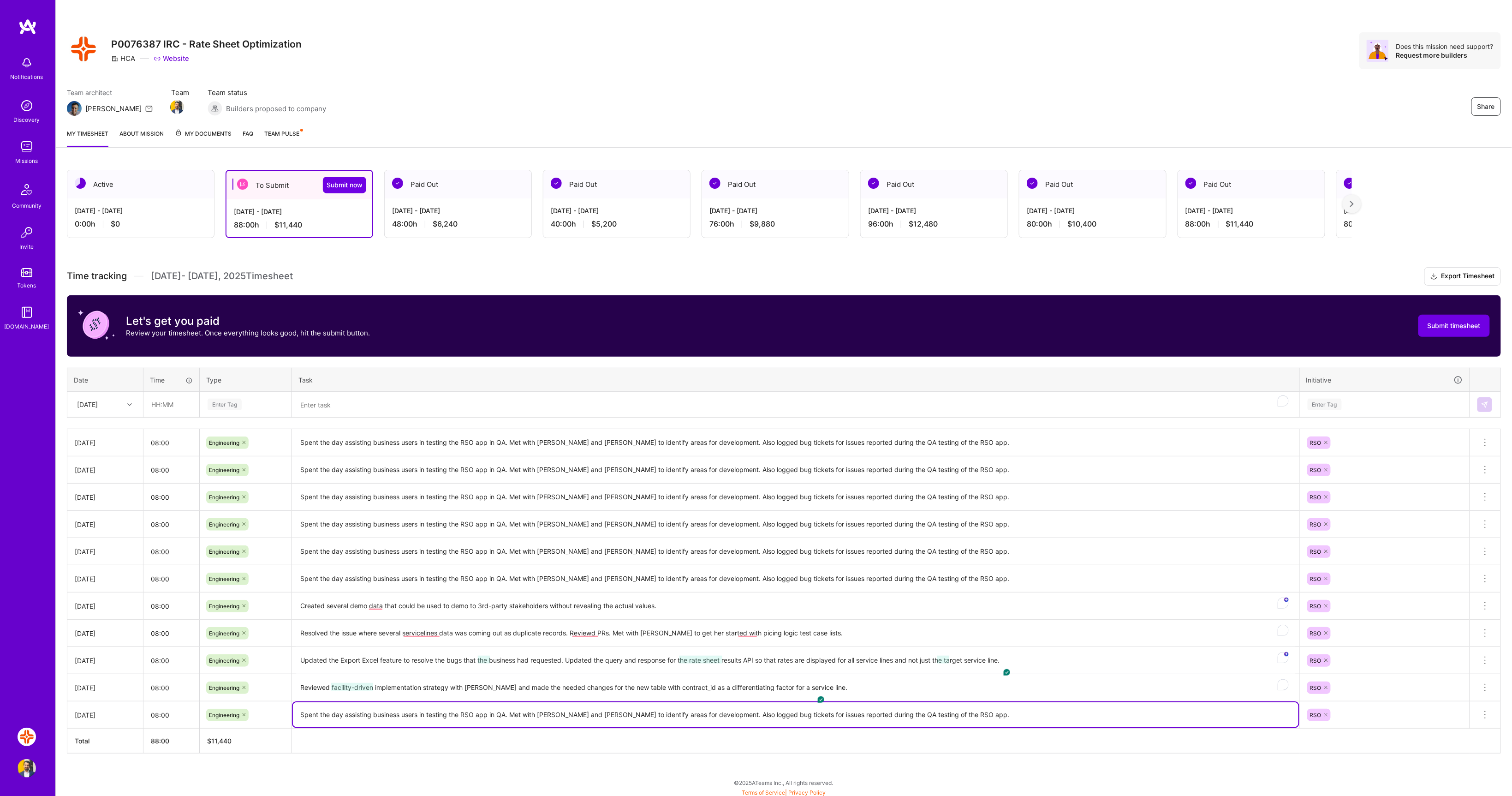
click at [961, 717] on textarea "Spent the day assisting business users in testing the RSO app in QA. Met with E…" at bounding box center [796, 715] width 1005 height 25
drag, startPoint x: 974, startPoint y: 717, endPoint x: 295, endPoint y: 707, distance: 679.1
click at [295, 707] on textarea "Spent the day assisting business users in testing the RSO app in QA. Met with E…" at bounding box center [796, 715] width 1005 height 25
type textarea "Investigate with David Lebron a few issues he helped find during UAT testing an…"
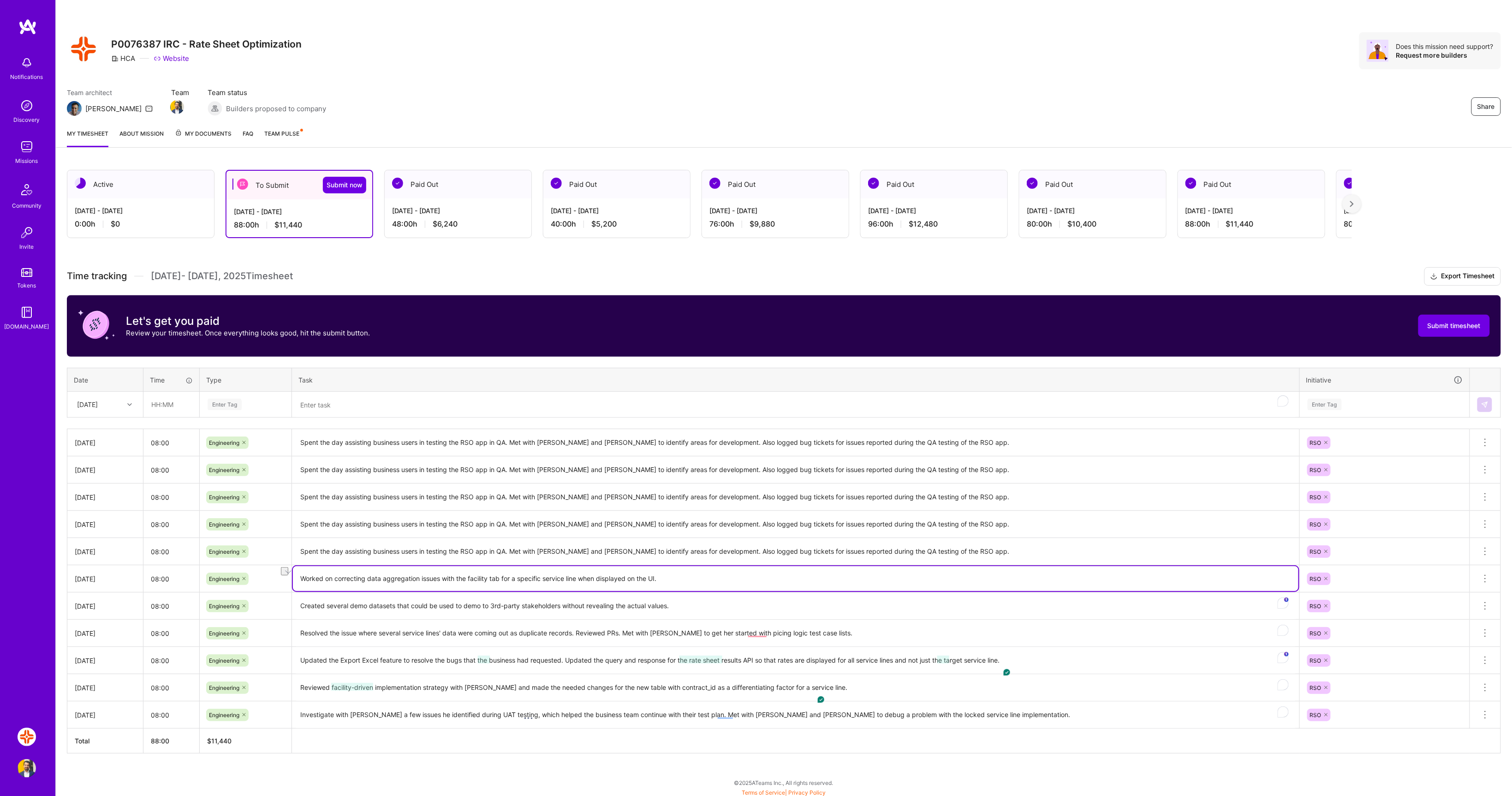
drag, startPoint x: 681, startPoint y: 576, endPoint x: 265, endPoint y: 576, distance: 416.0
click at [265, 576] on tr "Tue, Sep 23 08:00 Engineering Worked on correcting data aggregation issues with…" at bounding box center [784, 579] width 1434 height 27
type textarea "Worked on correcting data aggregation issues with the facility tab for a specif…"
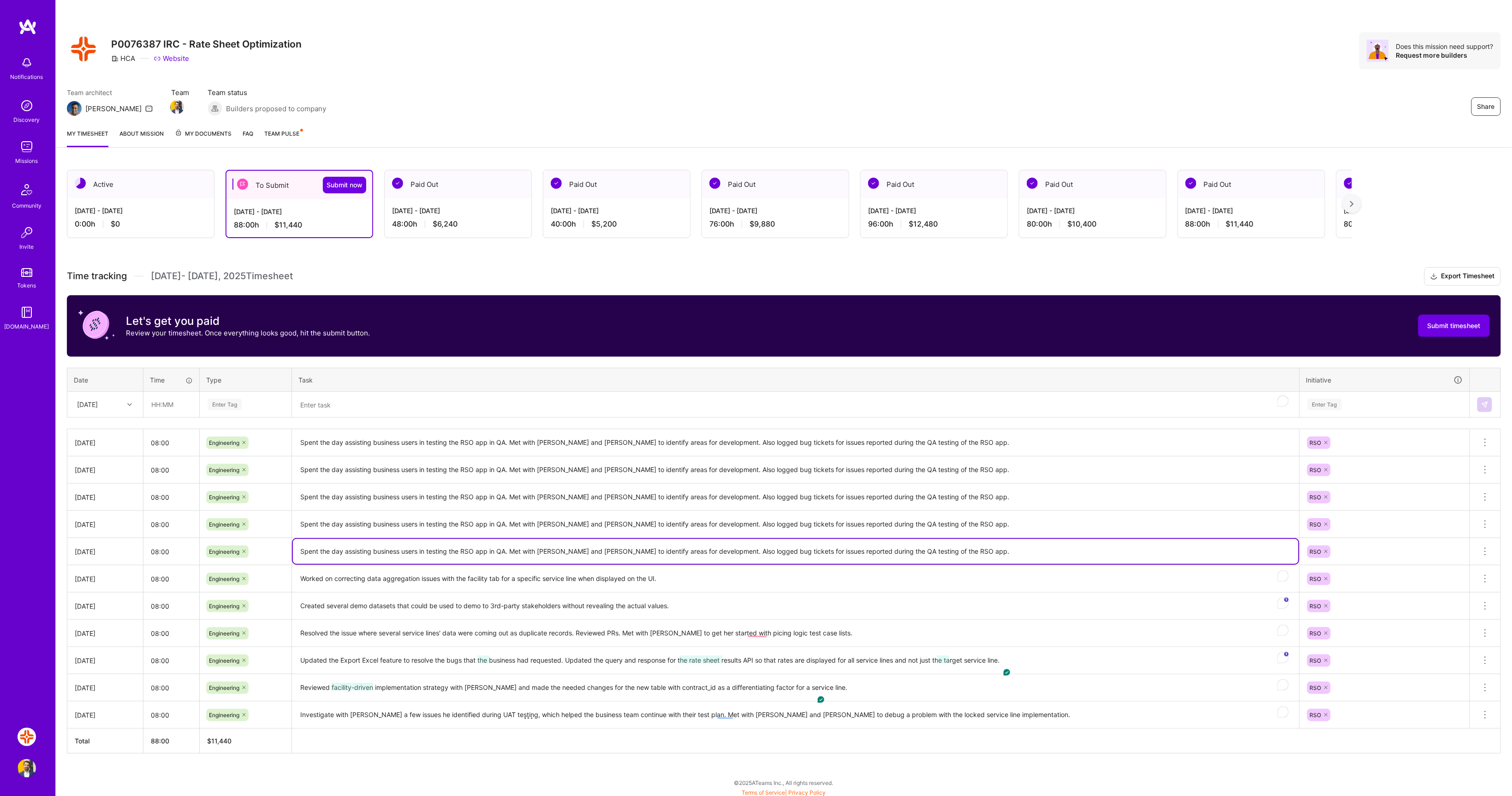
drag, startPoint x: 968, startPoint y: 549, endPoint x: 295, endPoint y: 551, distance: 673.0
click at [295, 551] on textarea "Spent the day assisting business users in testing the RSO app in QA. Met with E…" at bounding box center [796, 552] width 1005 height 25
paste textarea "Worked on correcting data aggregation issues with the facility tab for a specif…"
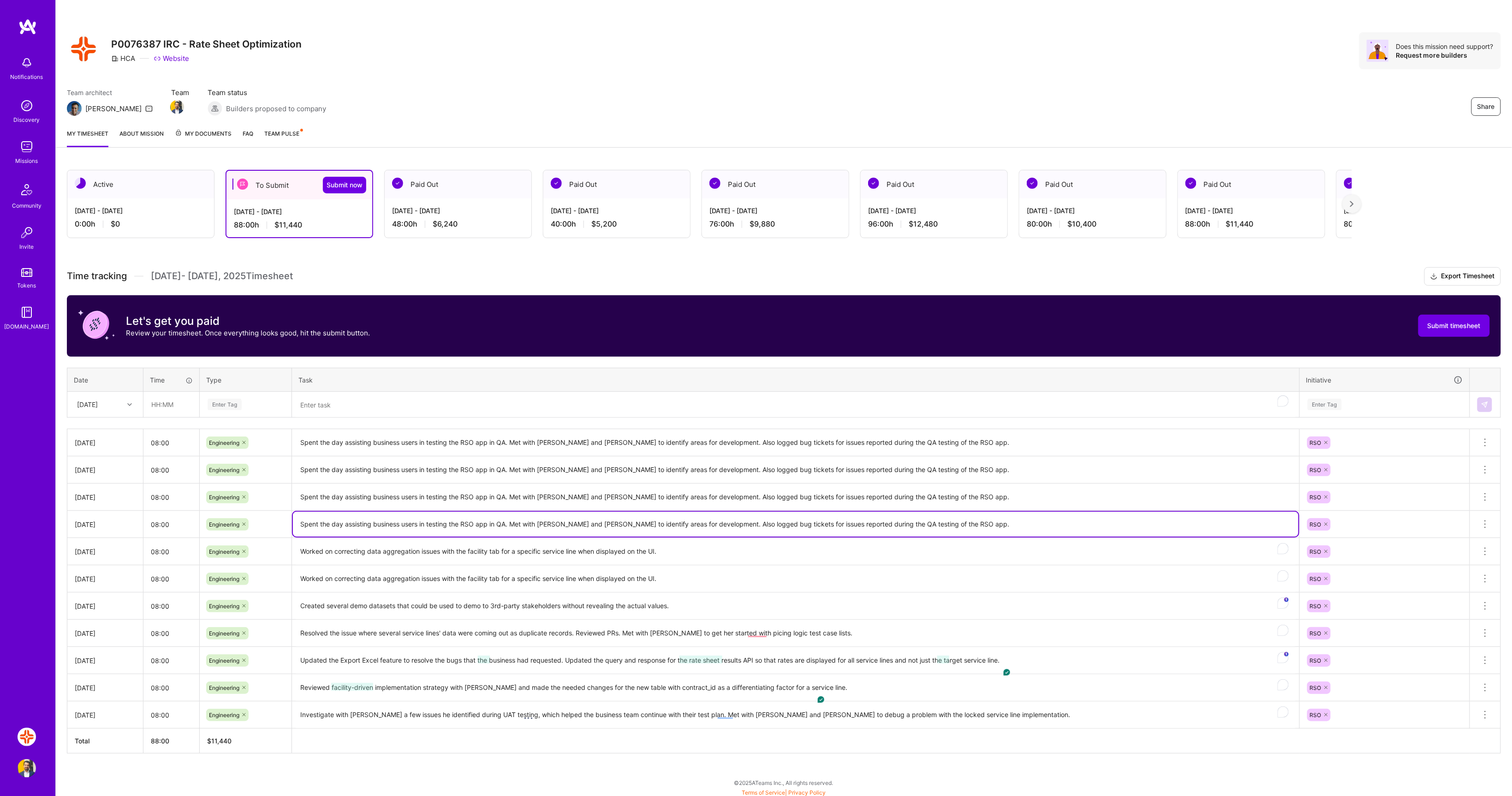
drag, startPoint x: 971, startPoint y: 524, endPoint x: 297, endPoint y: 522, distance: 674.0
click at [297, 522] on textarea "Spent the day assisting business users in testing the RSO app in QA. Met with E…" at bounding box center [796, 524] width 1005 height 25
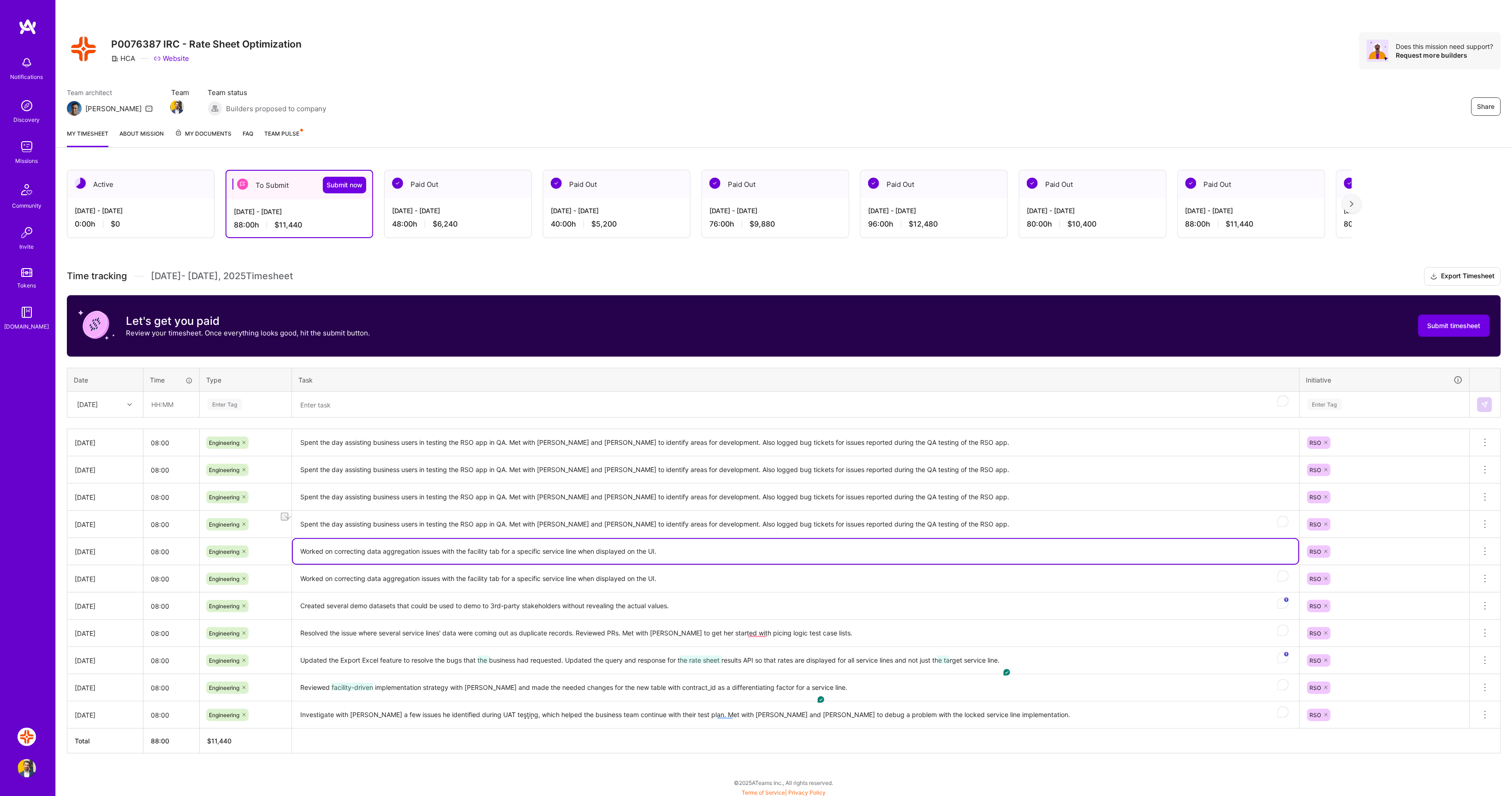
click at [315, 552] on textarea "Worked on correcting data aggregation issues with the facility tab for a specif…" at bounding box center [796, 552] width 1005 height 25
drag, startPoint x: 333, startPoint y: 551, endPoint x: 295, endPoint y: 552, distance: 38.0
click at [295, 552] on textarea "Worked on correcting data aggregation issues with the facility tab for a specif…" at bounding box center [796, 552] width 1005 height 25
type textarea "Finished implementation on correcting data aggregation issues with the facility…"
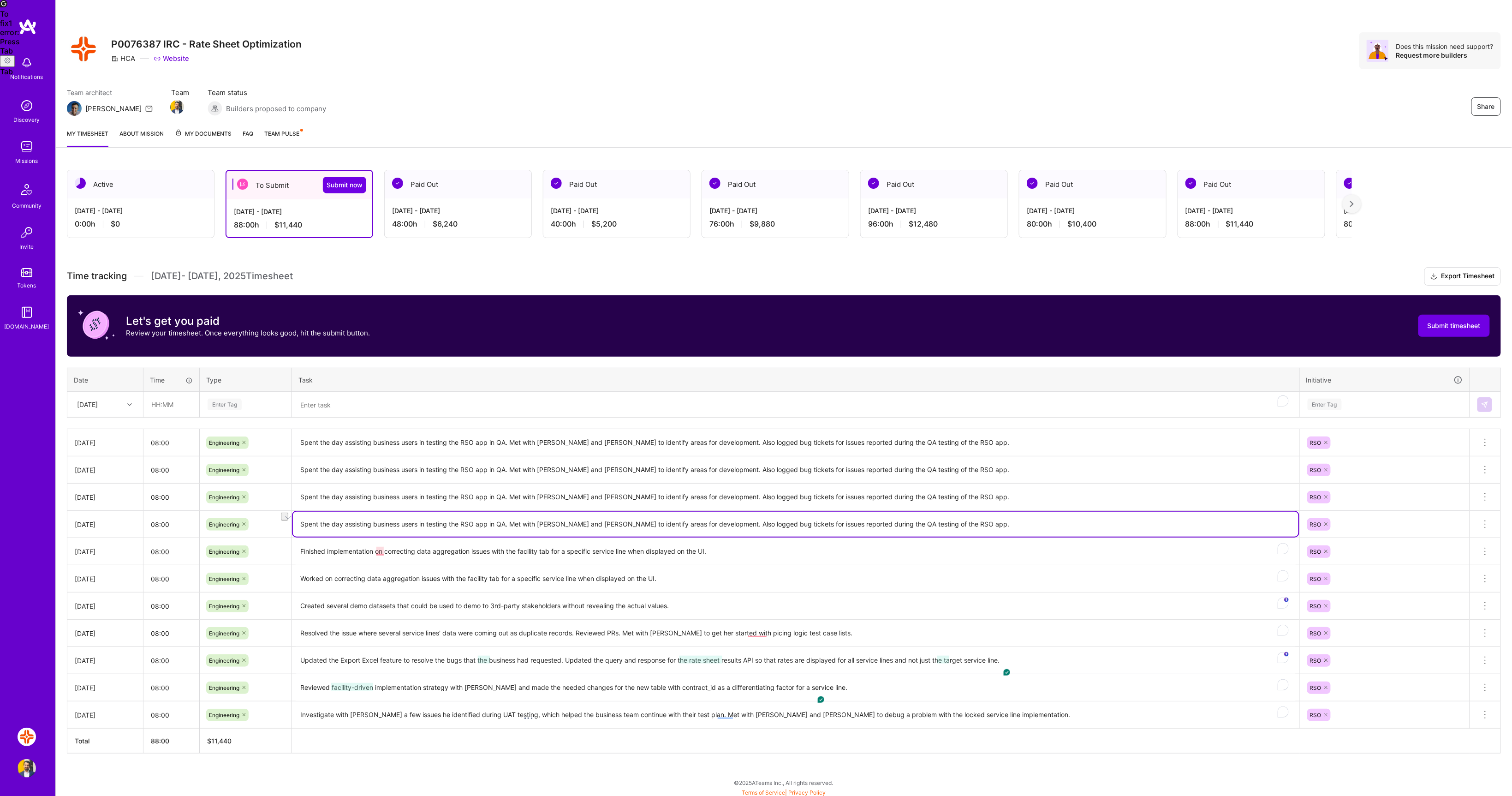
drag, startPoint x: 970, startPoint y: 523, endPoint x: 237, endPoint y: 521, distance: 733.0
click at [237, 521] on tr "Thu, Sep 25 08:00 Engineering Spent the day assisting business users in testing…" at bounding box center [784, 524] width 1434 height 27
type textarea "To resolve the sync issues with the database between dev and QA, investigate Li…"
click at [960, 496] on textarea "Spent the day assisting business users in testing the RSO app in QA. Met with E…" at bounding box center [796, 497] width 1005 height 26
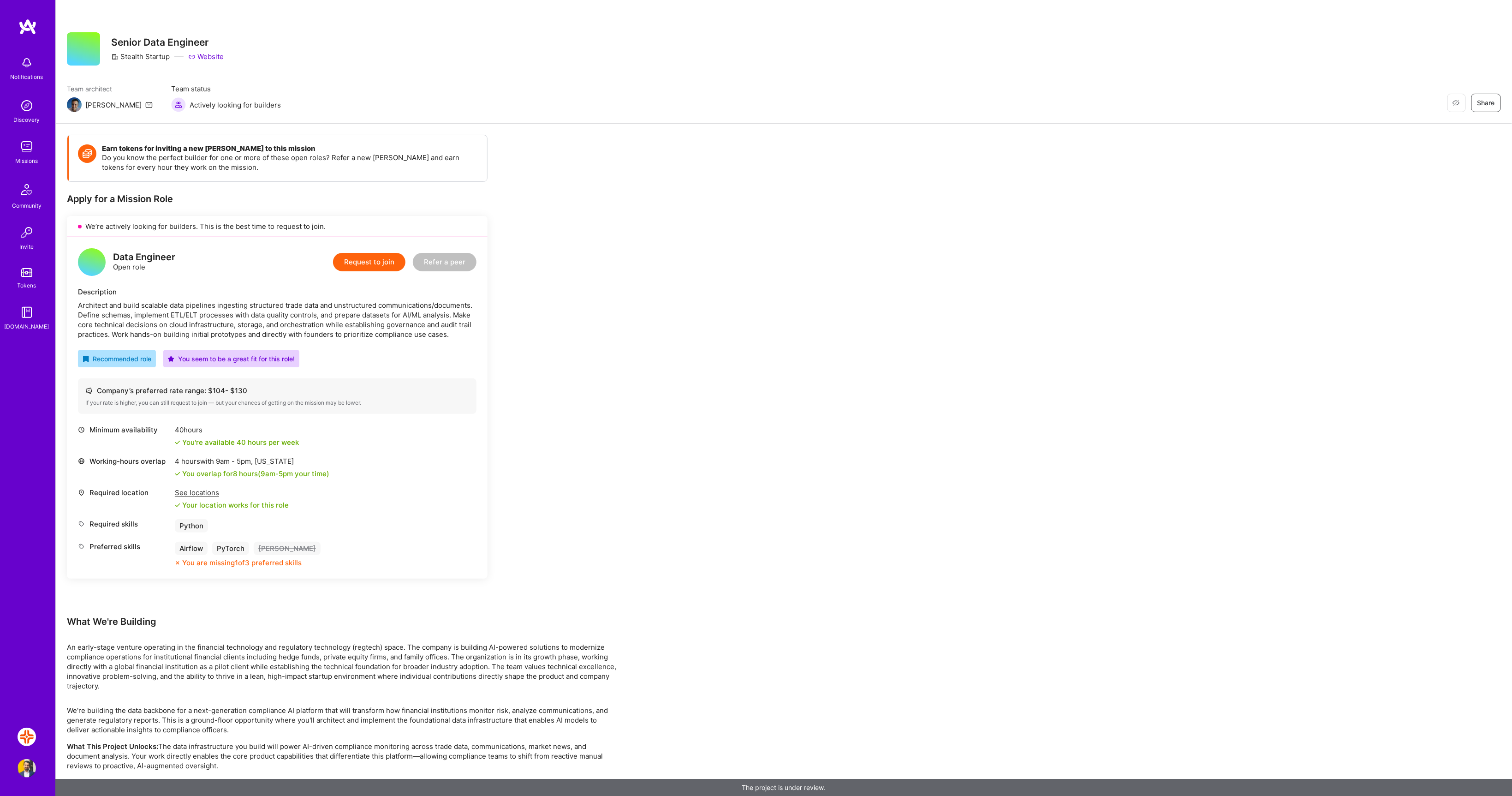
click at [848, 314] on div "Earn tokens for inviting a new [PERSON_NAME] to this mission Do you know the pe…" at bounding box center [783, 545] width 1456 height 843
